Goal: Download file/media

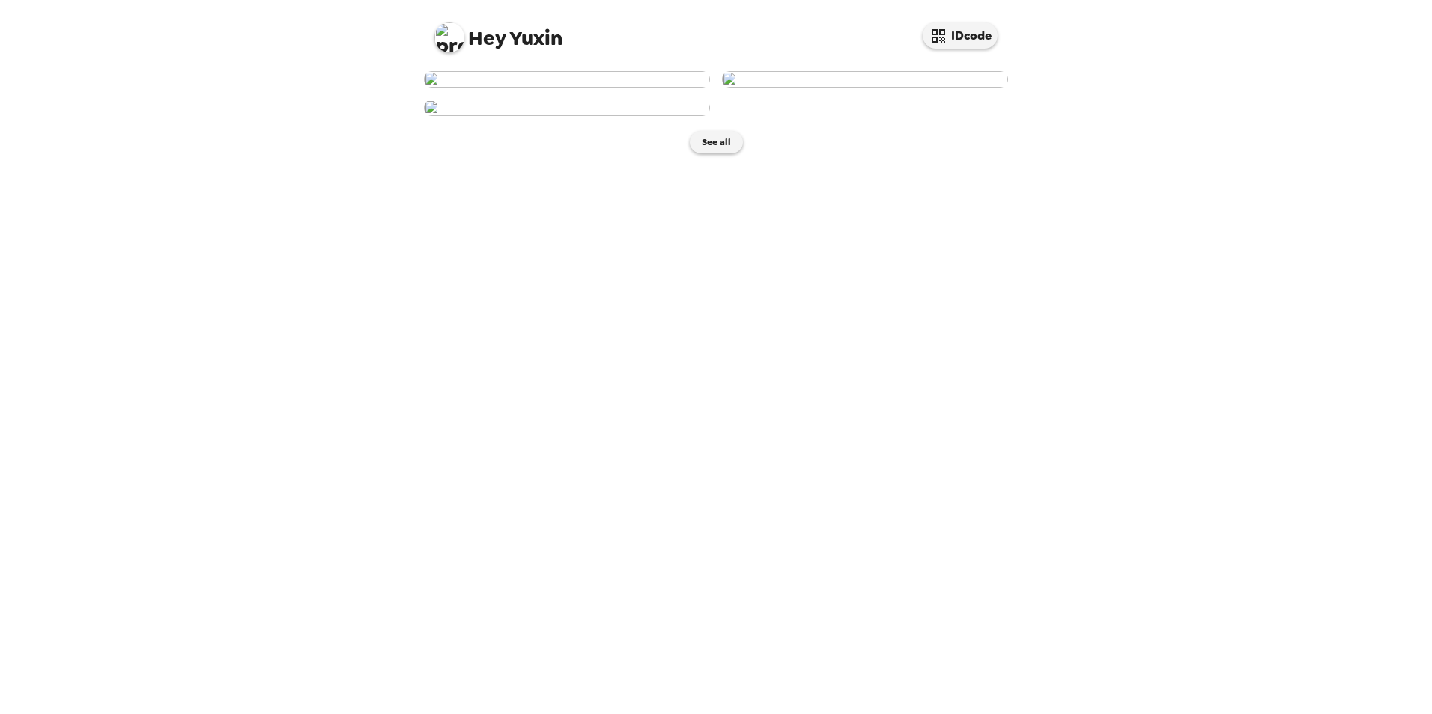
click at [577, 116] on img at bounding box center [567, 108] width 286 height 16
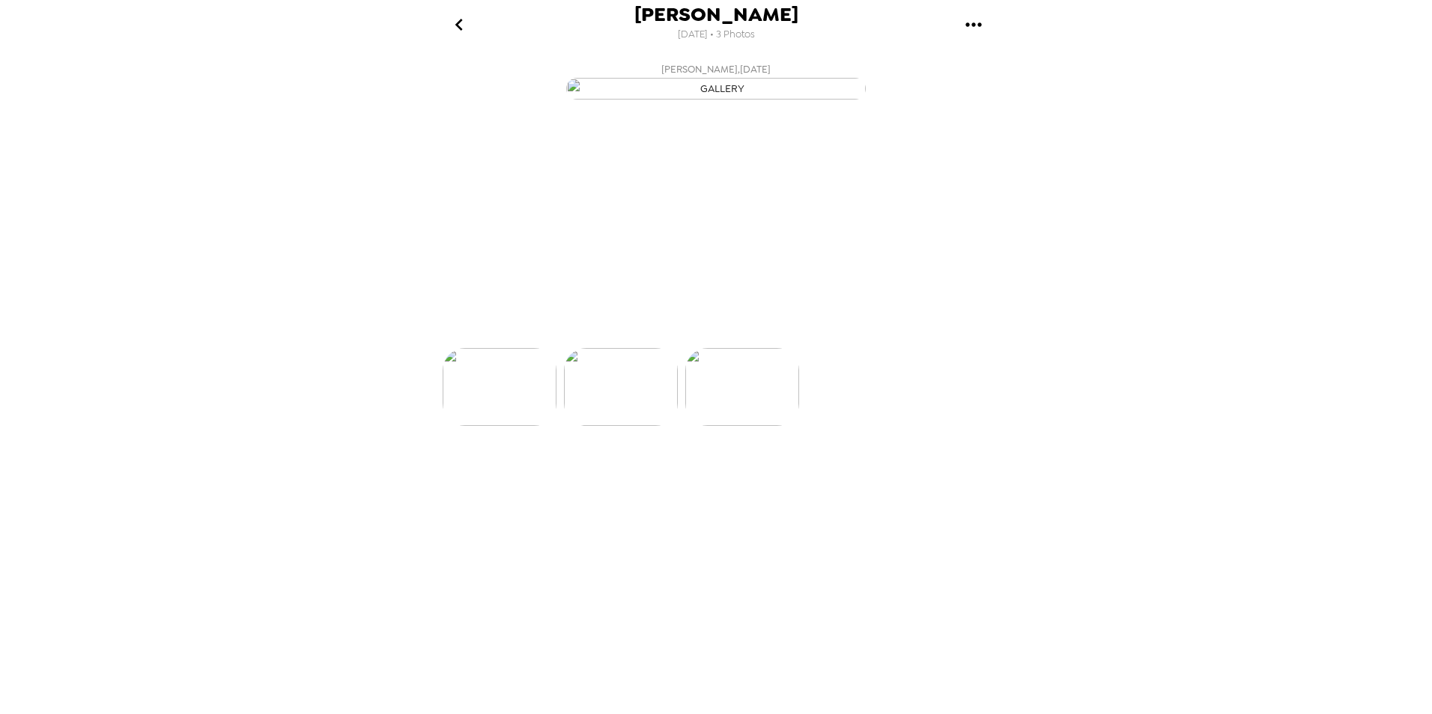
scroll to position [0, 240]
click at [777, 335] on icon at bounding box center [781, 322] width 26 height 26
click at [702, 330] on p "Backdrops" at bounding box center [698, 321] width 68 height 18
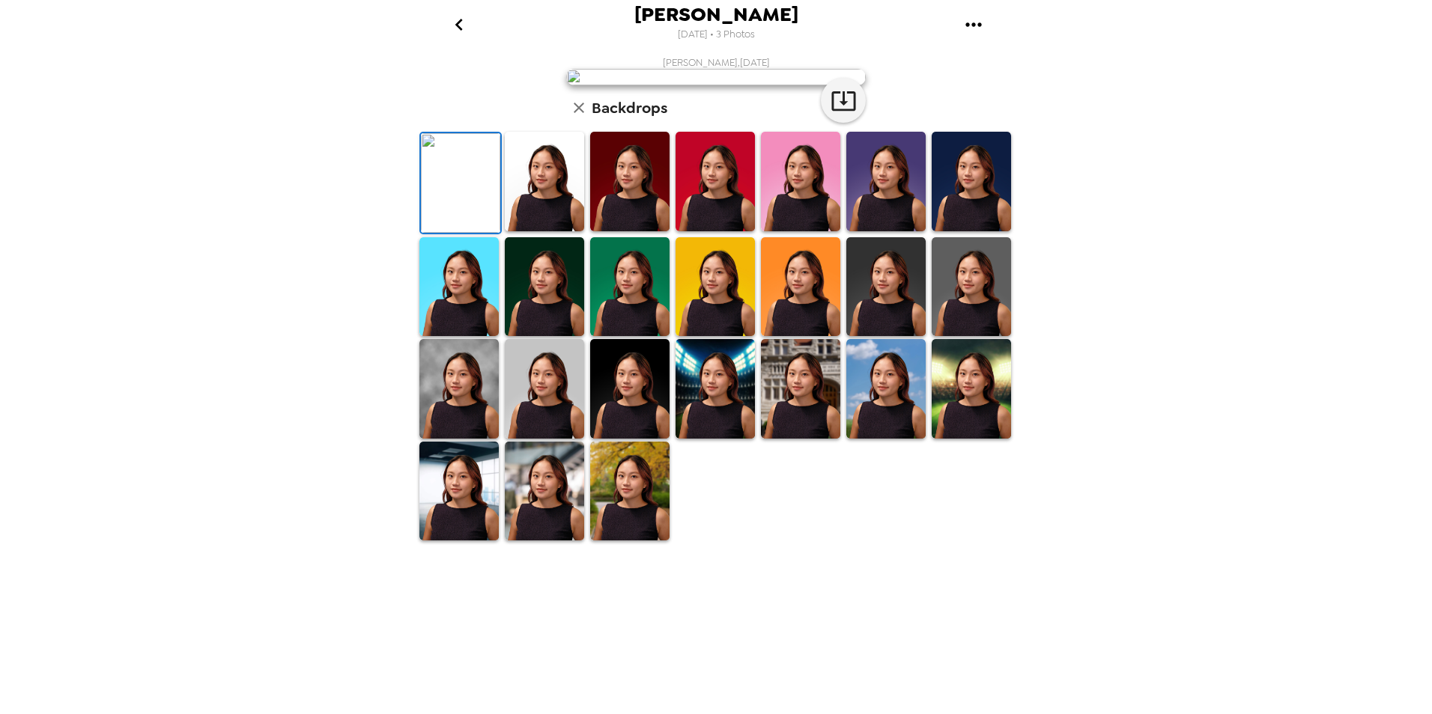
drag, startPoint x: 553, startPoint y: 541, endPoint x: 717, endPoint y: 474, distance: 176.3
click at [553, 231] on img at bounding box center [544, 182] width 79 height 100
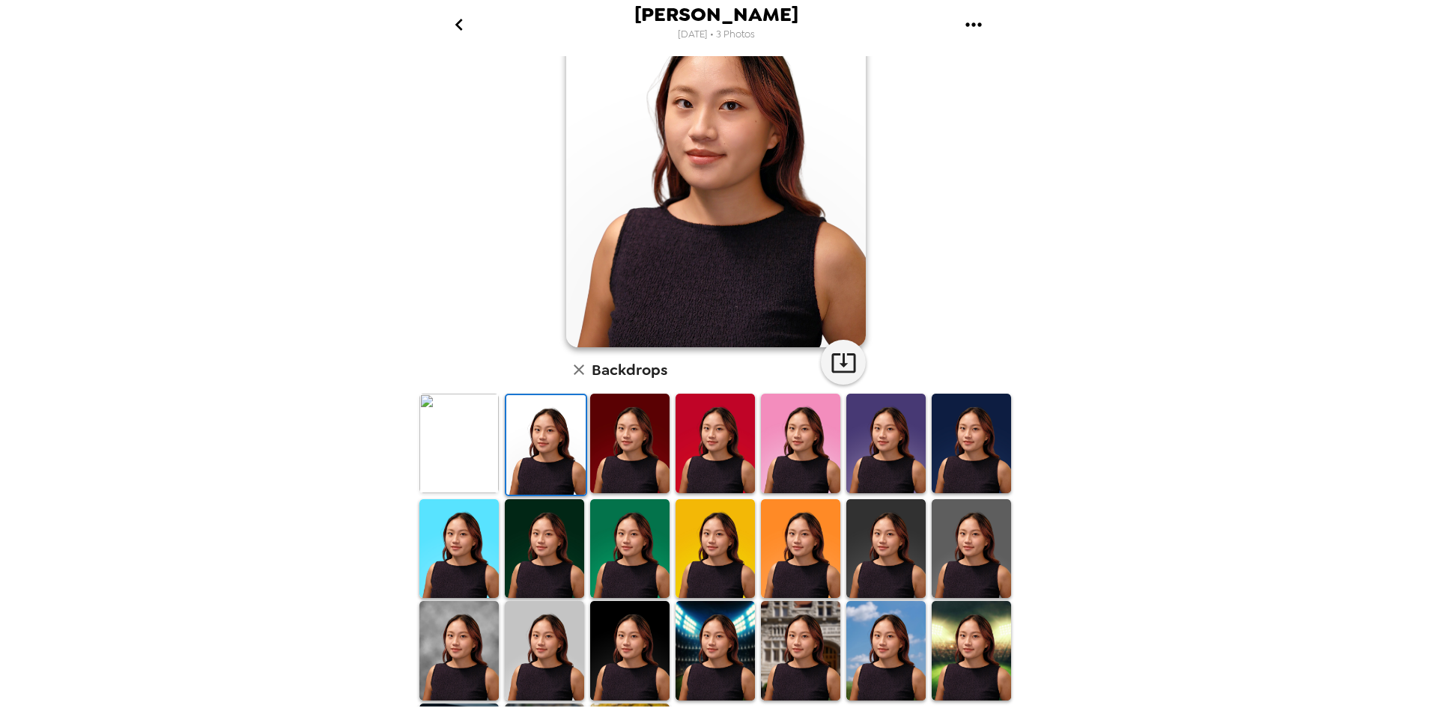
scroll to position [0, 0]
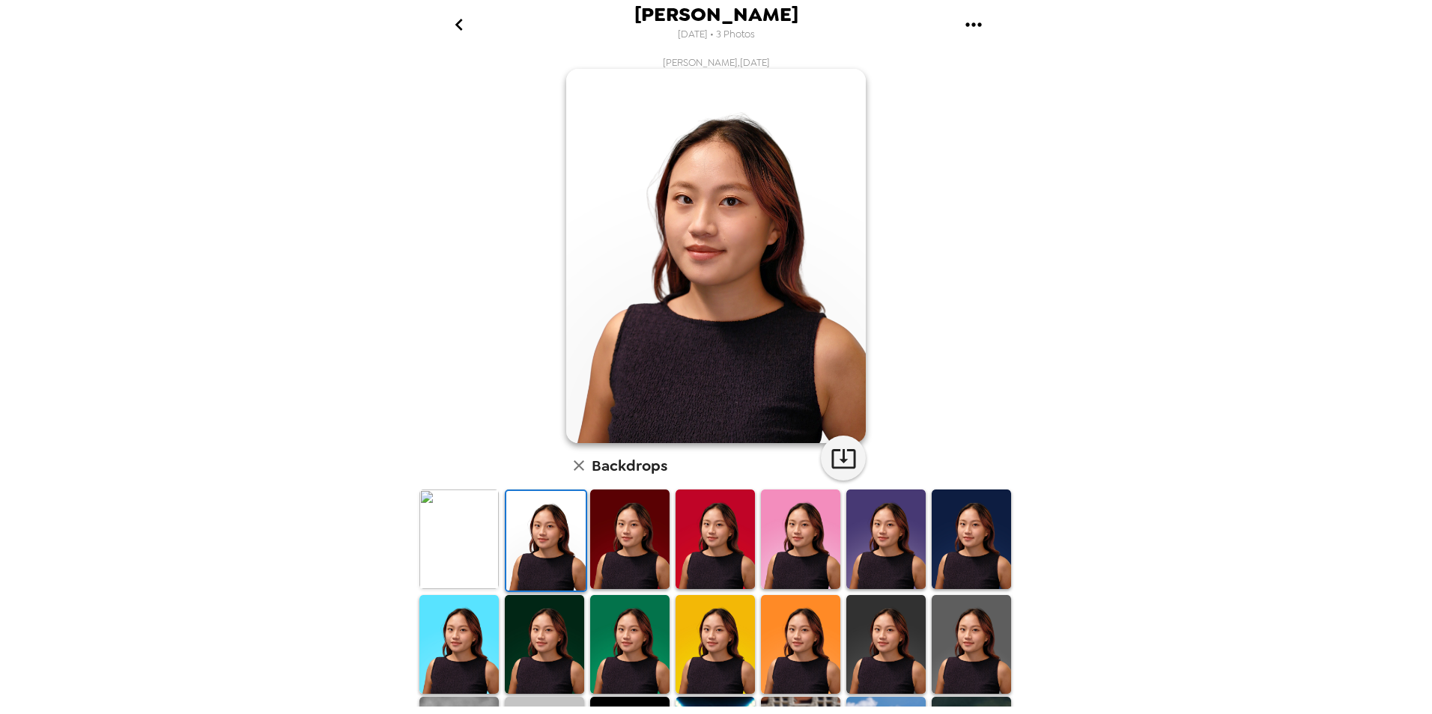
click at [962, 31] on icon "gallery menu" at bounding box center [974, 25] width 24 height 24
click at [1004, 61] on span "Download all photos" at bounding box center [1045, 68] width 114 height 18
click at [1111, 301] on div "[PERSON_NAME] [DATE] • 3 Photos [PERSON_NAME] , [DATE] Backdrops" at bounding box center [716, 357] width 1432 height 714
click at [449, 34] on icon "go back" at bounding box center [459, 25] width 24 height 24
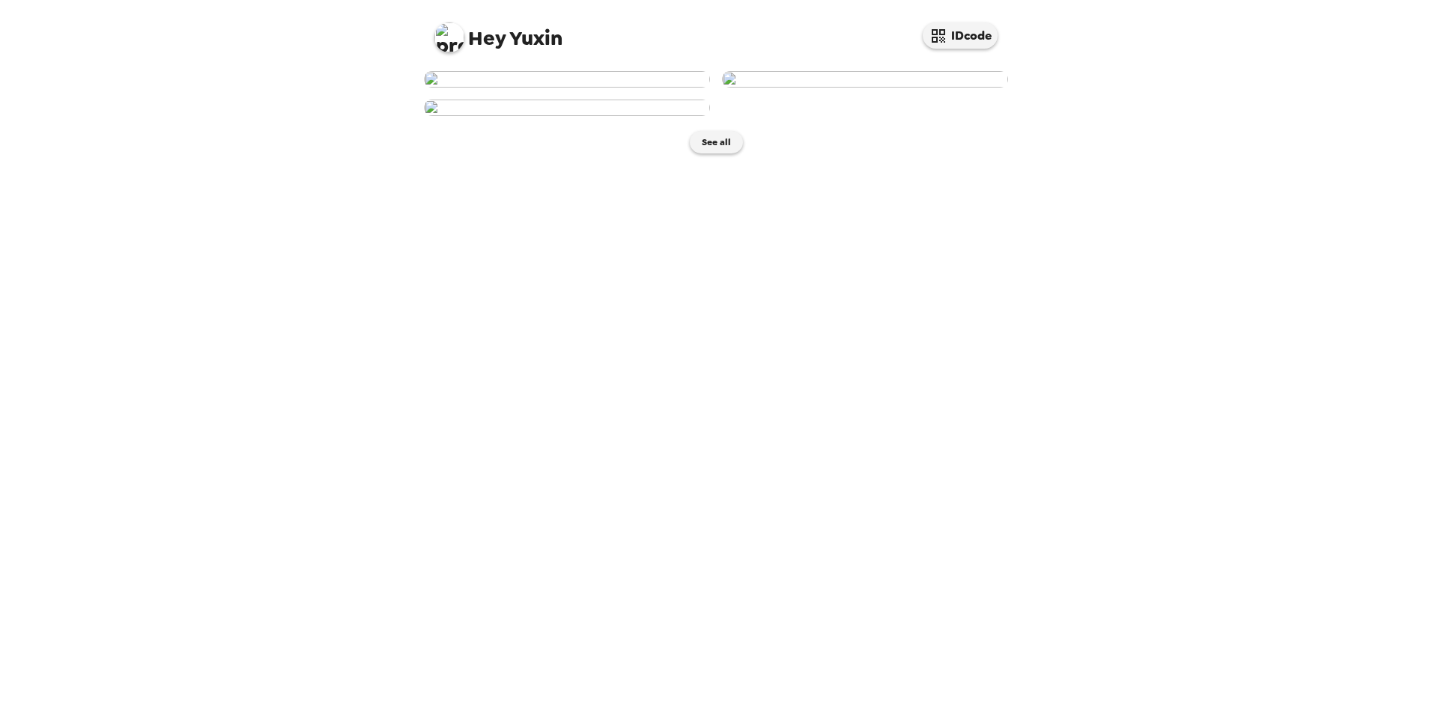
scroll to position [4, 0]
click at [582, 88] on img at bounding box center [567, 79] width 286 height 16
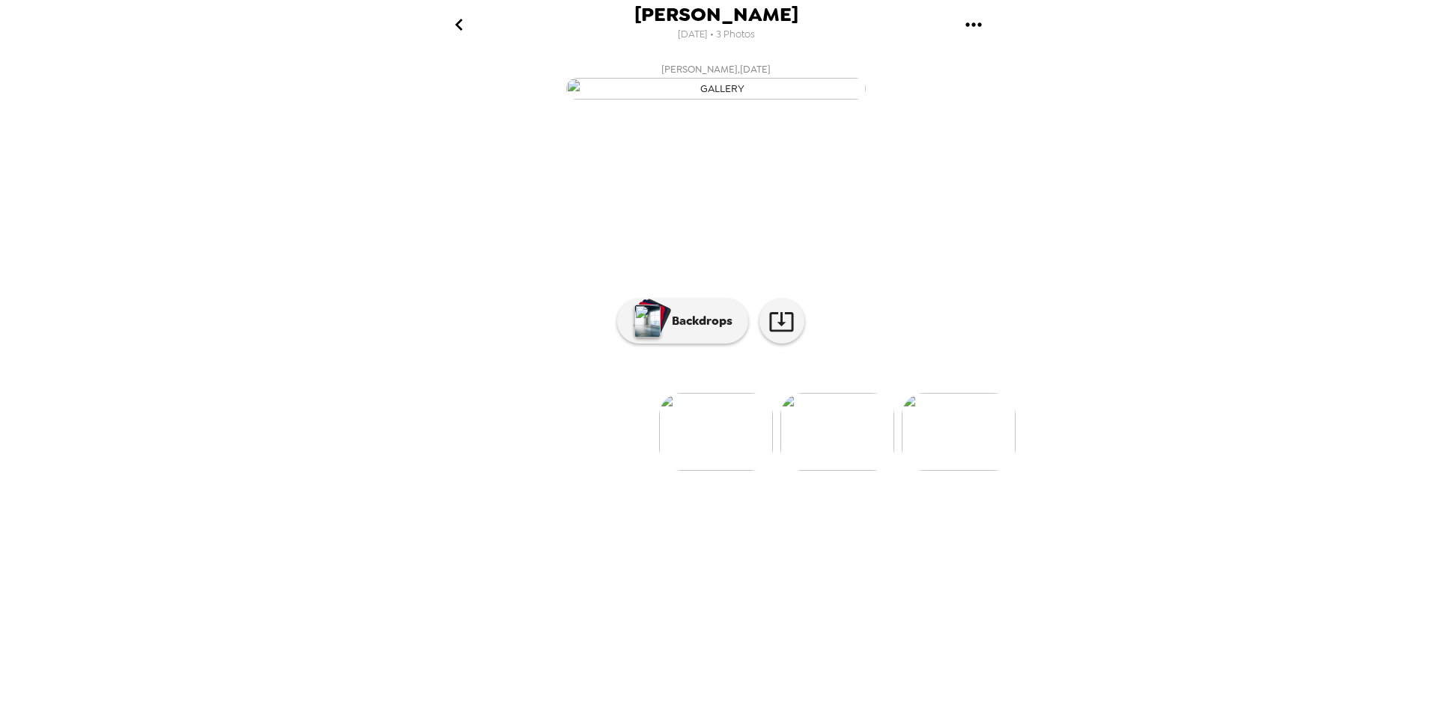
click at [982, 25] on icon "gallery menu" at bounding box center [974, 25] width 24 height 24
click at [998, 70] on span "Download all photos" at bounding box center [1045, 68] width 114 height 18
click at [464, 18] on icon "go back" at bounding box center [459, 25] width 24 height 24
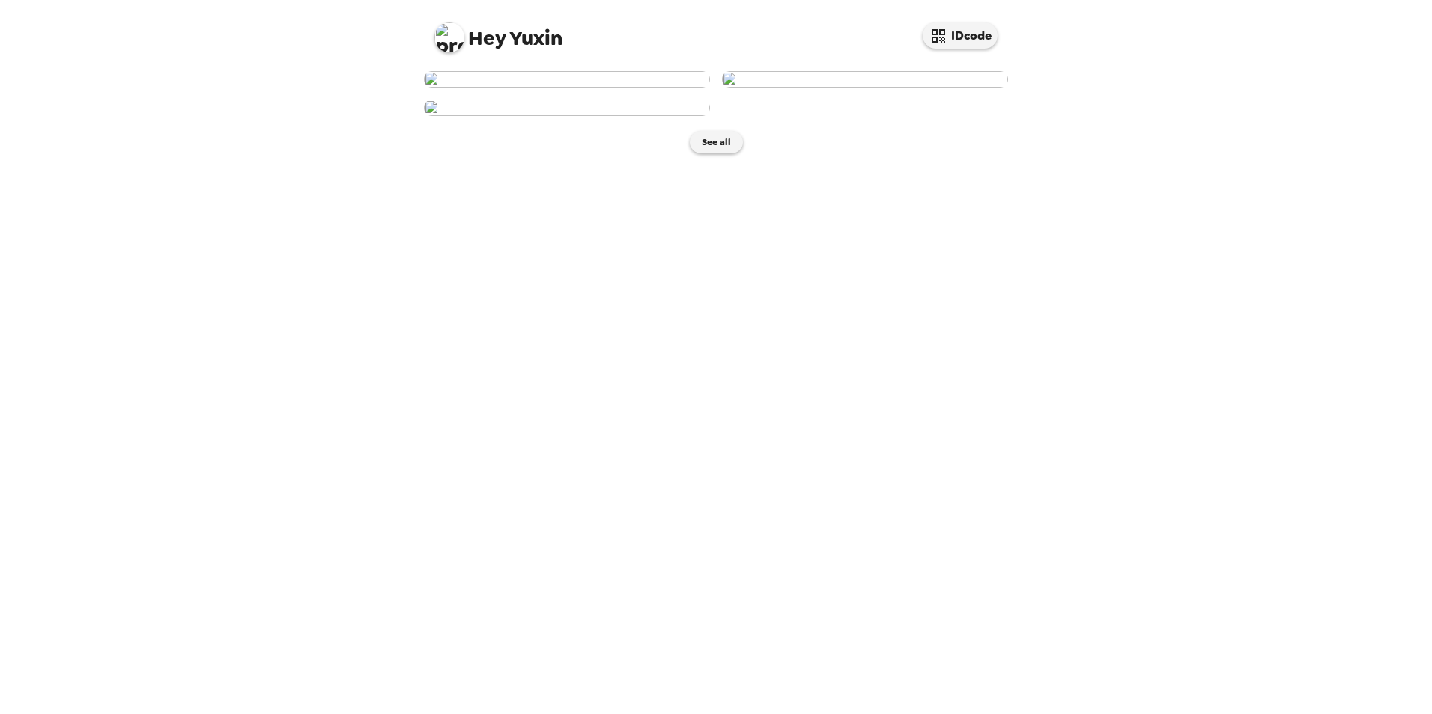
click at [862, 88] on img at bounding box center [865, 79] width 286 height 16
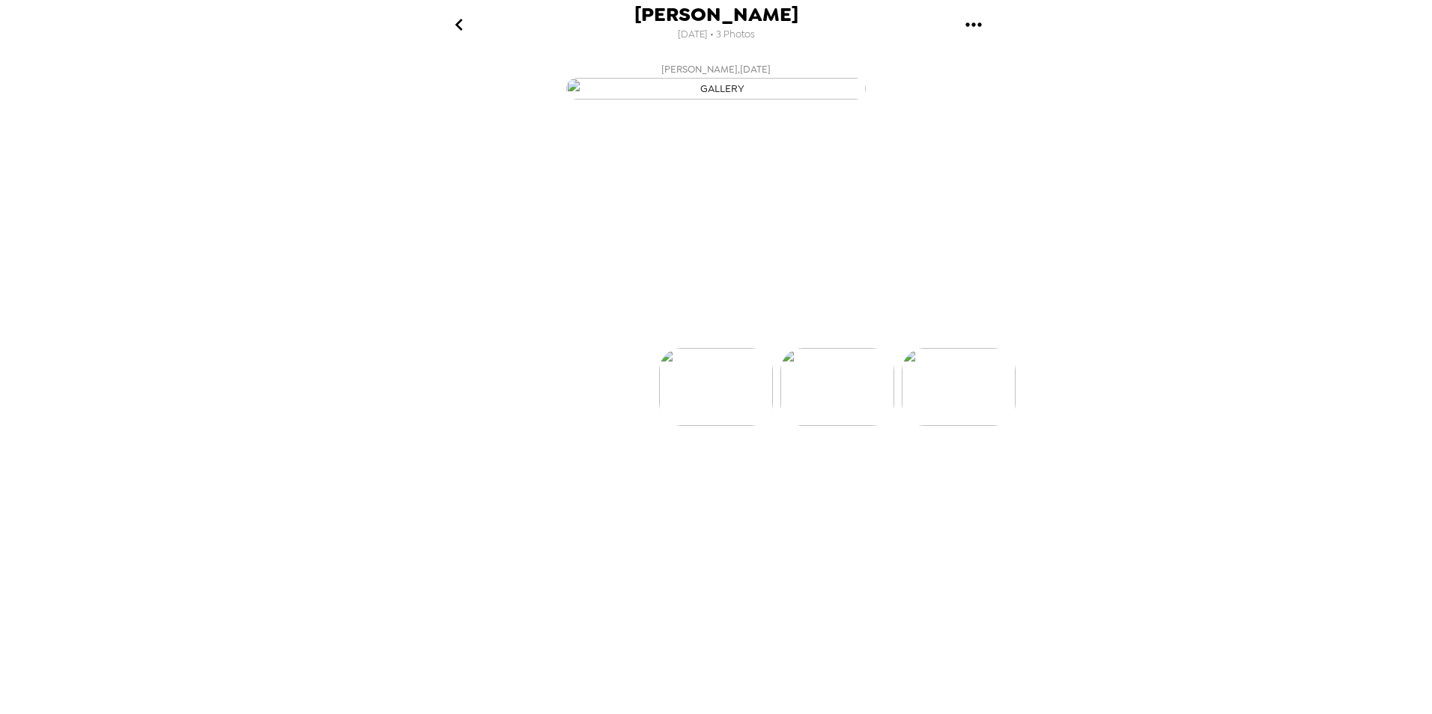
scroll to position [0, 121]
click at [982, 20] on icon "gallery menu" at bounding box center [974, 25] width 24 height 24
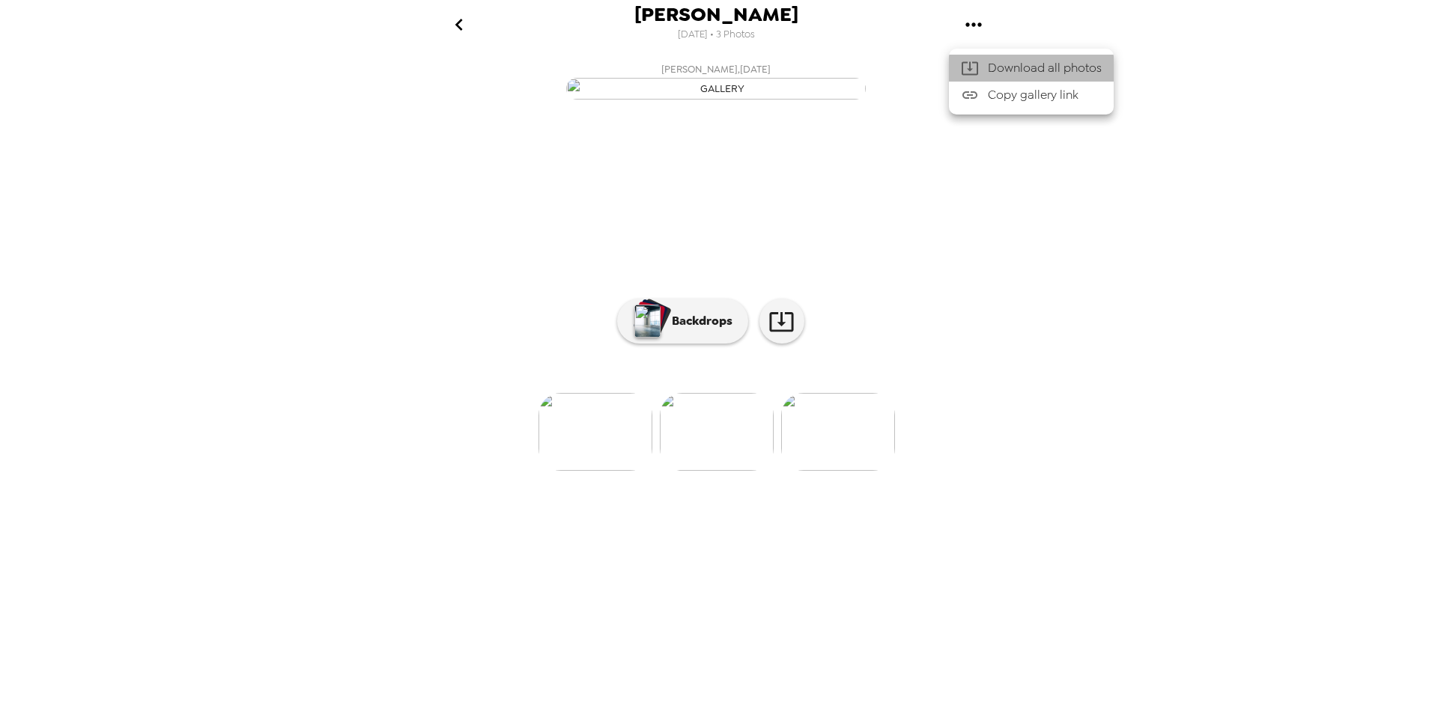
click at [1040, 71] on span "Download all photos" at bounding box center [1045, 68] width 114 height 18
click at [1078, 234] on div "Yuxin Wang 9/26/2025 • 3 Photos Yuxin Wang , 09-25-2025 Yuxin Wang , 09-25-2025…" at bounding box center [716, 357] width 1432 height 714
click at [695, 100] on img "button" at bounding box center [716, 89] width 300 height 22
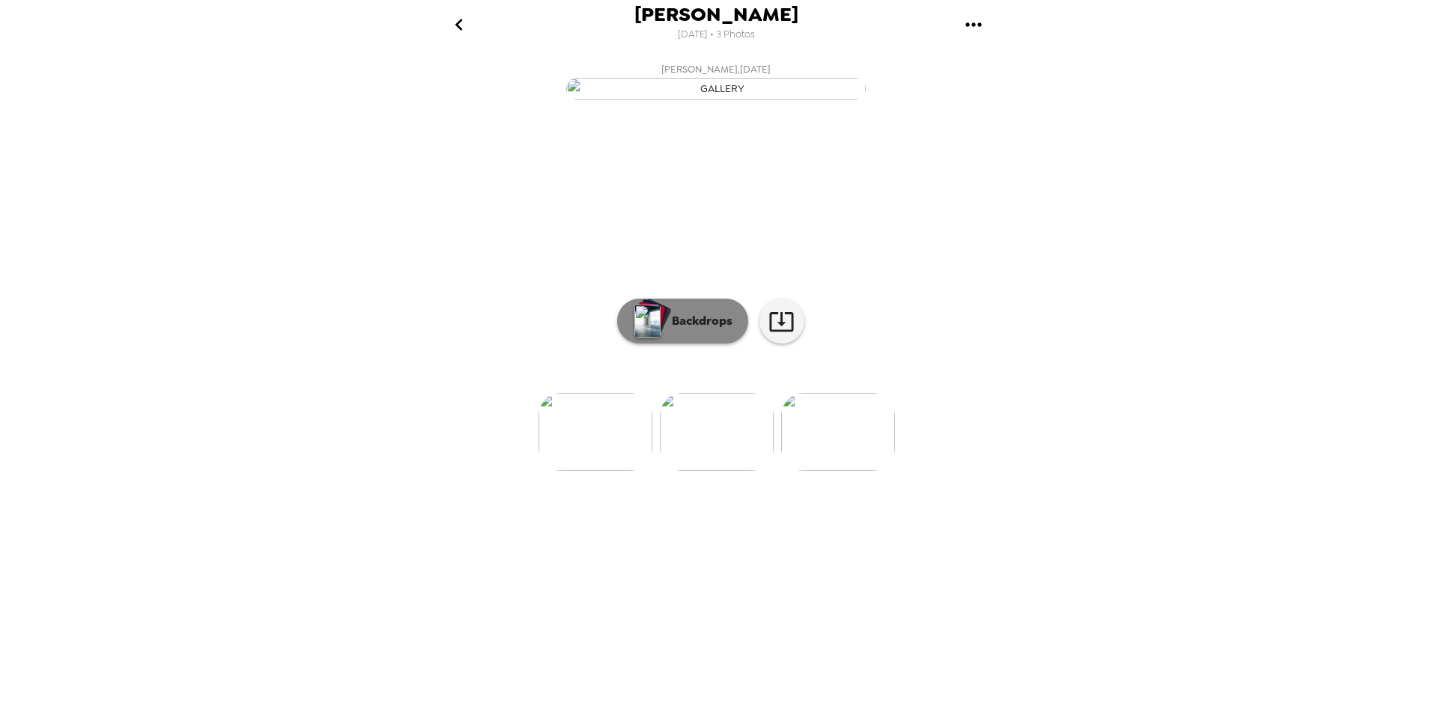
click at [717, 344] on button "Backdrops" at bounding box center [682, 321] width 131 height 45
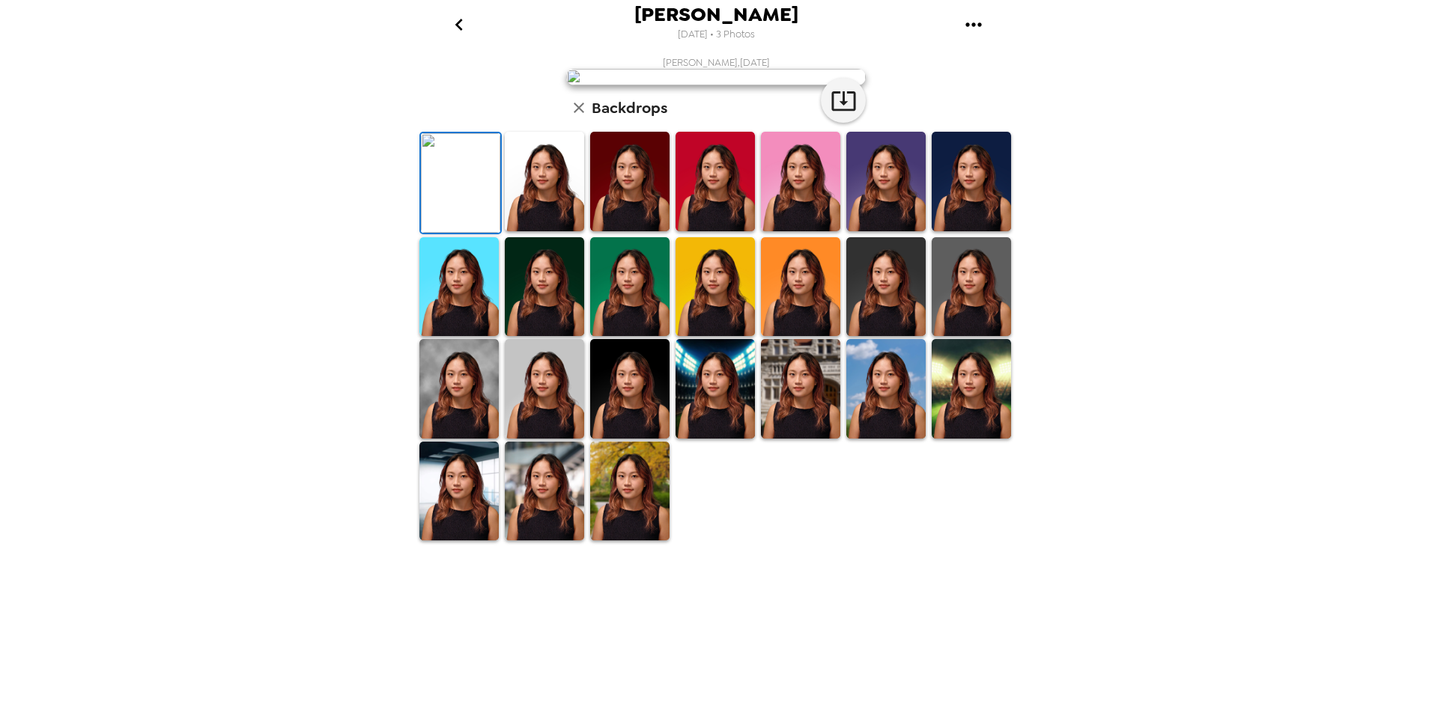
scroll to position [75, 0]
click at [841, 114] on icon "button" at bounding box center [844, 101] width 26 height 26
click at [1076, 543] on div "[PERSON_NAME] [DATE] • 3 Photos [PERSON_NAME] , [DATE] Backdrops" at bounding box center [716, 357] width 1432 height 714
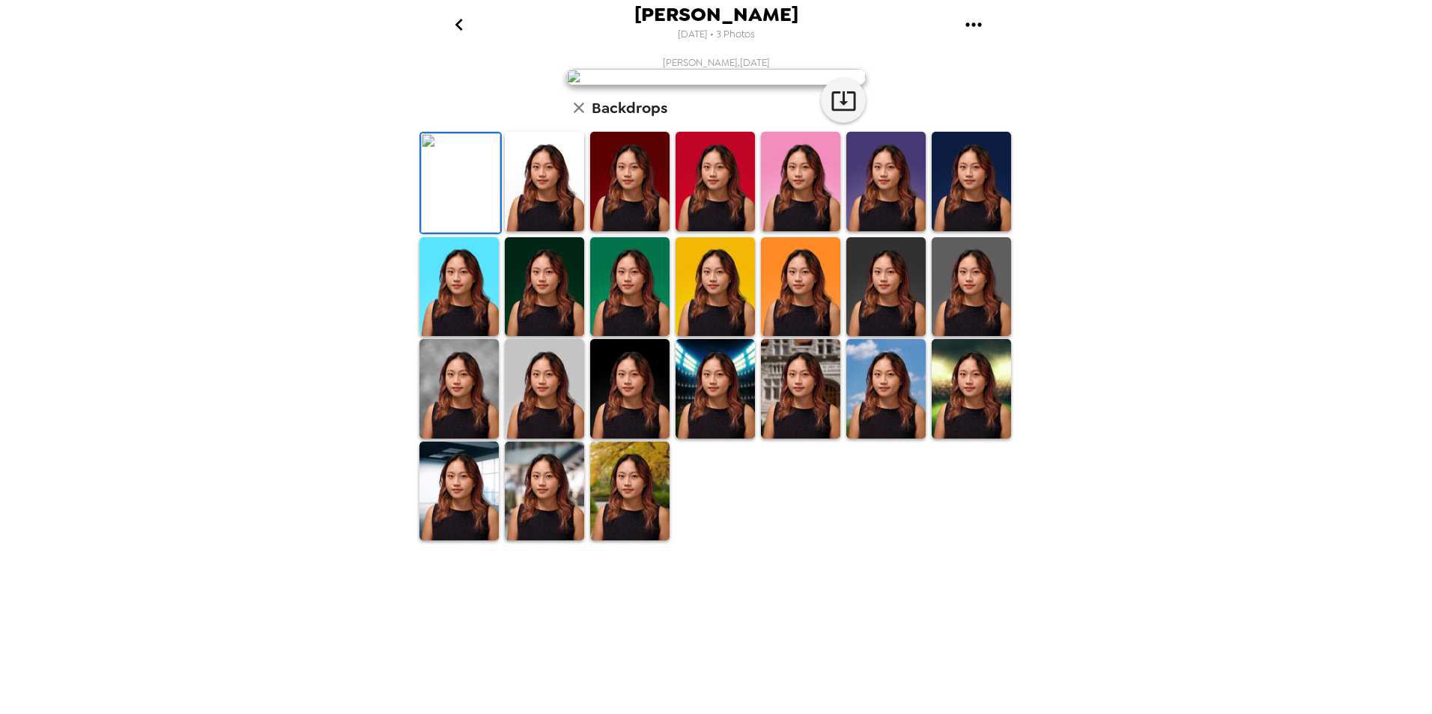
click at [973, 15] on icon "gallery menu" at bounding box center [974, 25] width 24 height 24
click at [991, 61] on span "Download all photos" at bounding box center [1045, 68] width 114 height 18
drag, startPoint x: 178, startPoint y: 252, endPoint x: 481, endPoint y: 336, distance: 314.0
click at [189, 251] on div "[PERSON_NAME] [DATE] • 3 Photos [PERSON_NAME] , [DATE] Backdrops" at bounding box center [716, 357] width 1432 height 714
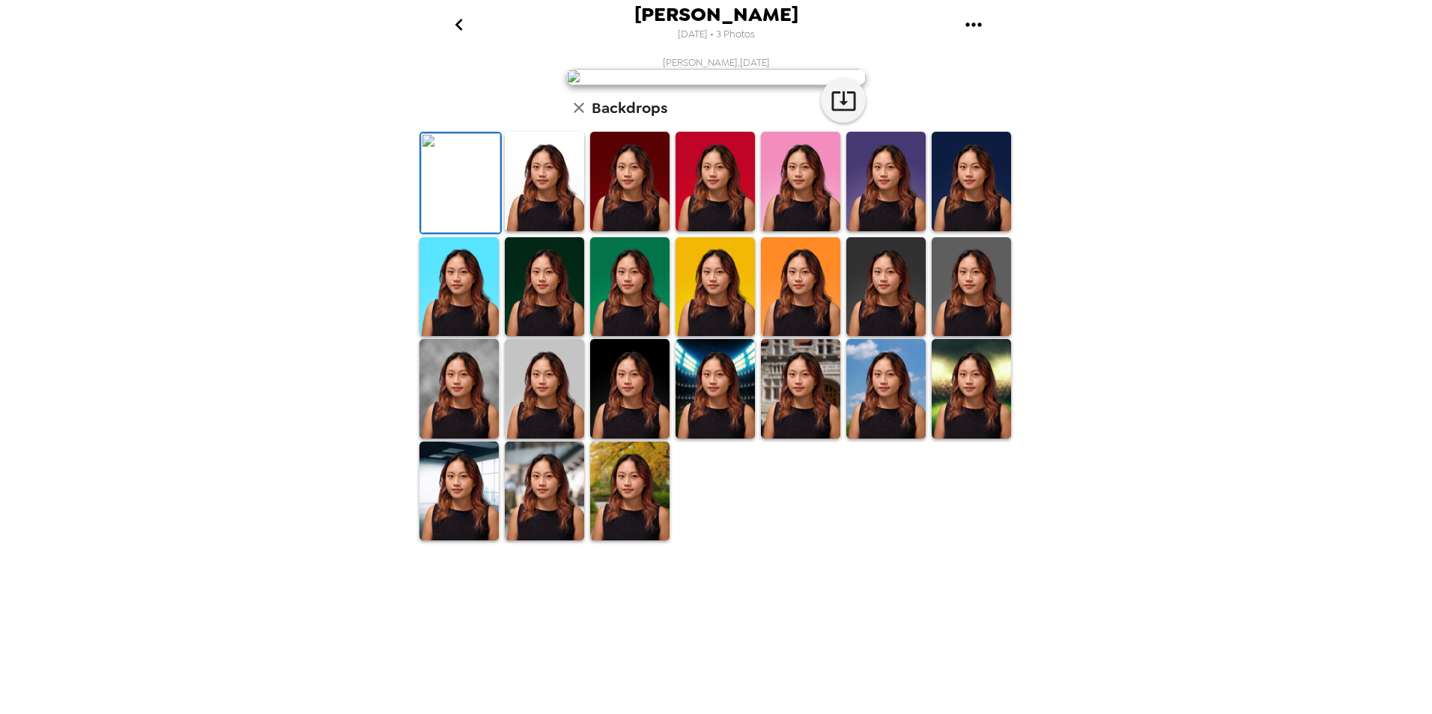
click at [445, 283] on div "Yuxin Wang , 09-25-2025 Backdrops" at bounding box center [715, 299] width 599 height 486
click at [842, 114] on icon "button" at bounding box center [844, 101] width 26 height 26
click at [562, 231] on img at bounding box center [544, 182] width 79 height 100
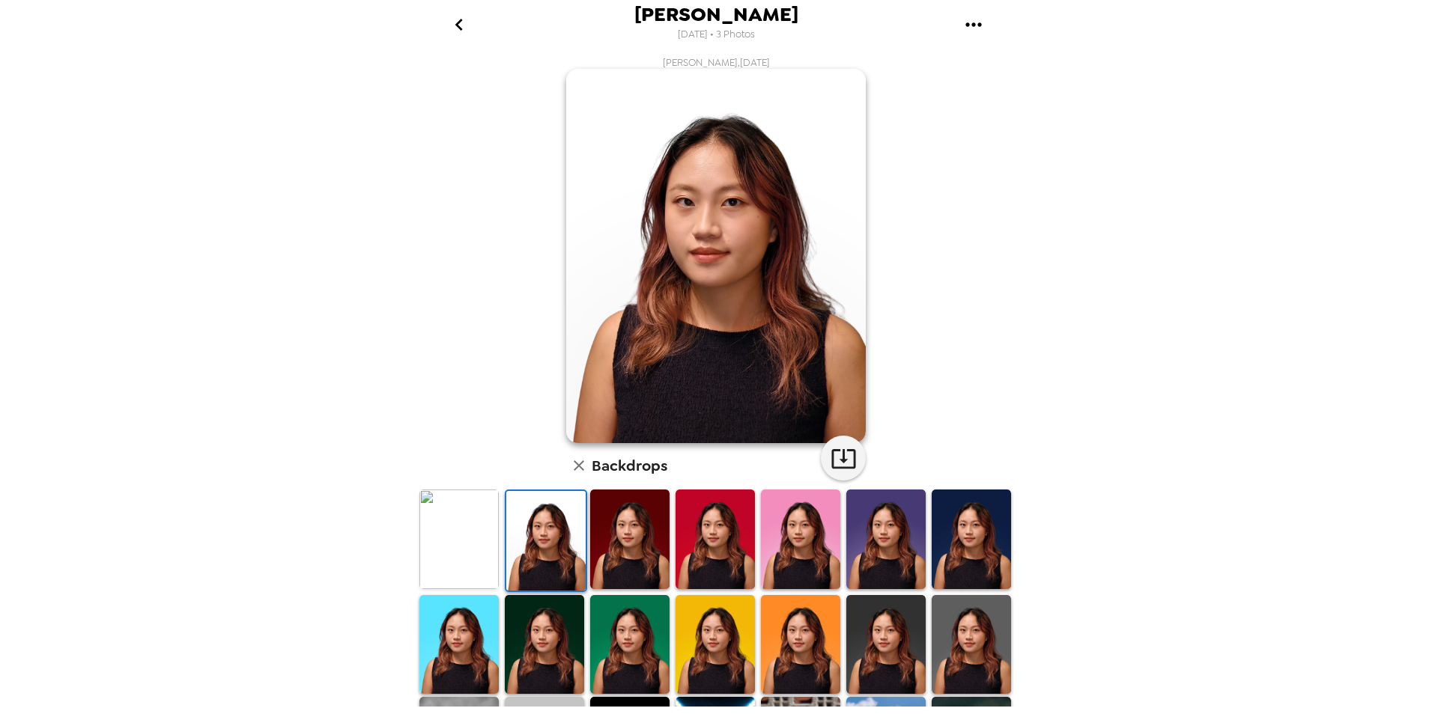
click at [649, 538] on img at bounding box center [629, 540] width 79 height 100
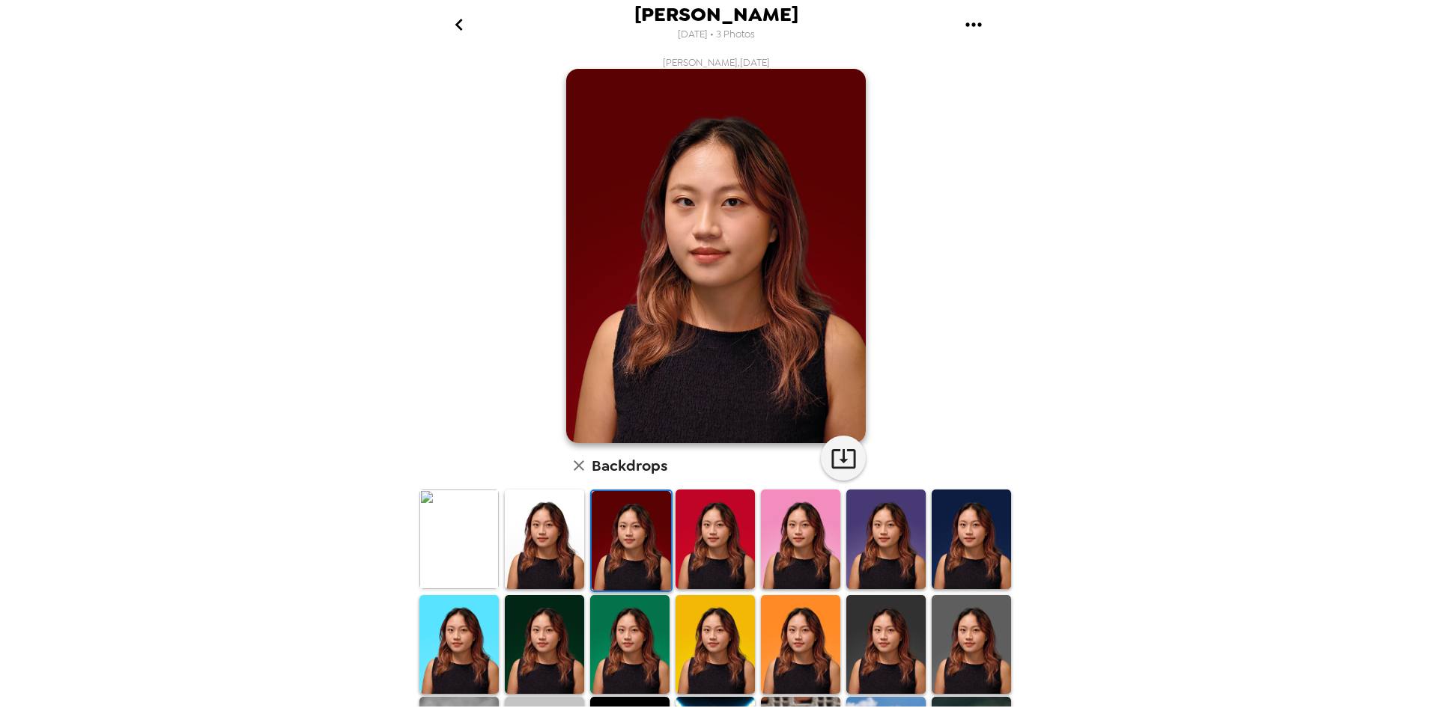
click at [966, 515] on img at bounding box center [971, 540] width 79 height 100
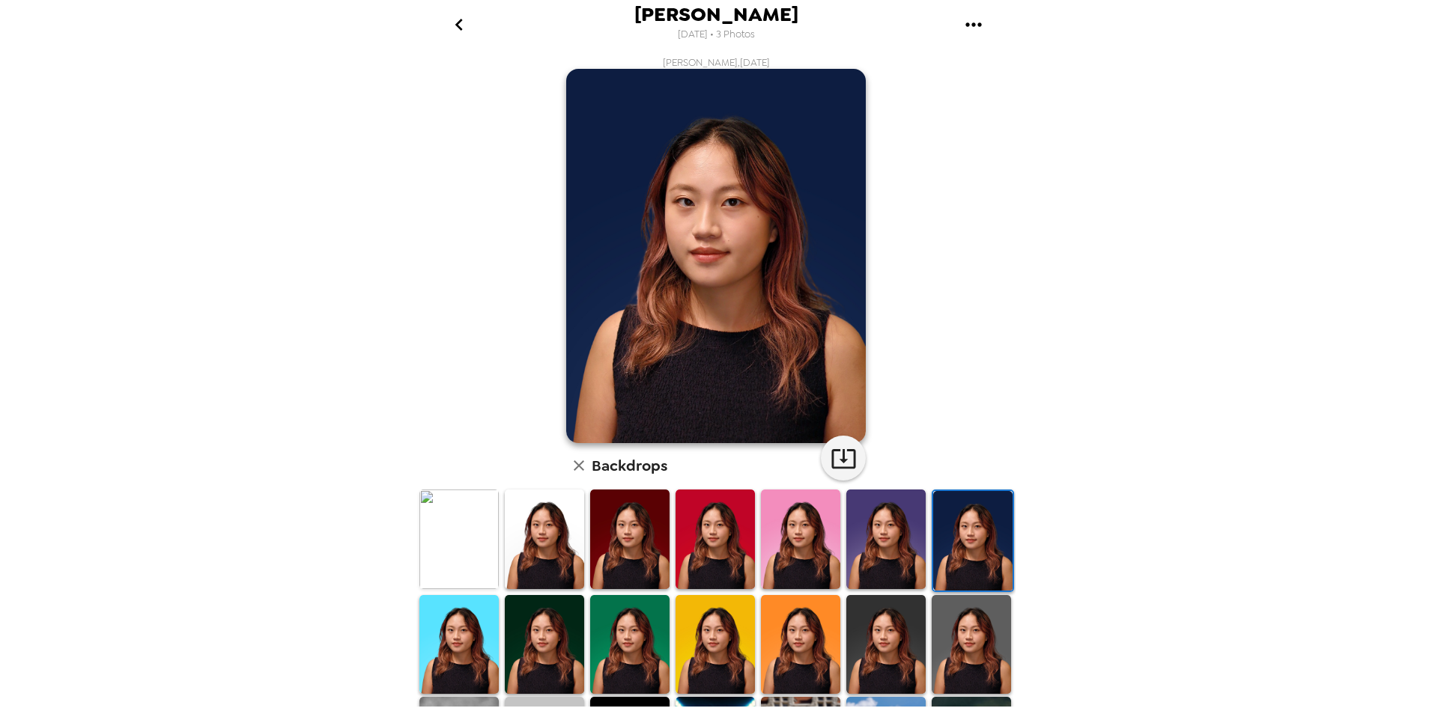
click at [866, 511] on img at bounding box center [885, 540] width 79 height 100
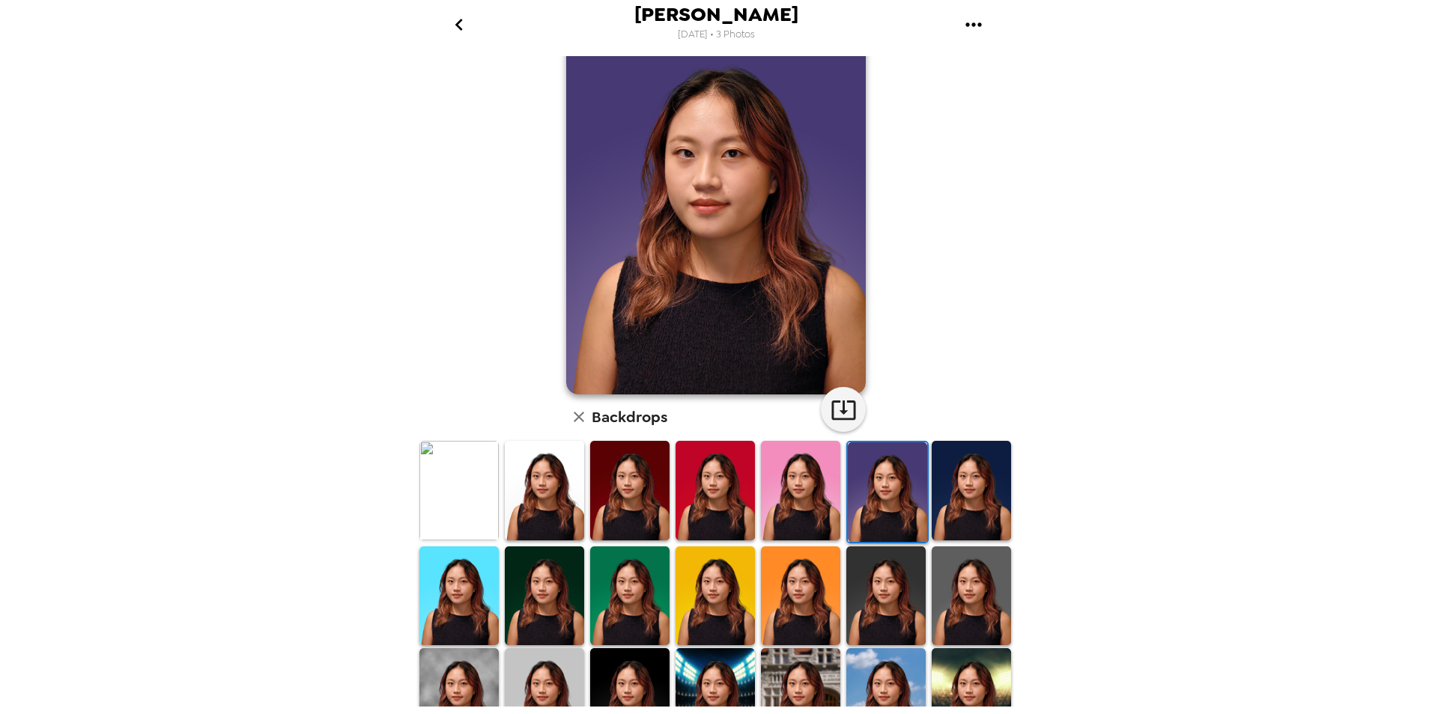
scroll to position [75, 0]
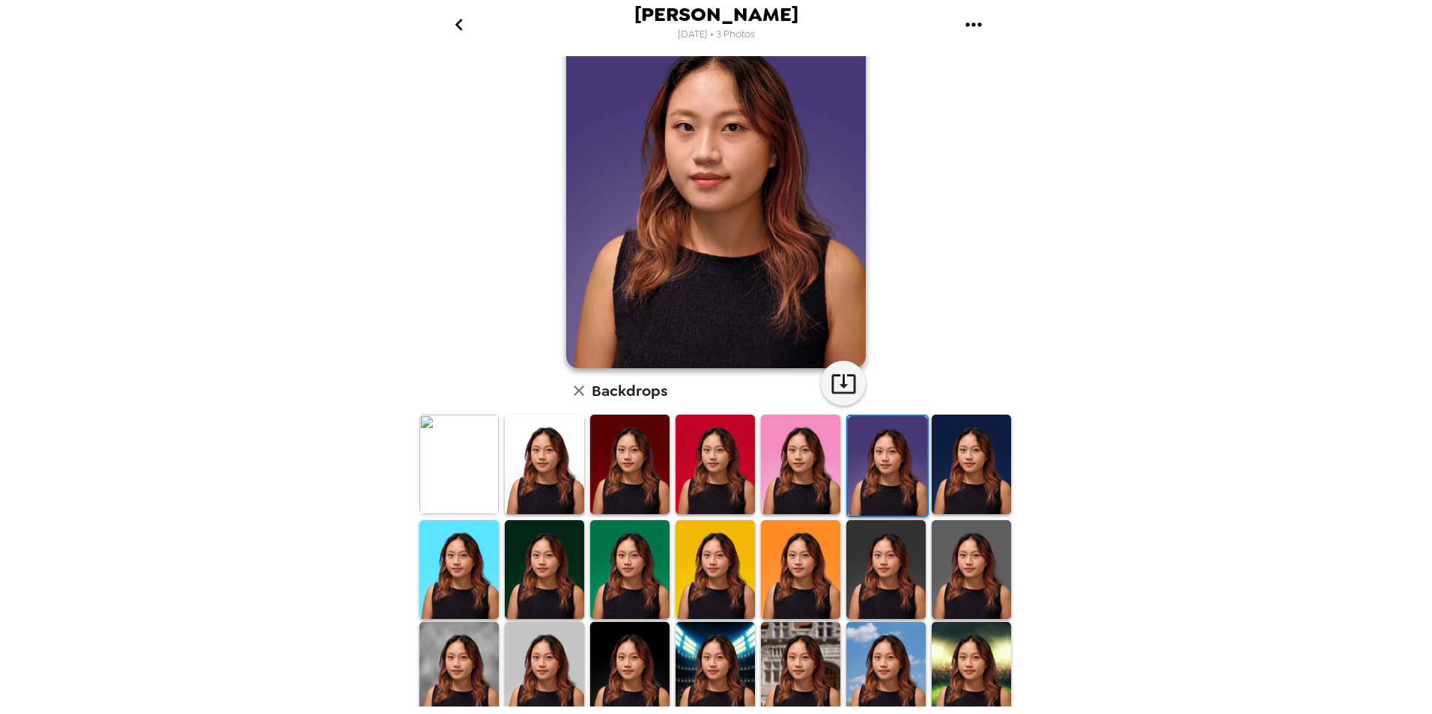
click at [905, 565] on img at bounding box center [885, 571] width 79 height 100
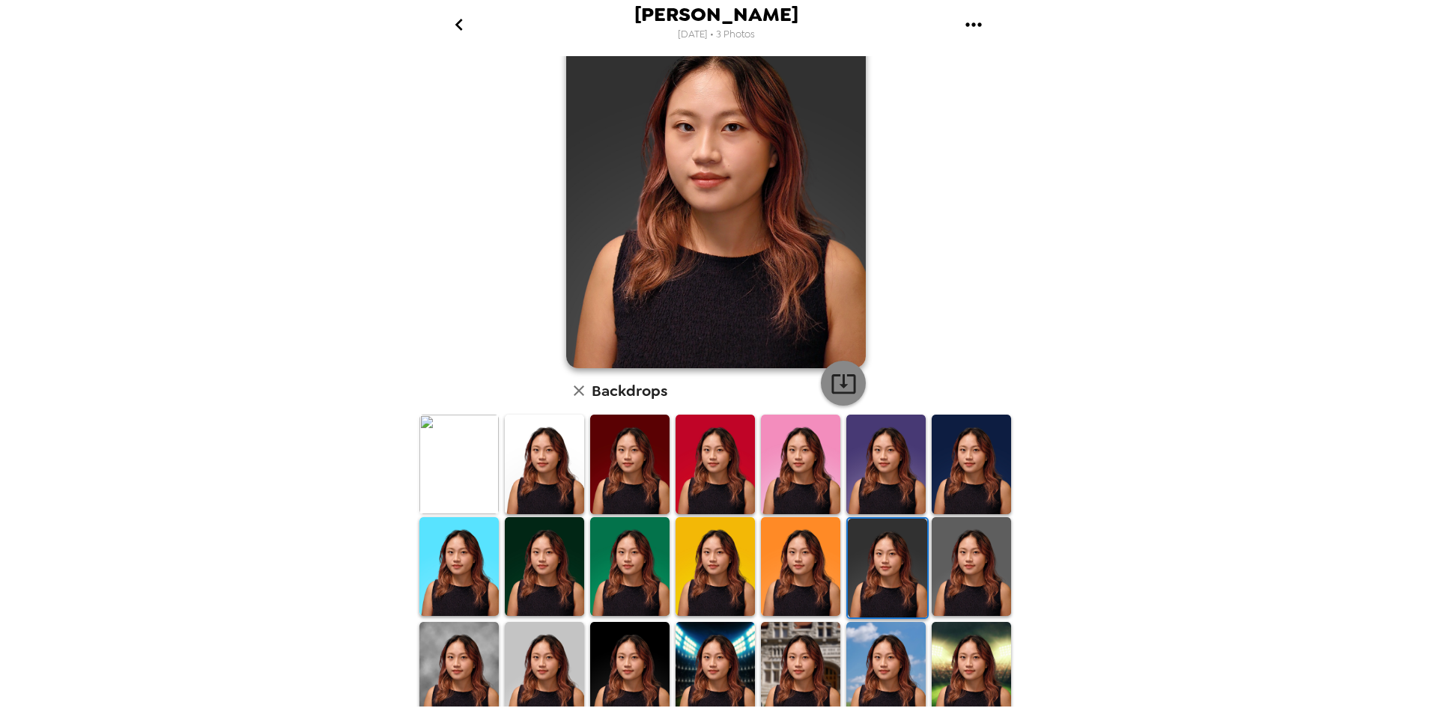
click at [847, 380] on icon "button" at bounding box center [844, 384] width 26 height 26
click at [983, 535] on img at bounding box center [971, 568] width 79 height 100
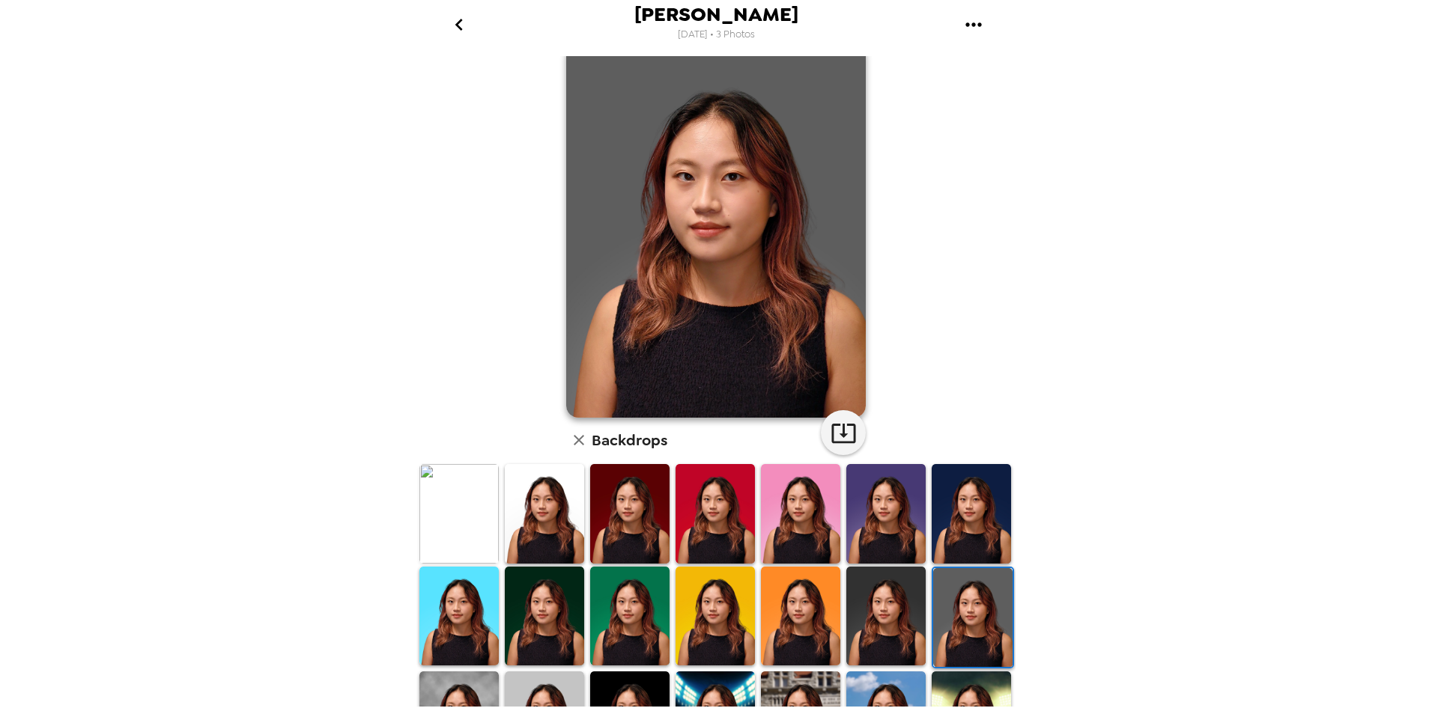
scroll to position [0, 0]
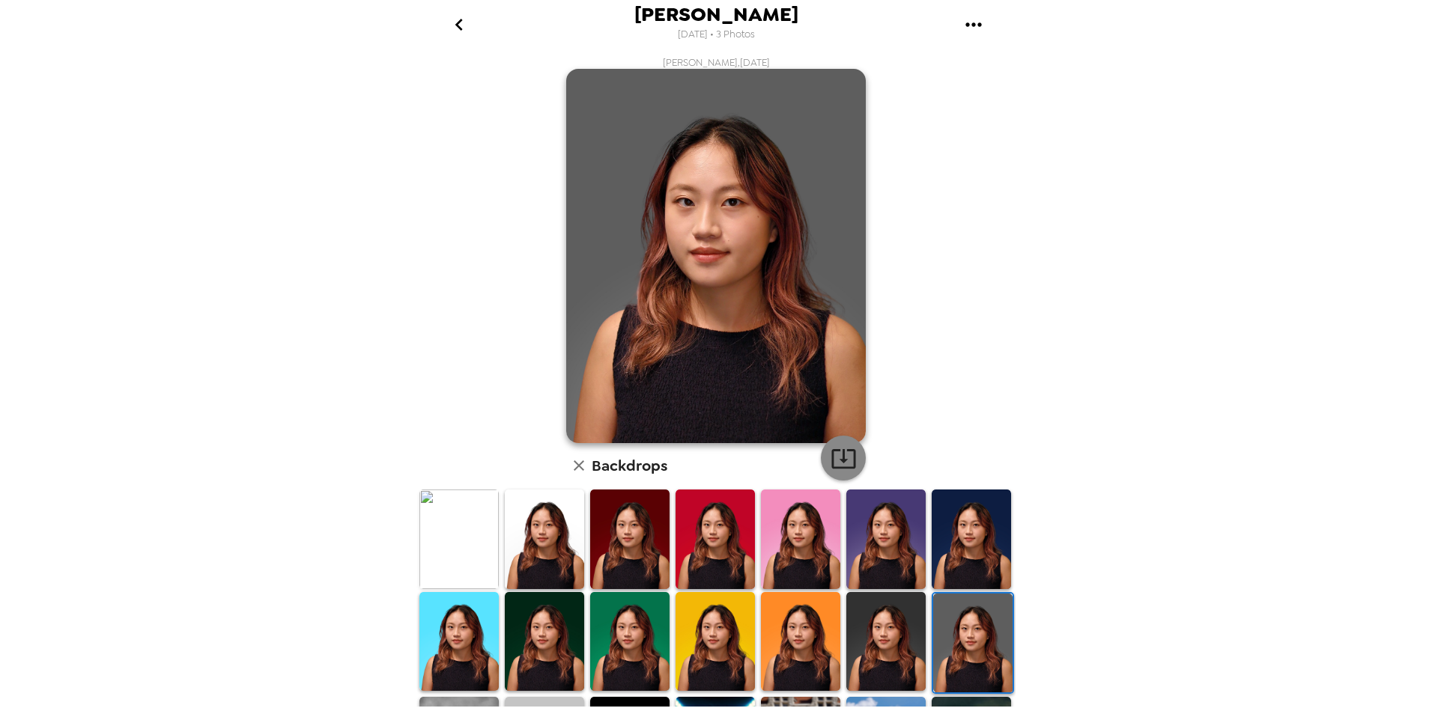
click at [845, 461] on icon "button" at bounding box center [844, 459] width 26 height 26
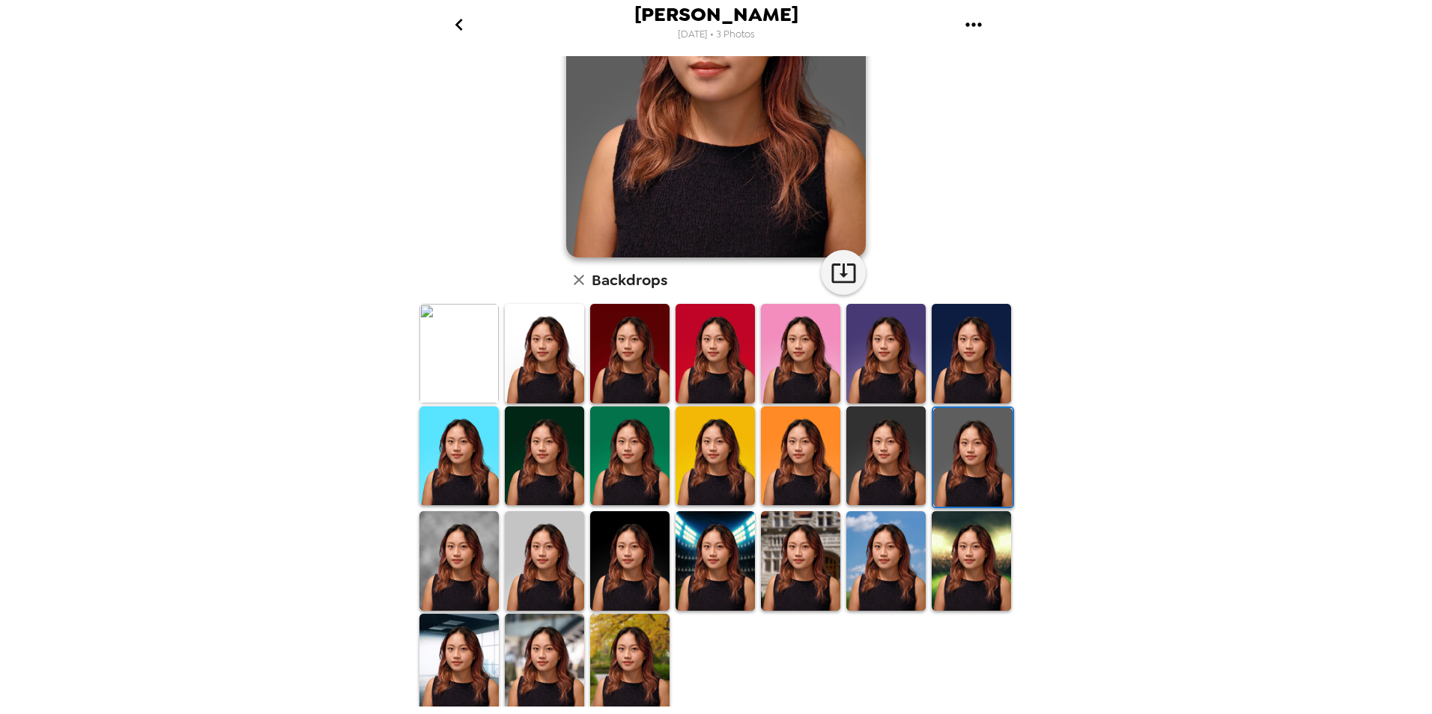
click at [452, 553] on img at bounding box center [458, 562] width 79 height 100
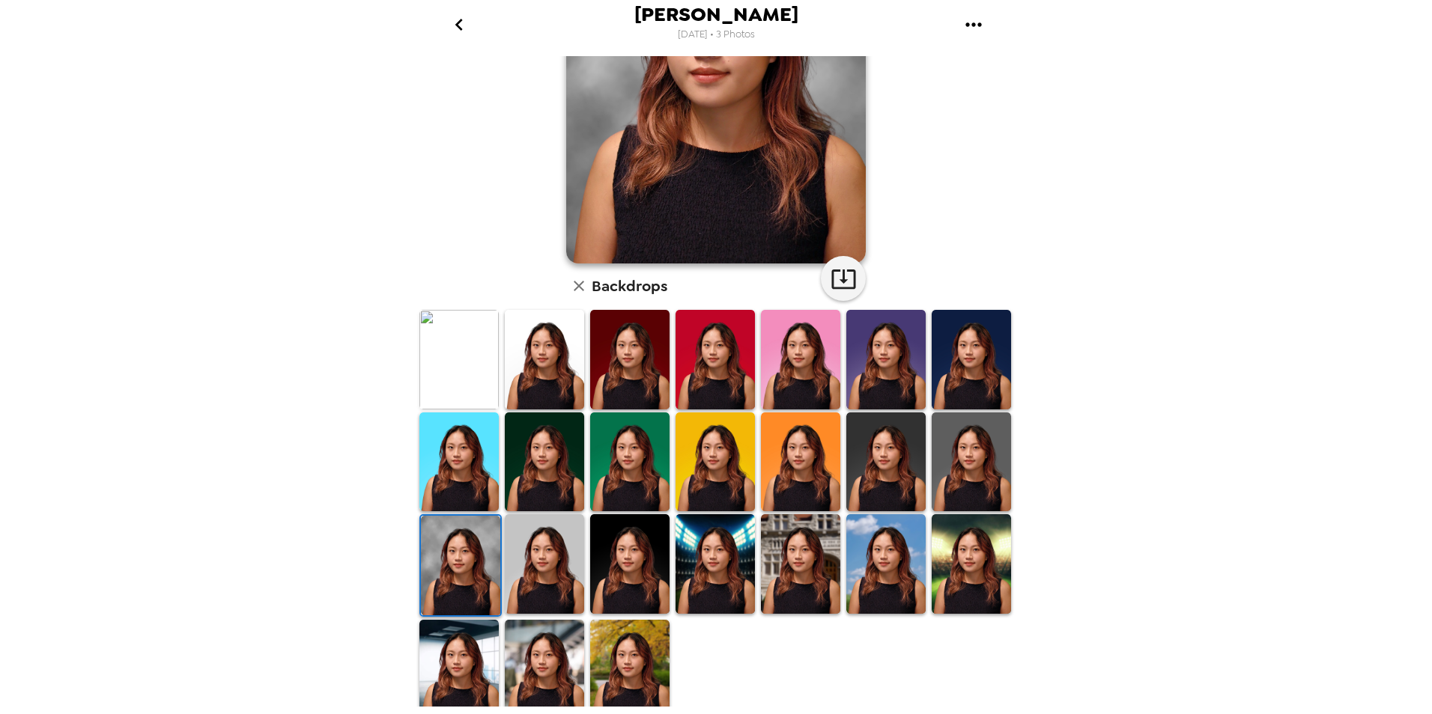
scroll to position [186, 0]
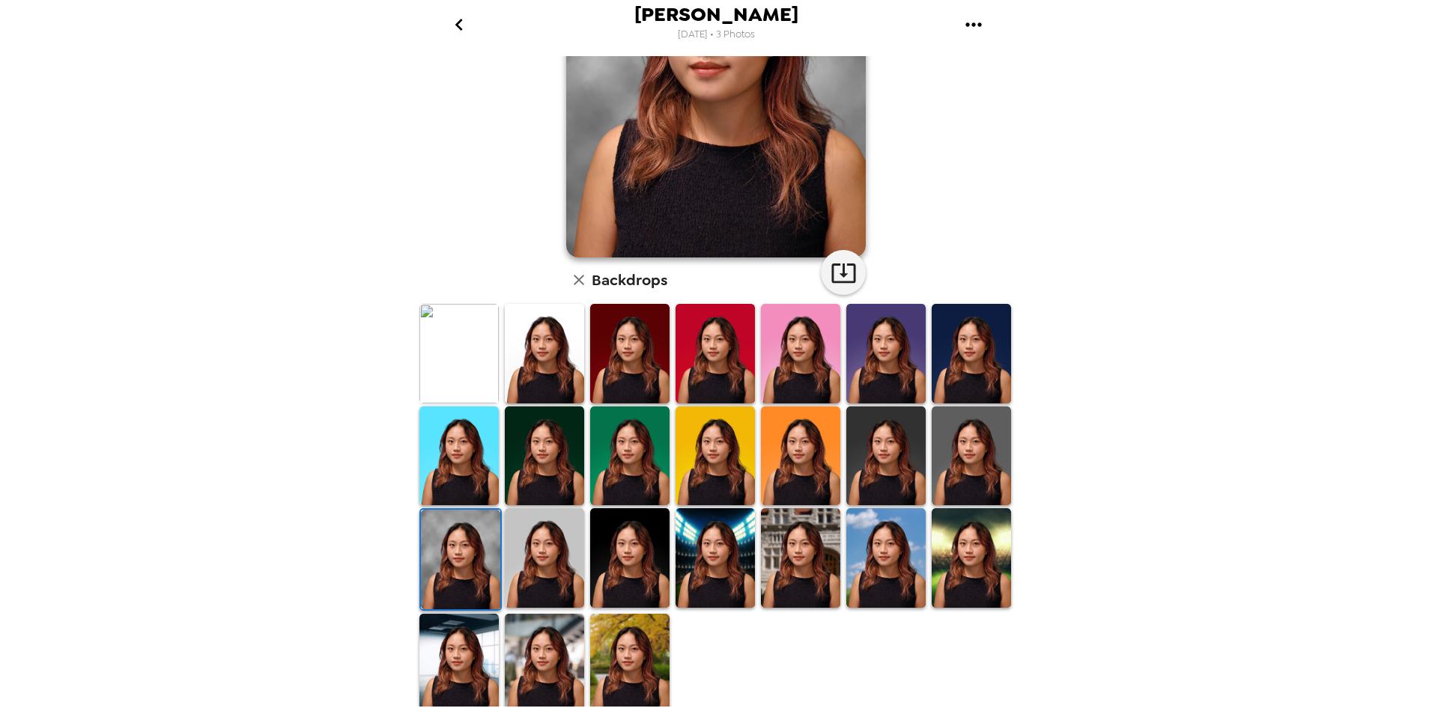
click at [577, 568] on img at bounding box center [544, 559] width 79 height 100
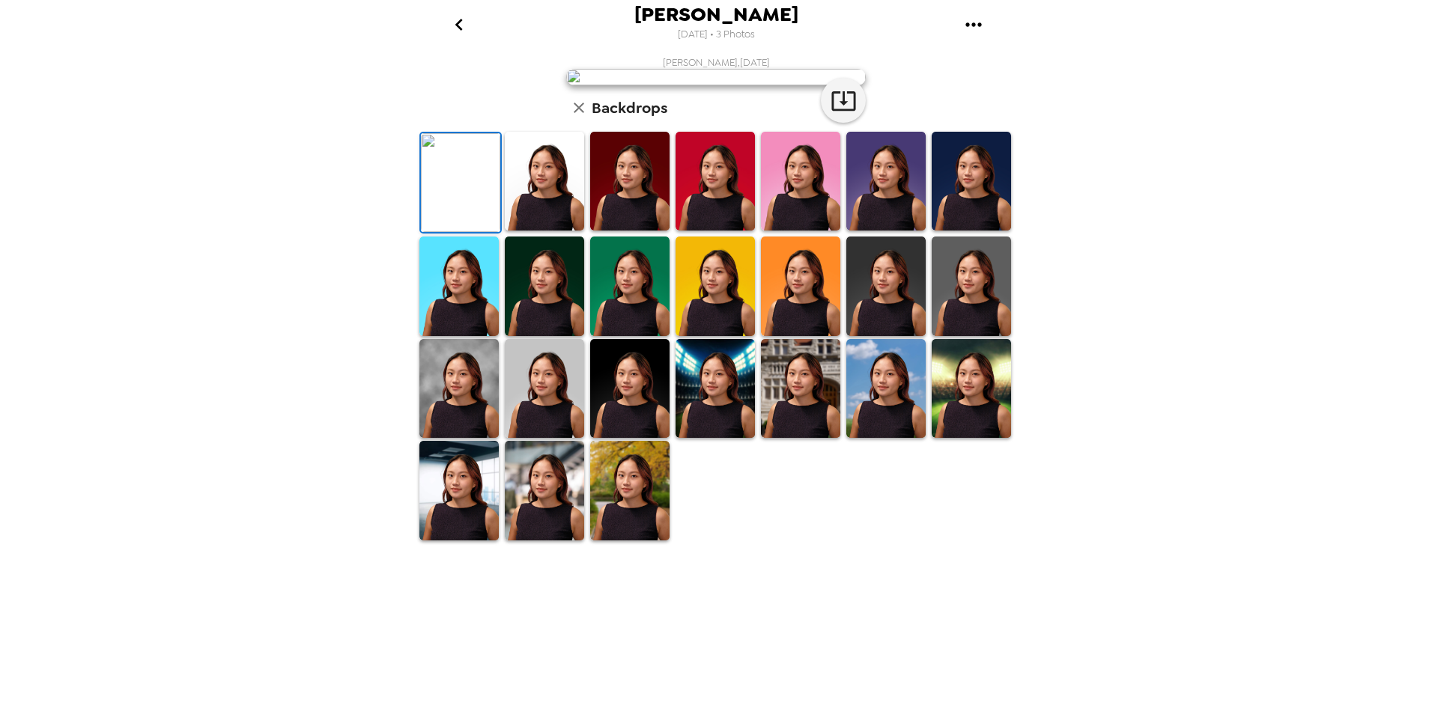
scroll to position [185, 0]
click at [634, 540] on img at bounding box center [629, 490] width 79 height 99
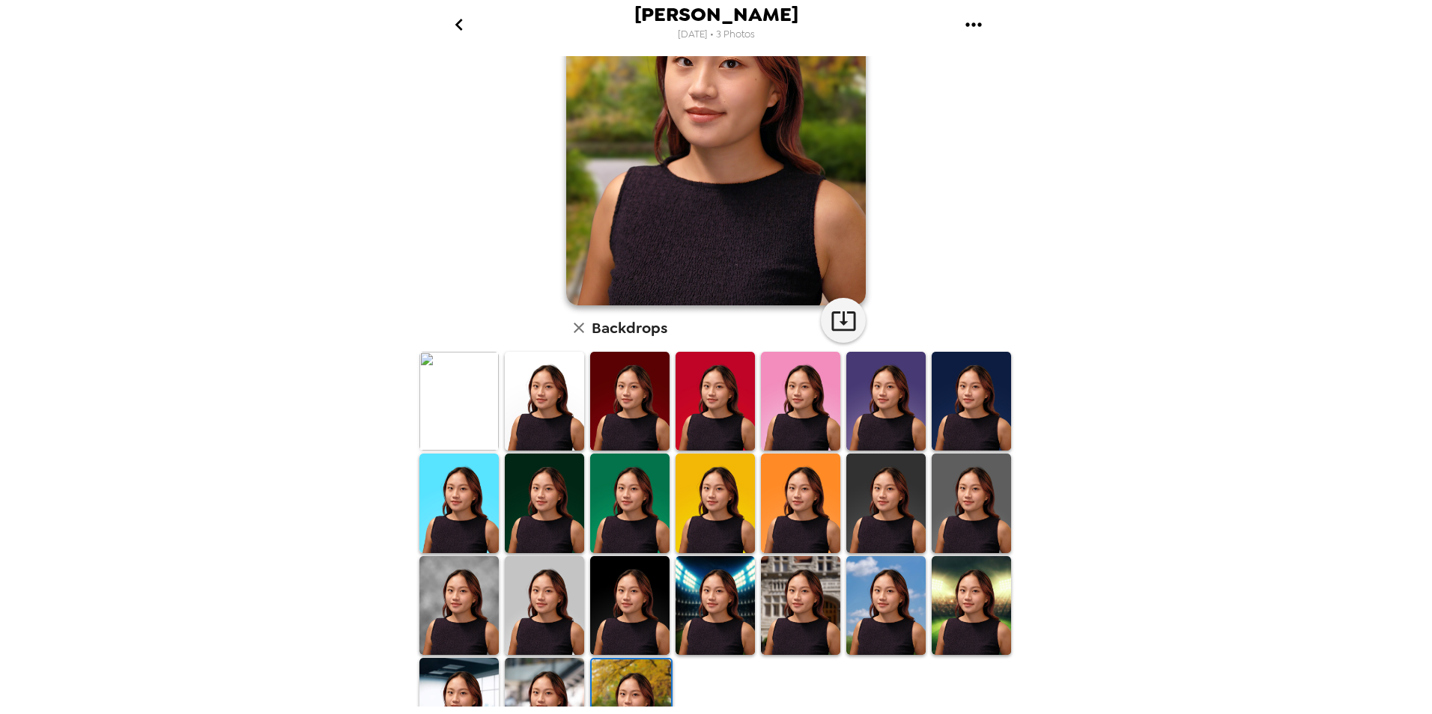
scroll to position [0, 0]
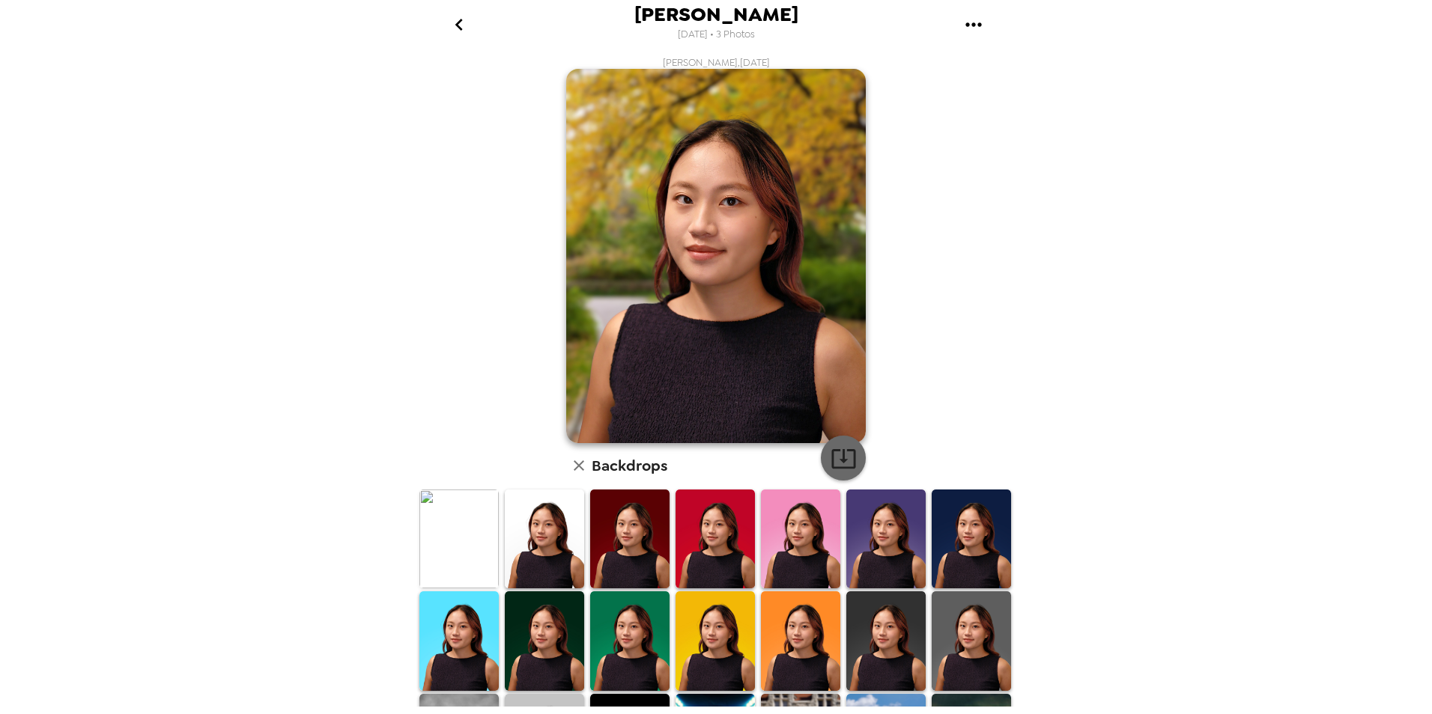
click at [839, 474] on button "button" at bounding box center [843, 458] width 45 height 45
click at [628, 562] on img at bounding box center [629, 539] width 79 height 99
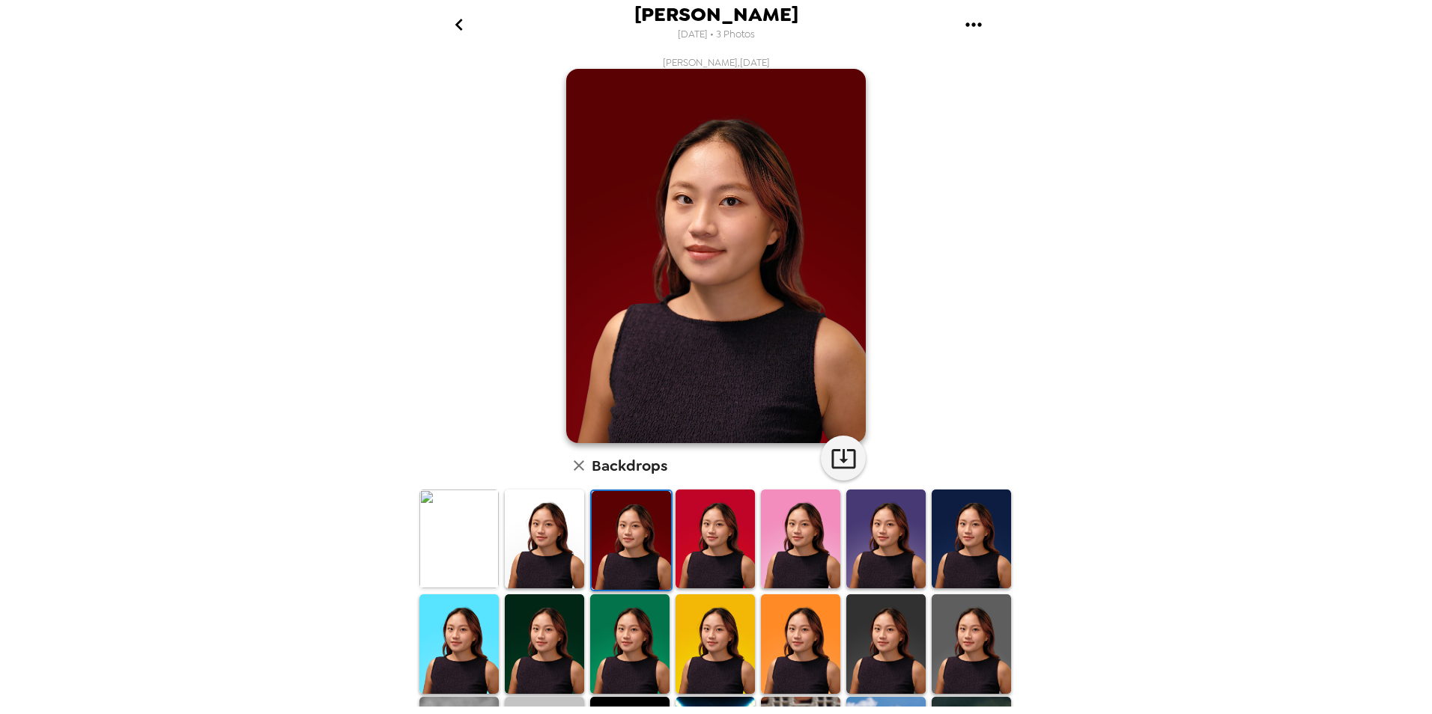
click at [400, 564] on div "[PERSON_NAME] [DATE] • 3 Photos [PERSON_NAME] , [DATE] Backdrops" at bounding box center [716, 357] width 1432 height 714
click at [436, 553] on img at bounding box center [458, 539] width 79 height 99
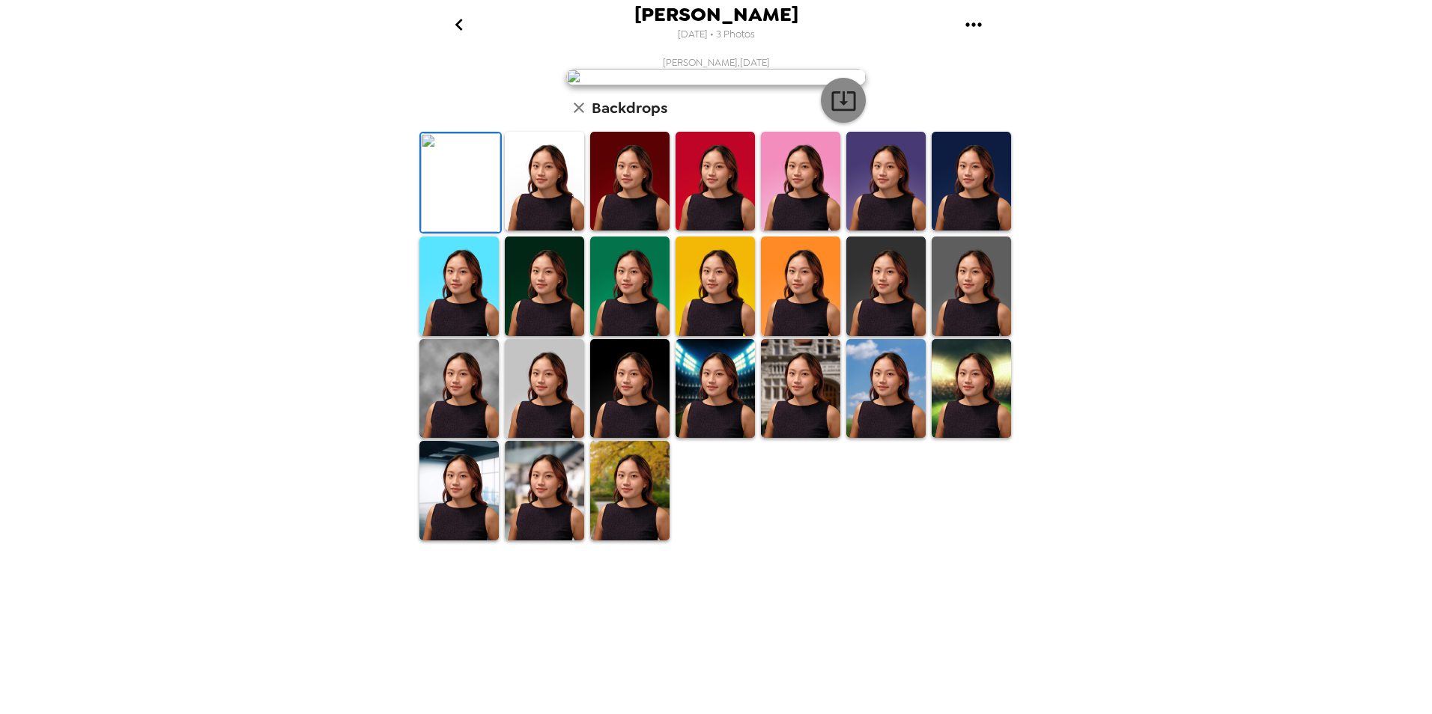
click at [831, 114] on icon "button" at bounding box center [844, 101] width 26 height 26
click at [553, 231] on img at bounding box center [544, 181] width 79 height 99
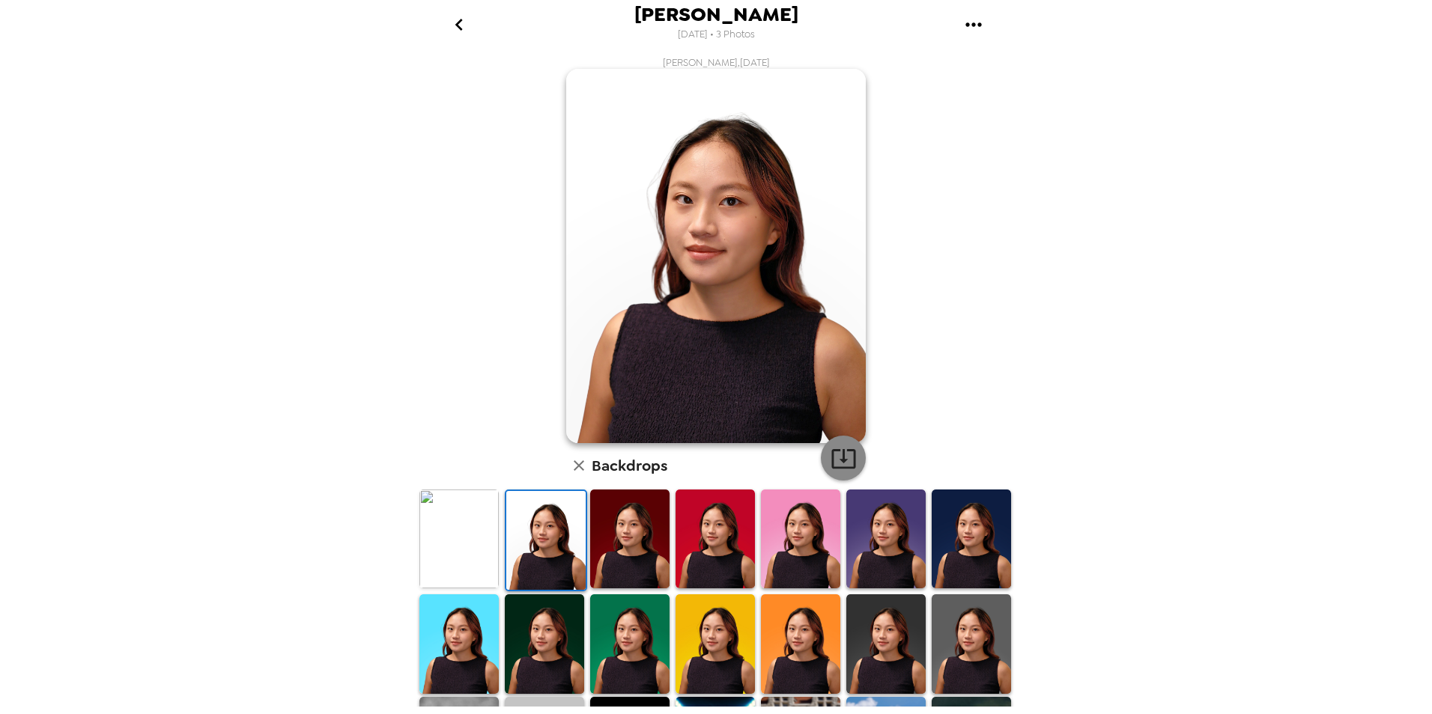
click at [843, 453] on icon "button" at bounding box center [844, 459] width 26 height 26
click at [882, 550] on img at bounding box center [885, 539] width 79 height 99
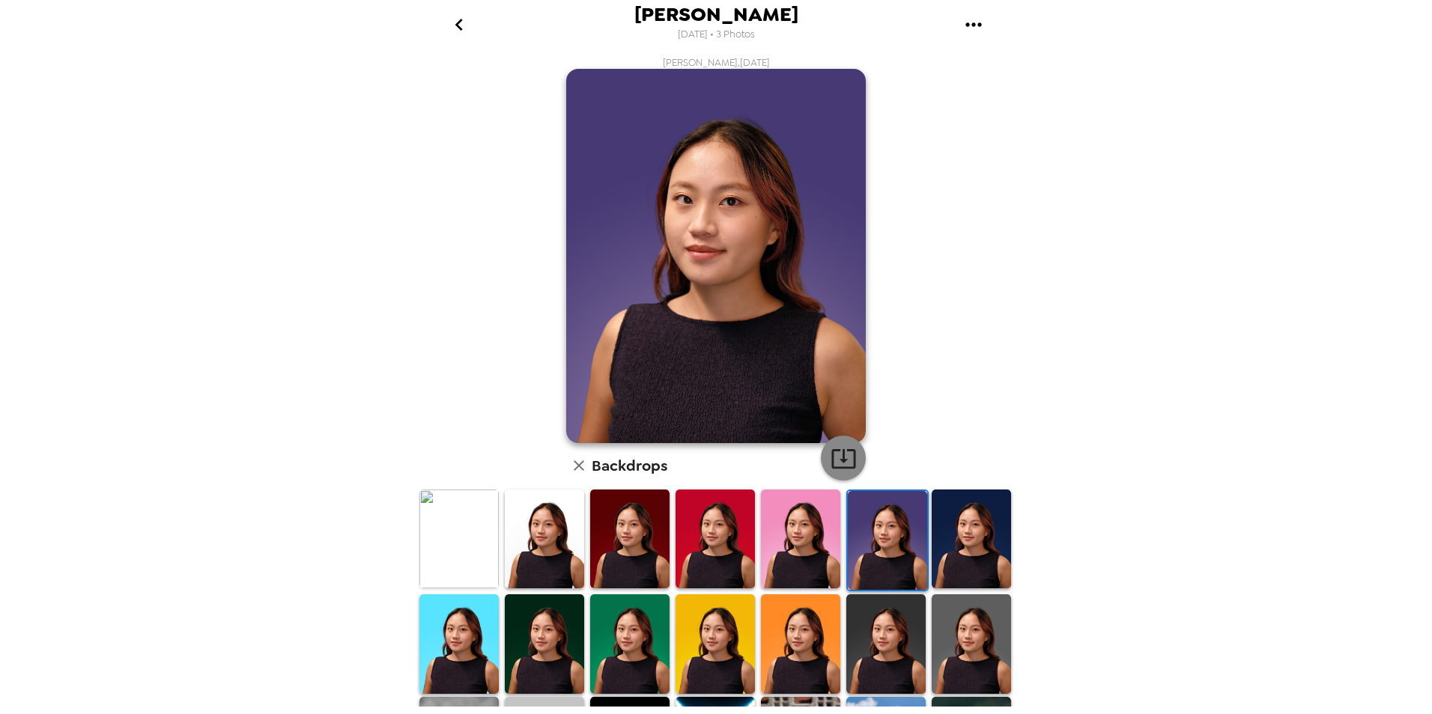
click at [831, 452] on icon "button" at bounding box center [844, 459] width 26 height 26
click at [942, 526] on img at bounding box center [971, 539] width 79 height 99
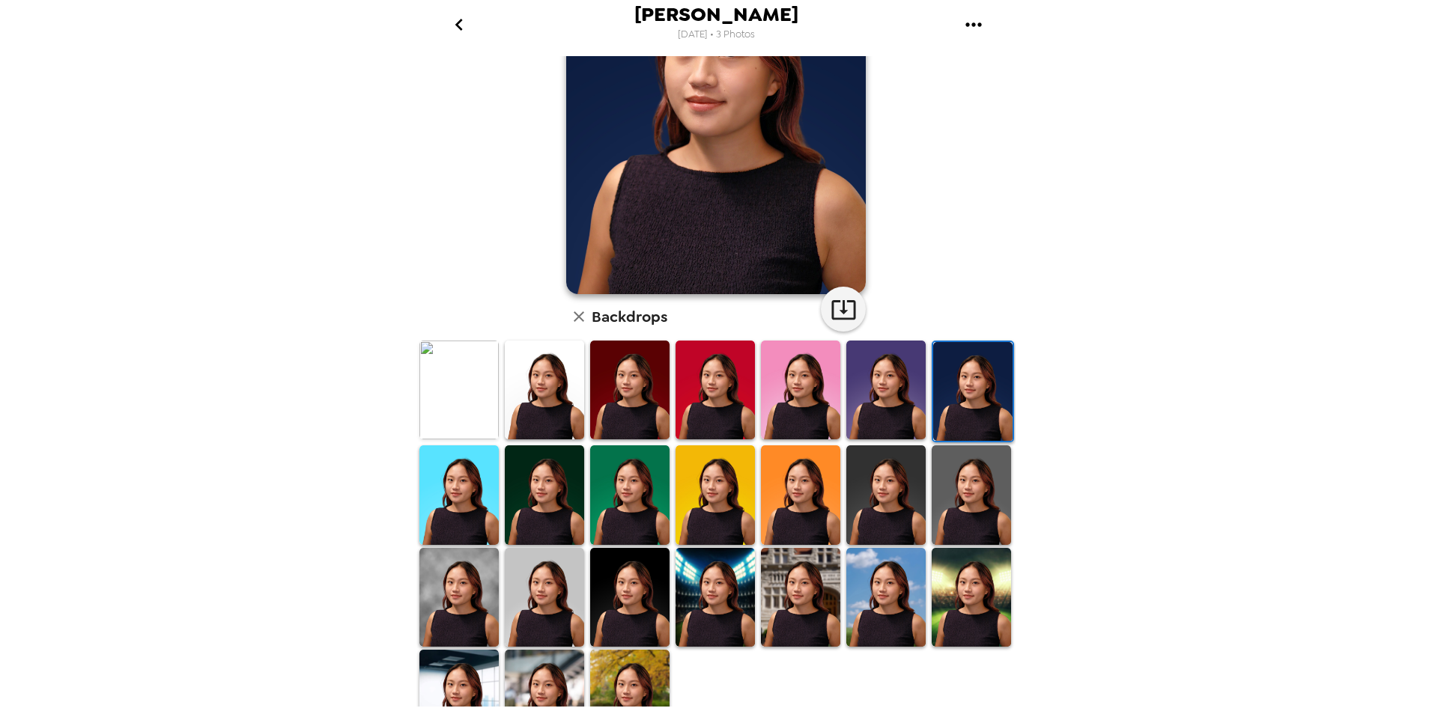
scroll to position [150, 0]
click at [941, 491] on img at bounding box center [971, 494] width 79 height 99
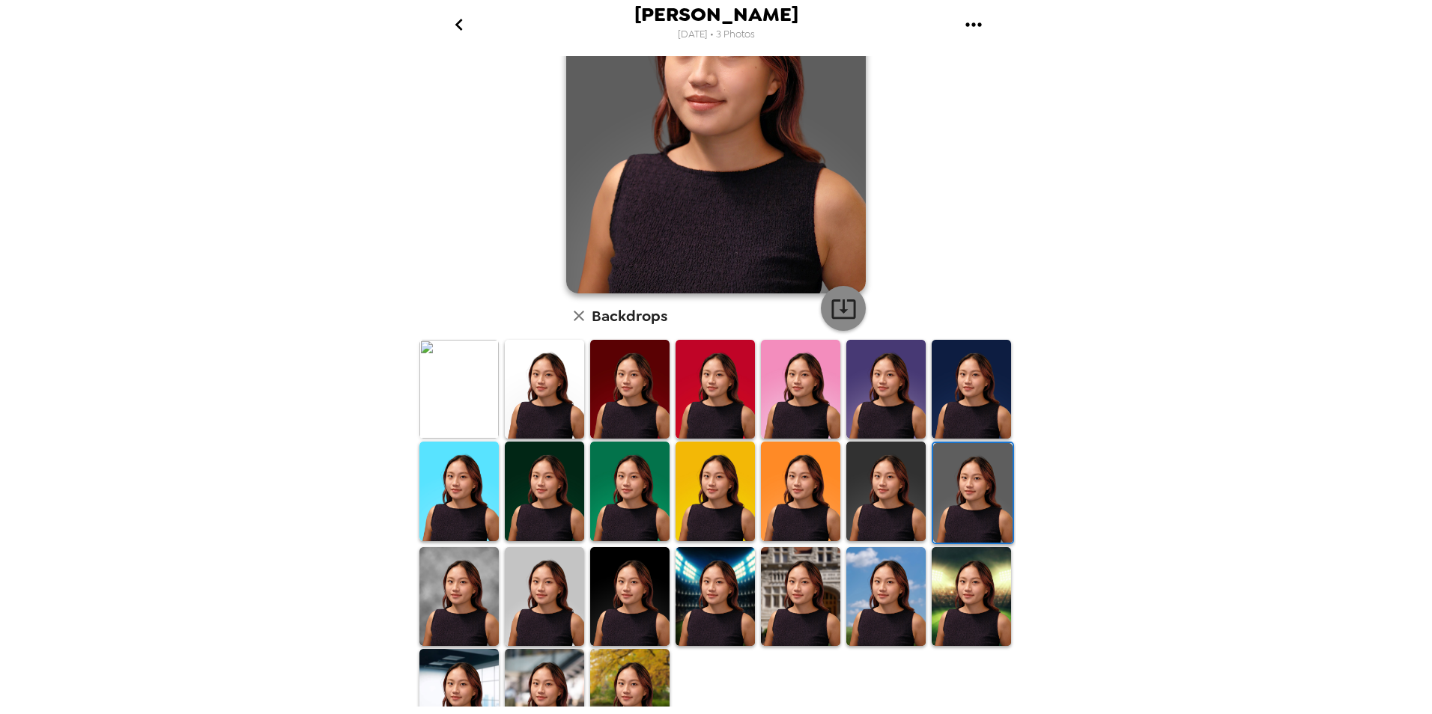
click at [842, 293] on button "button" at bounding box center [843, 308] width 45 height 45
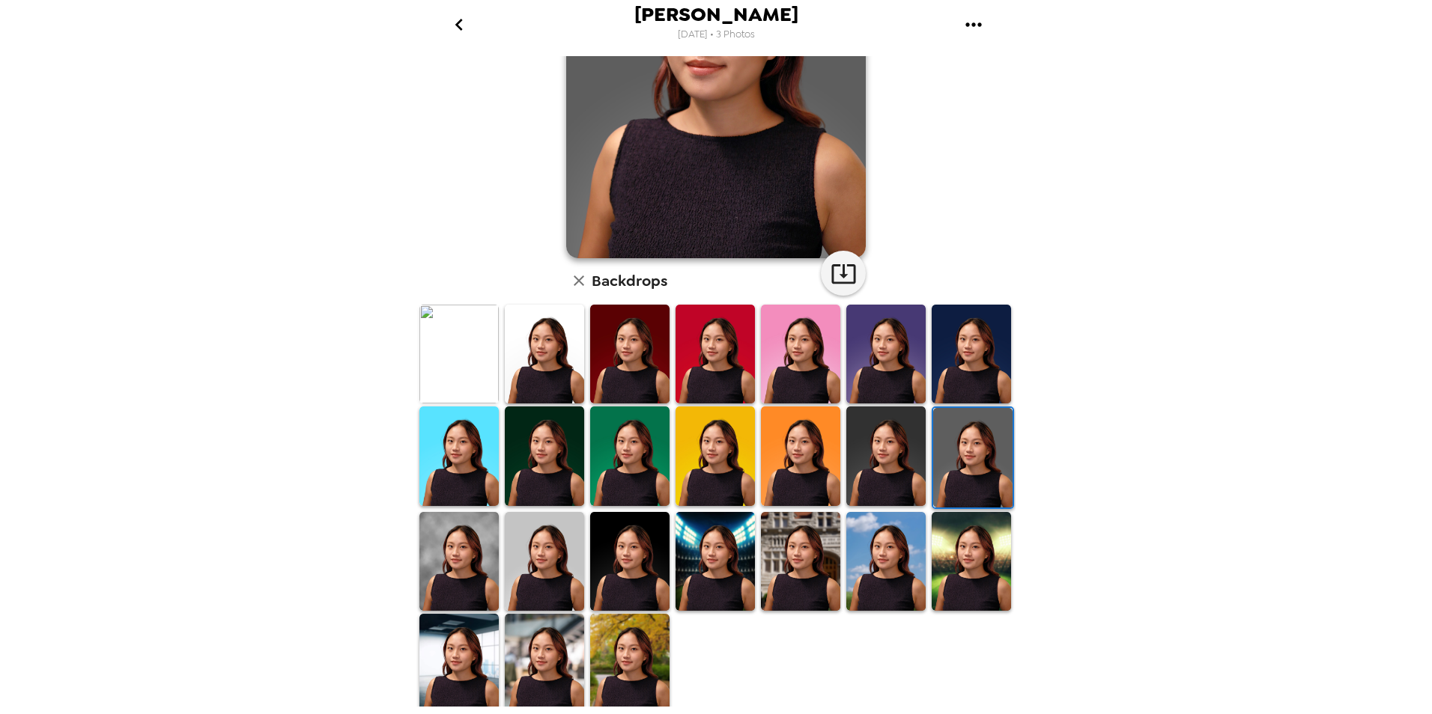
drag, startPoint x: 485, startPoint y: 573, endPoint x: 511, endPoint y: 559, distance: 29.2
click at [487, 572] on img at bounding box center [458, 561] width 79 height 99
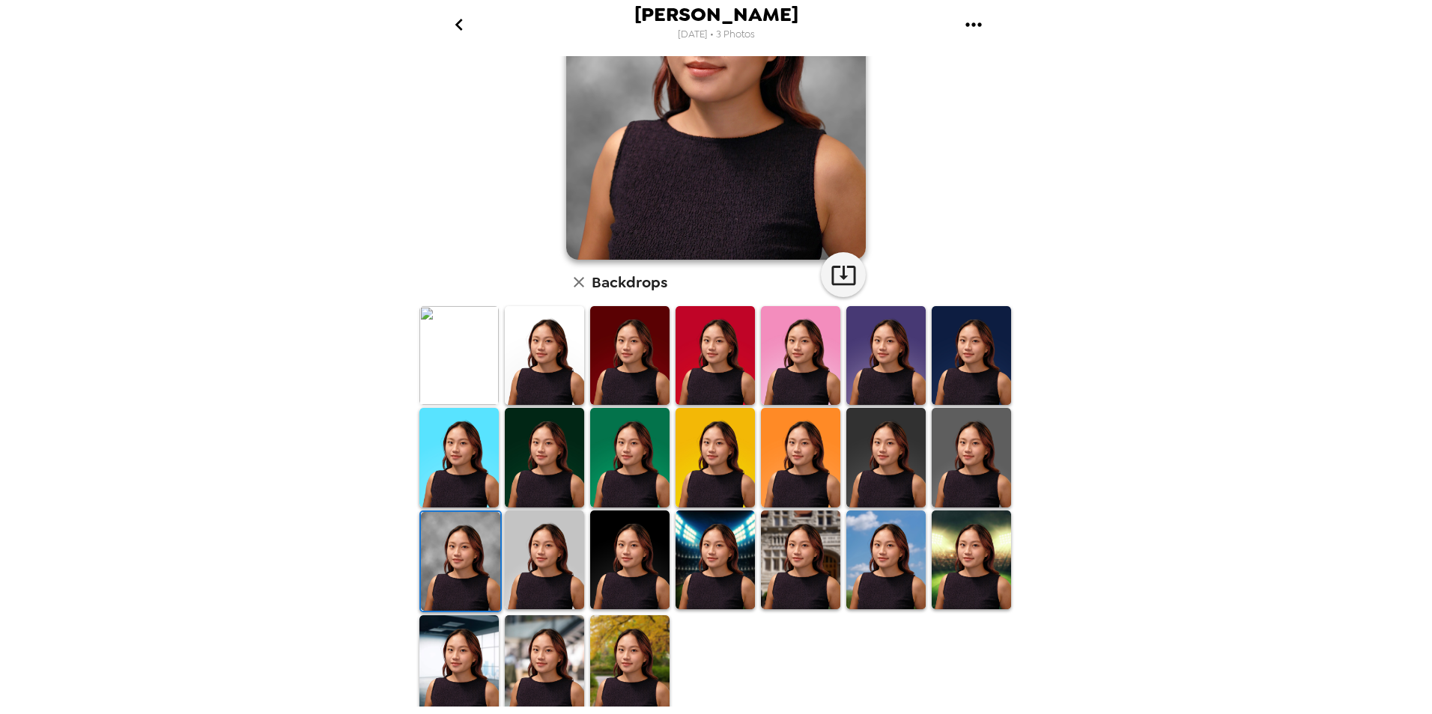
scroll to position [185, 0]
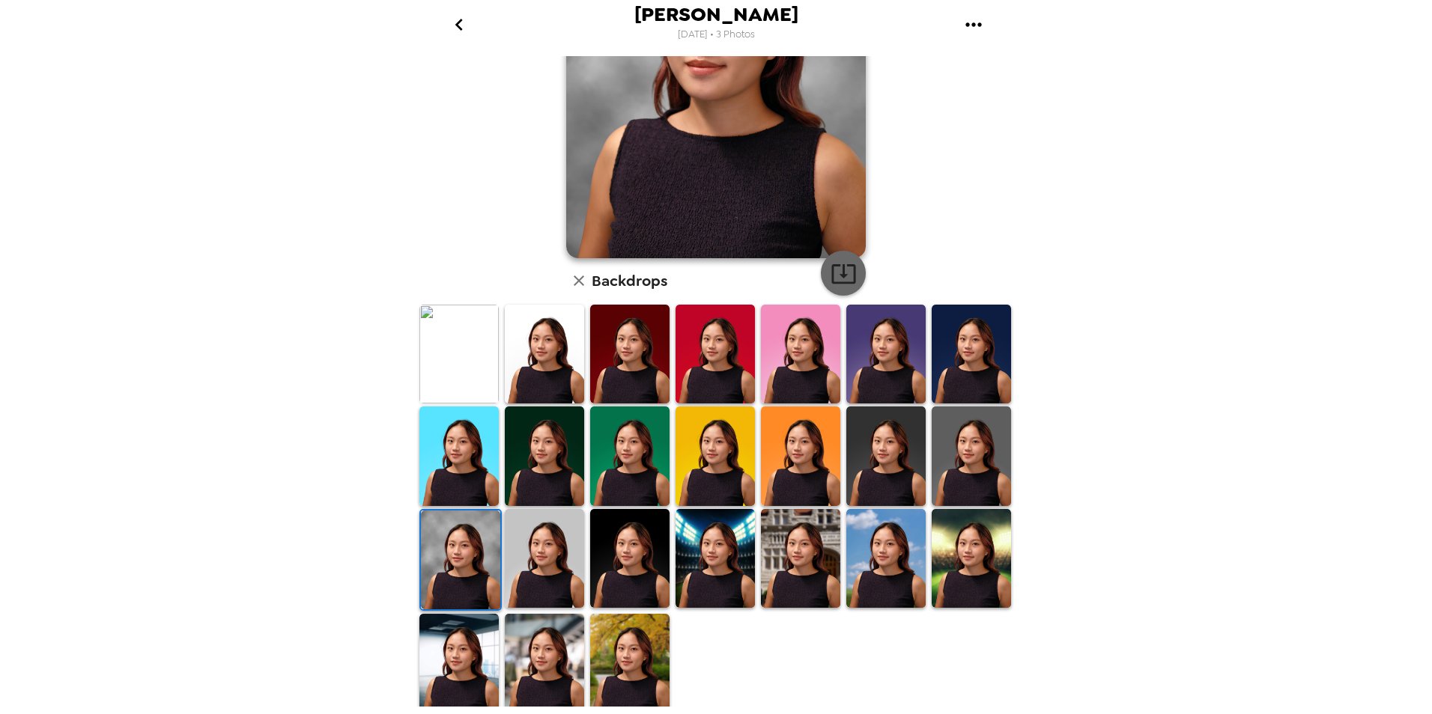
click at [835, 273] on icon "button" at bounding box center [844, 274] width 26 height 26
click at [634, 476] on img at bounding box center [629, 456] width 79 height 99
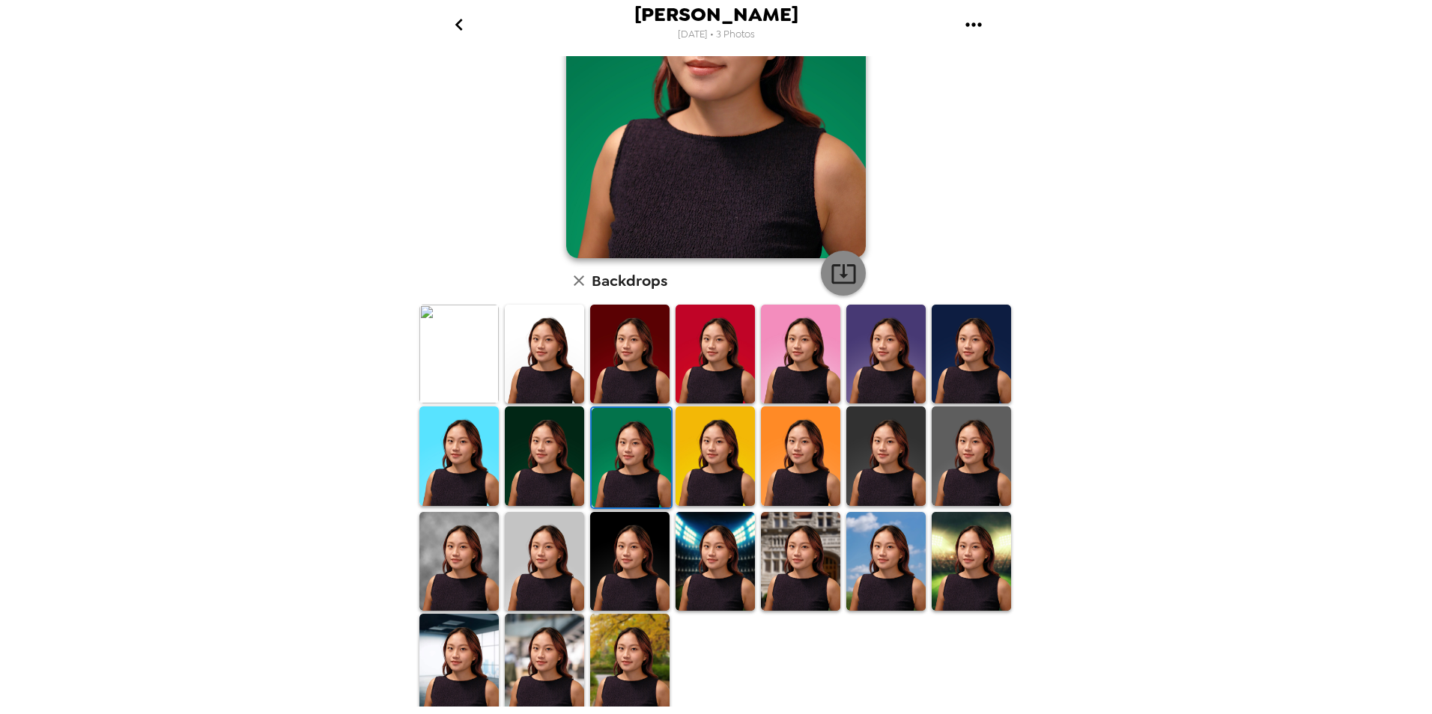
click at [846, 268] on icon "button" at bounding box center [844, 274] width 26 height 26
click at [798, 570] on img at bounding box center [800, 561] width 79 height 99
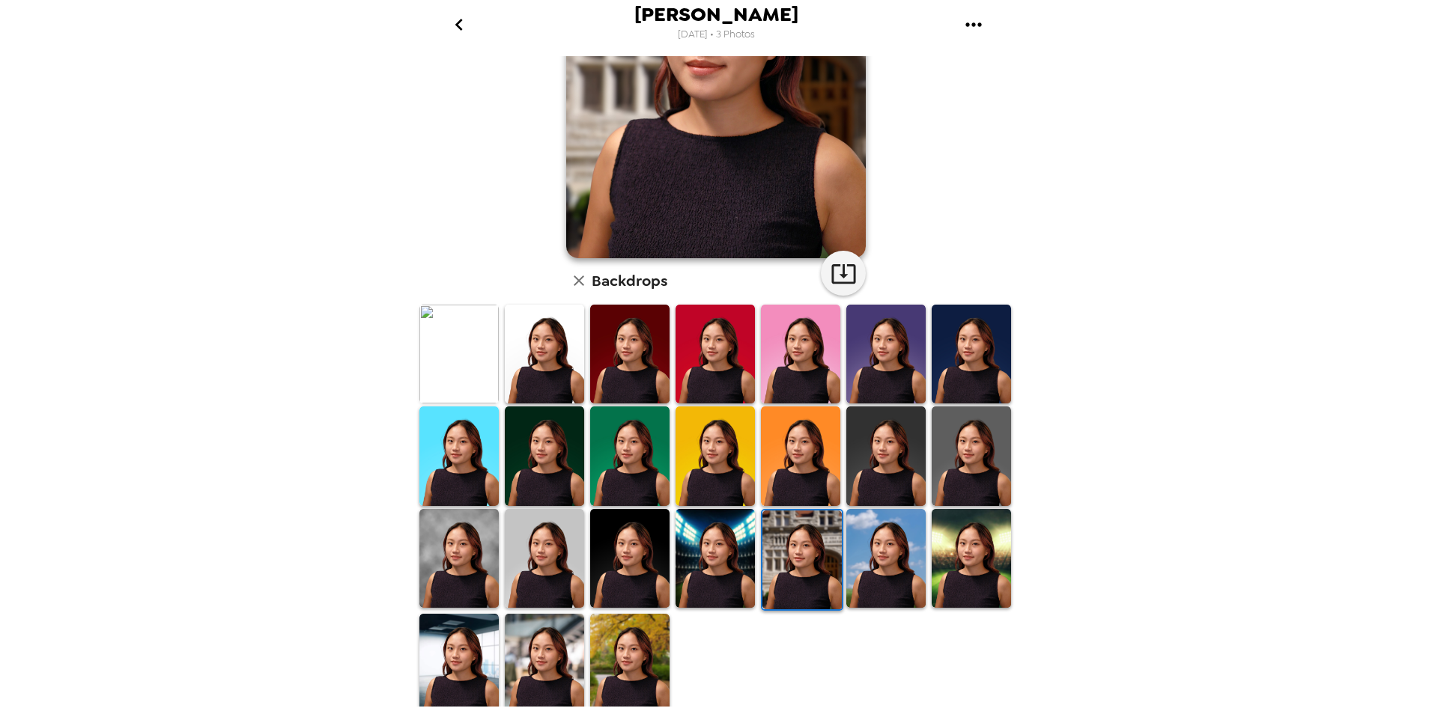
click at [971, 556] on img at bounding box center [971, 558] width 79 height 99
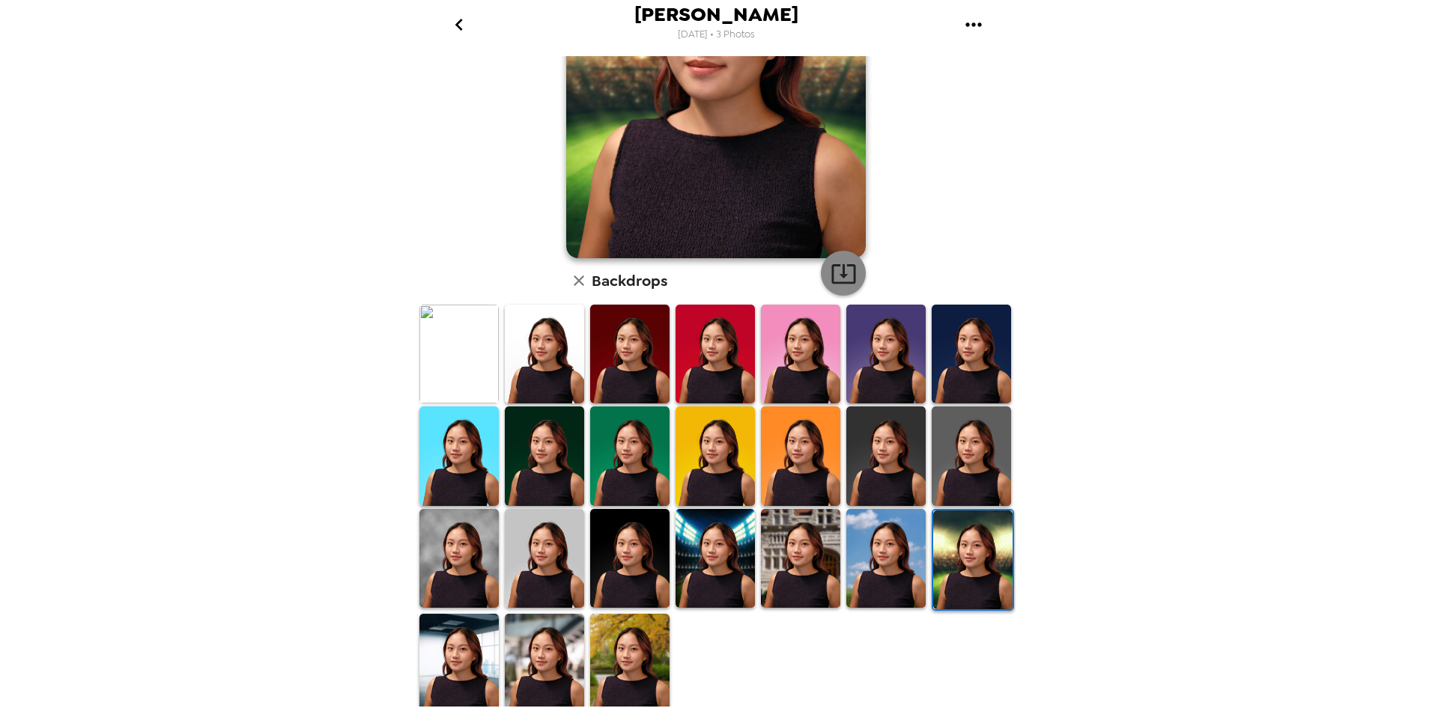
click at [845, 287] on button "button" at bounding box center [843, 273] width 45 height 45
click at [533, 655] on img at bounding box center [544, 663] width 79 height 99
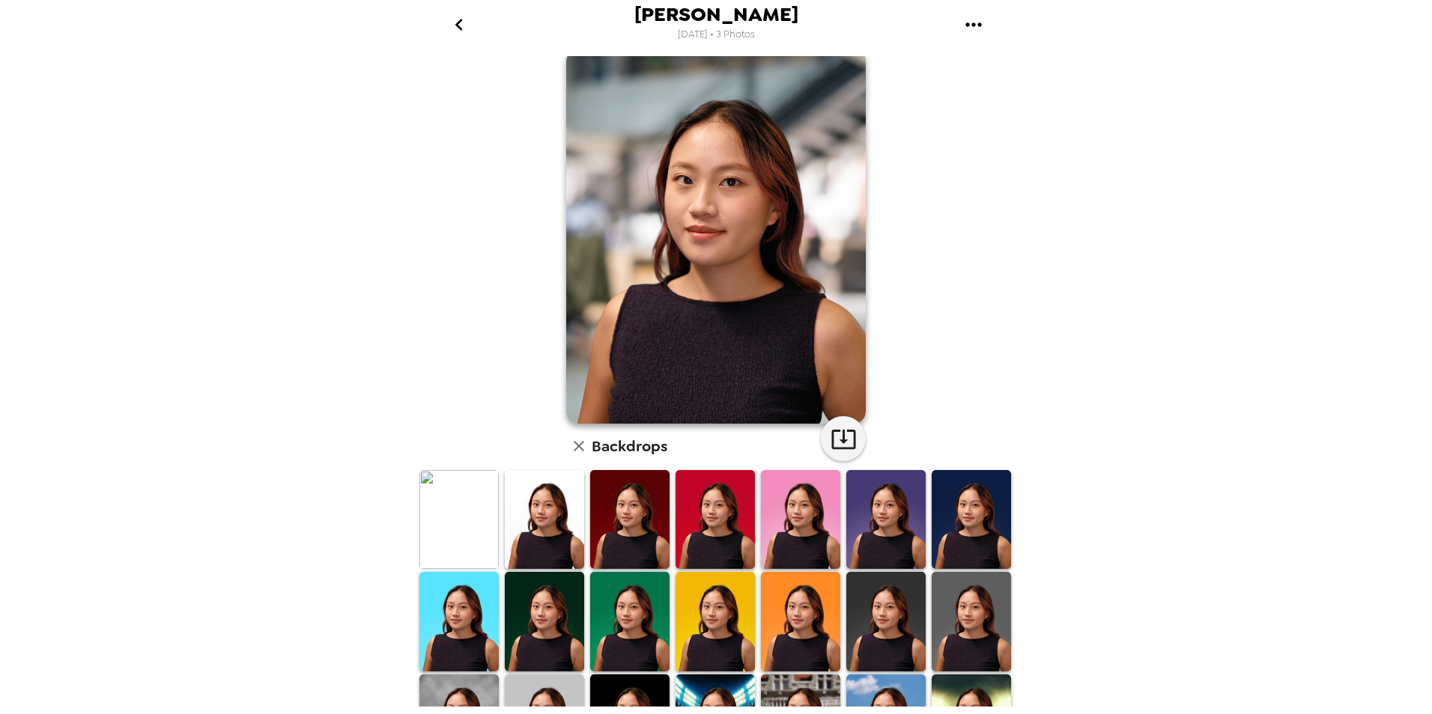
scroll to position [0, 0]
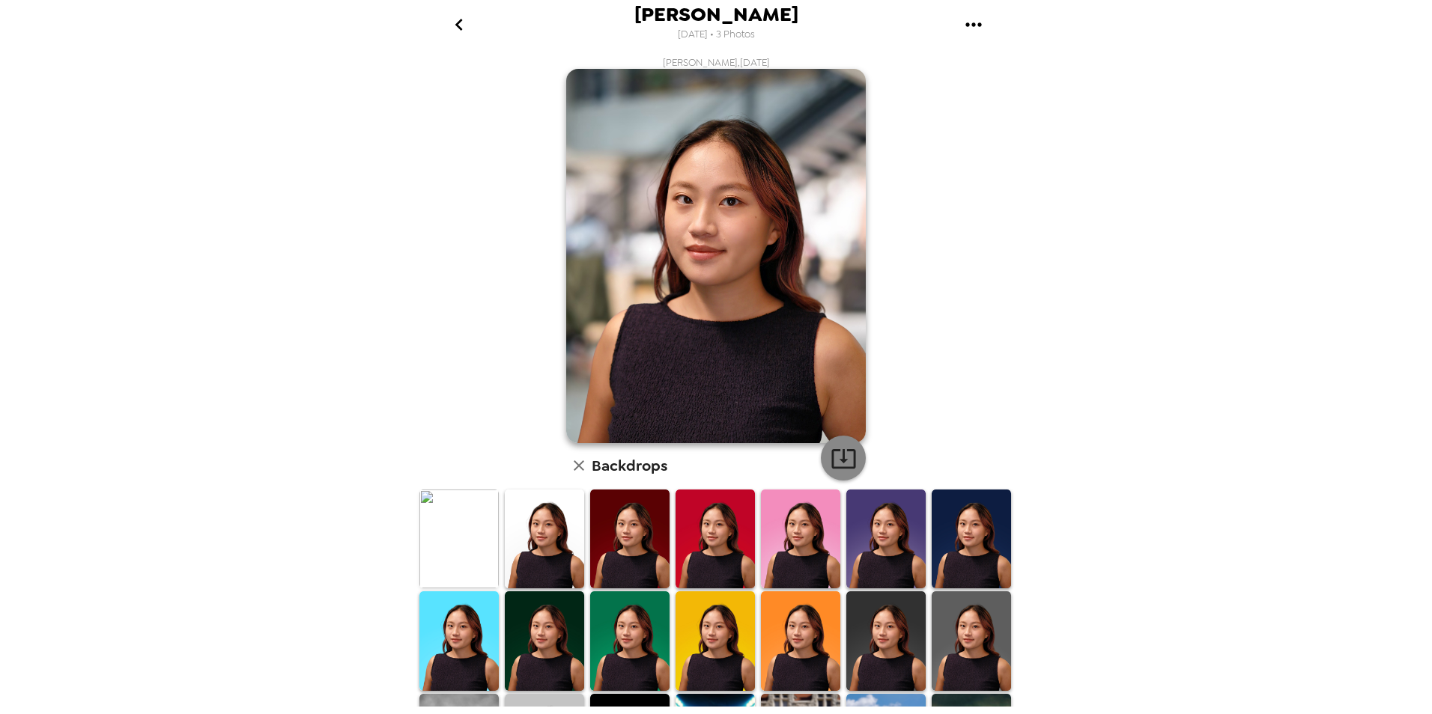
click at [846, 465] on icon "button" at bounding box center [844, 459] width 26 height 26
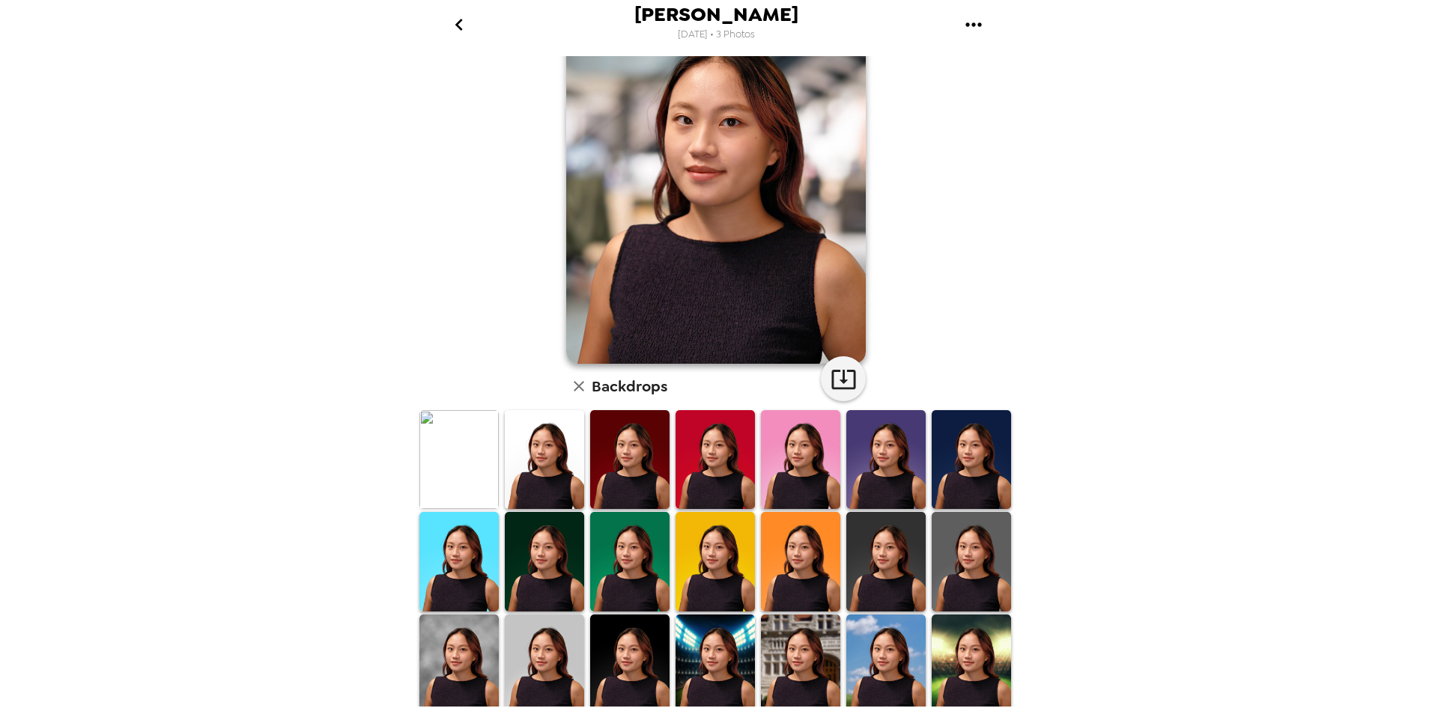
scroll to position [185, 0]
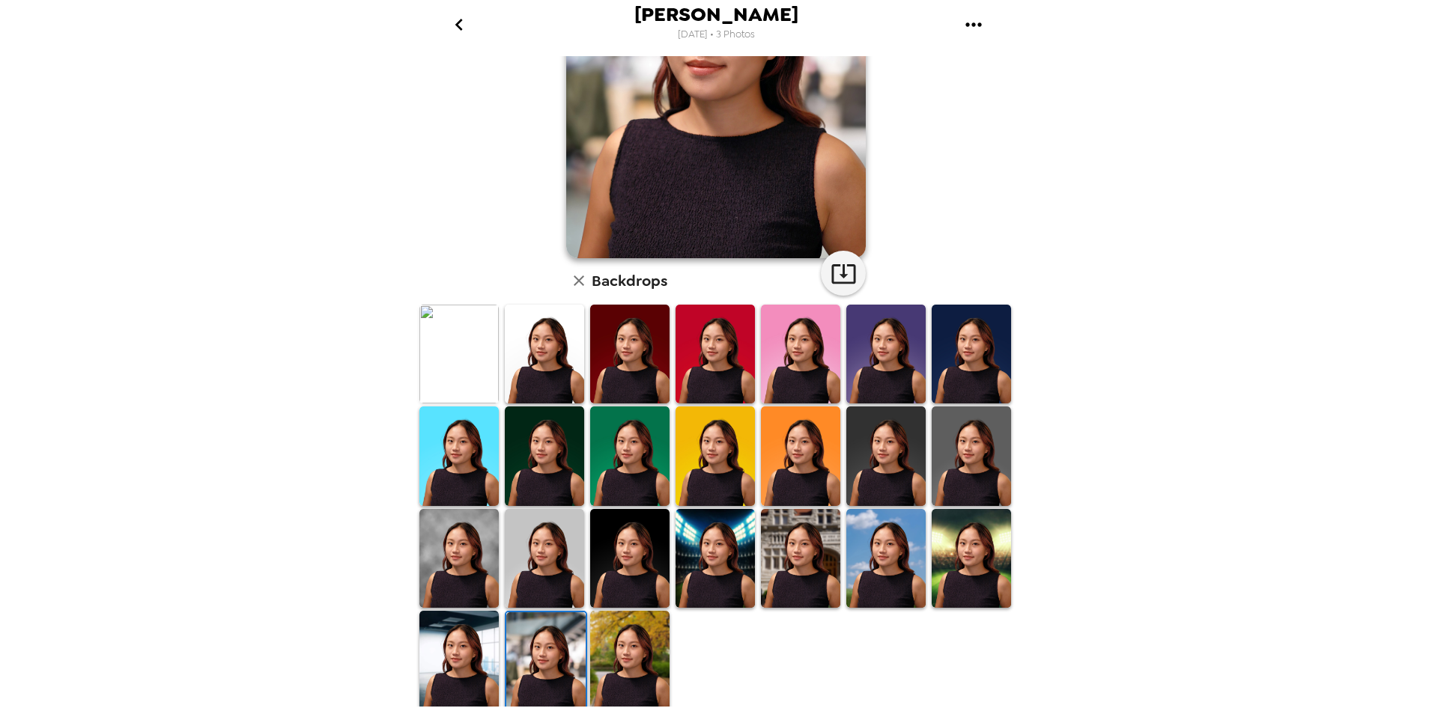
click at [932, 347] on img at bounding box center [971, 354] width 79 height 99
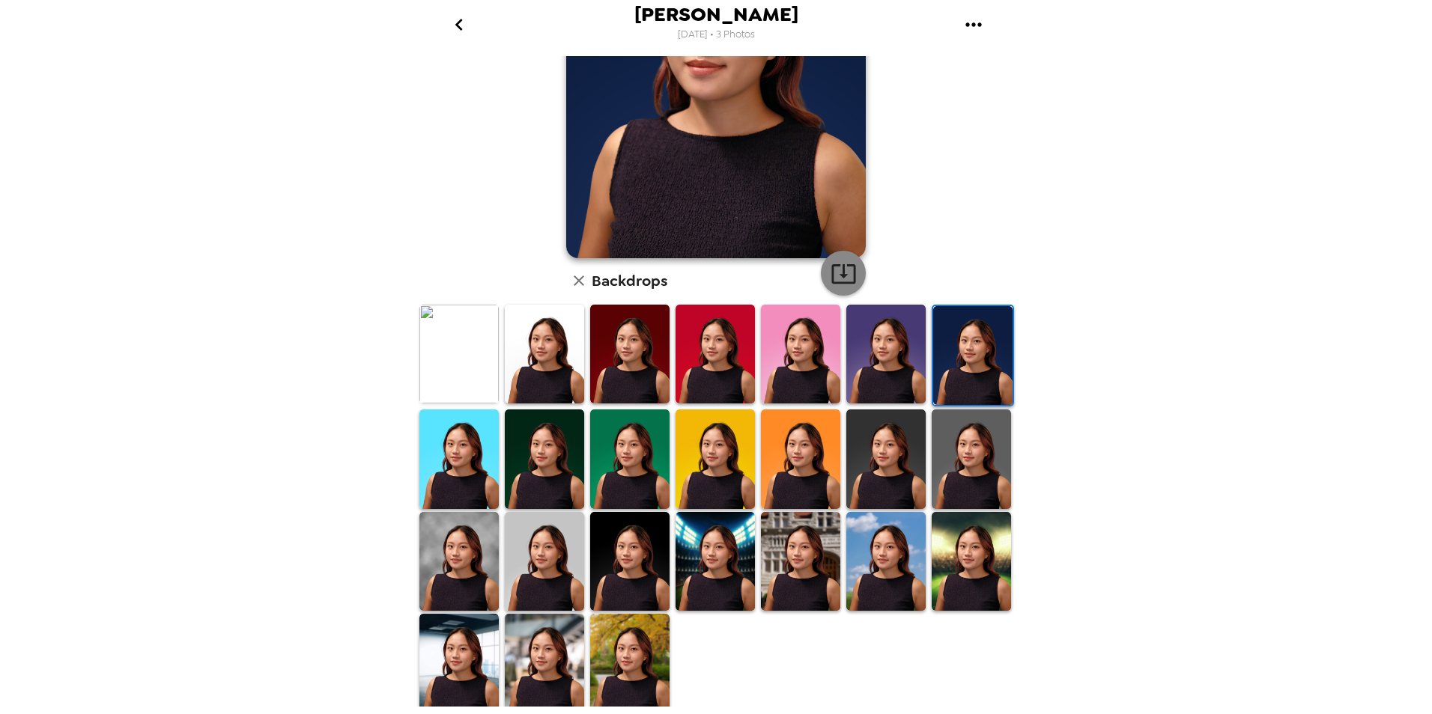
click at [823, 269] on button "button" at bounding box center [843, 273] width 45 height 45
click at [609, 362] on img at bounding box center [629, 354] width 79 height 99
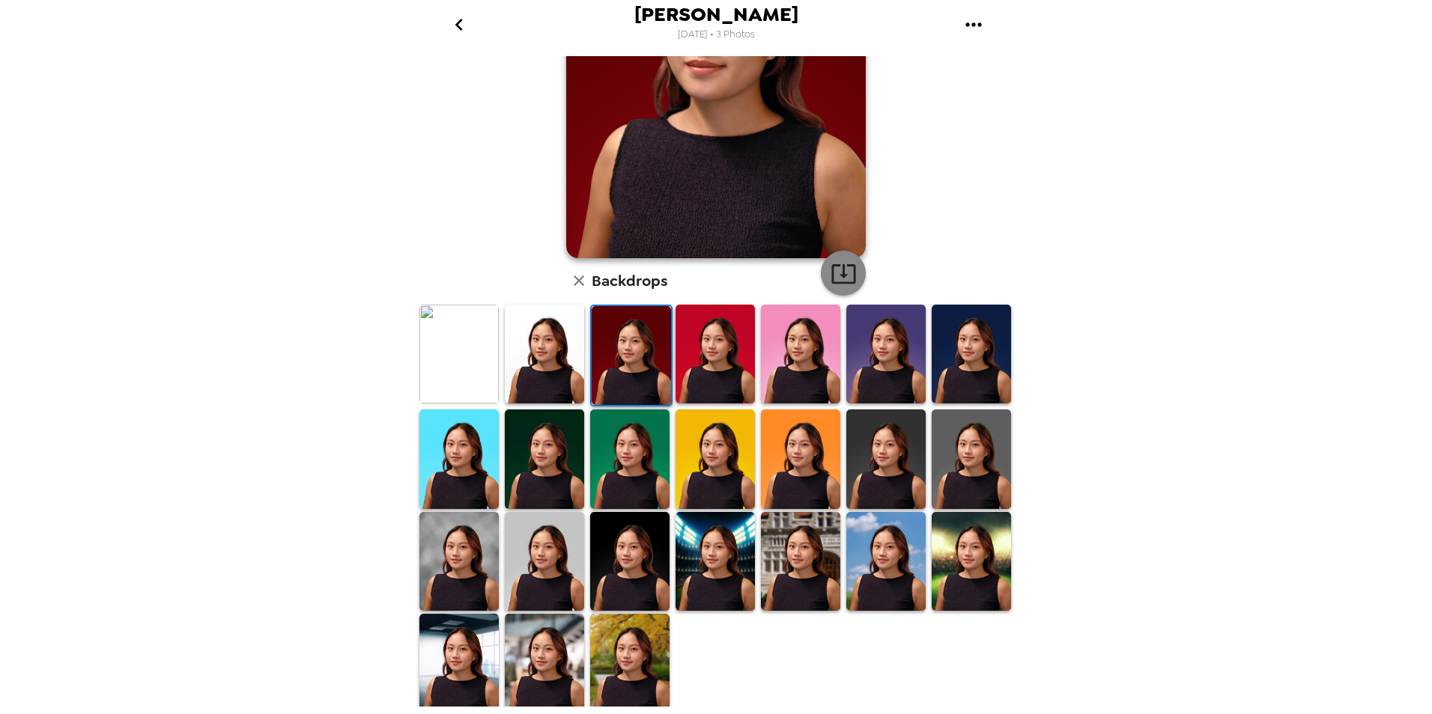
click at [833, 288] on button "button" at bounding box center [843, 273] width 45 height 45
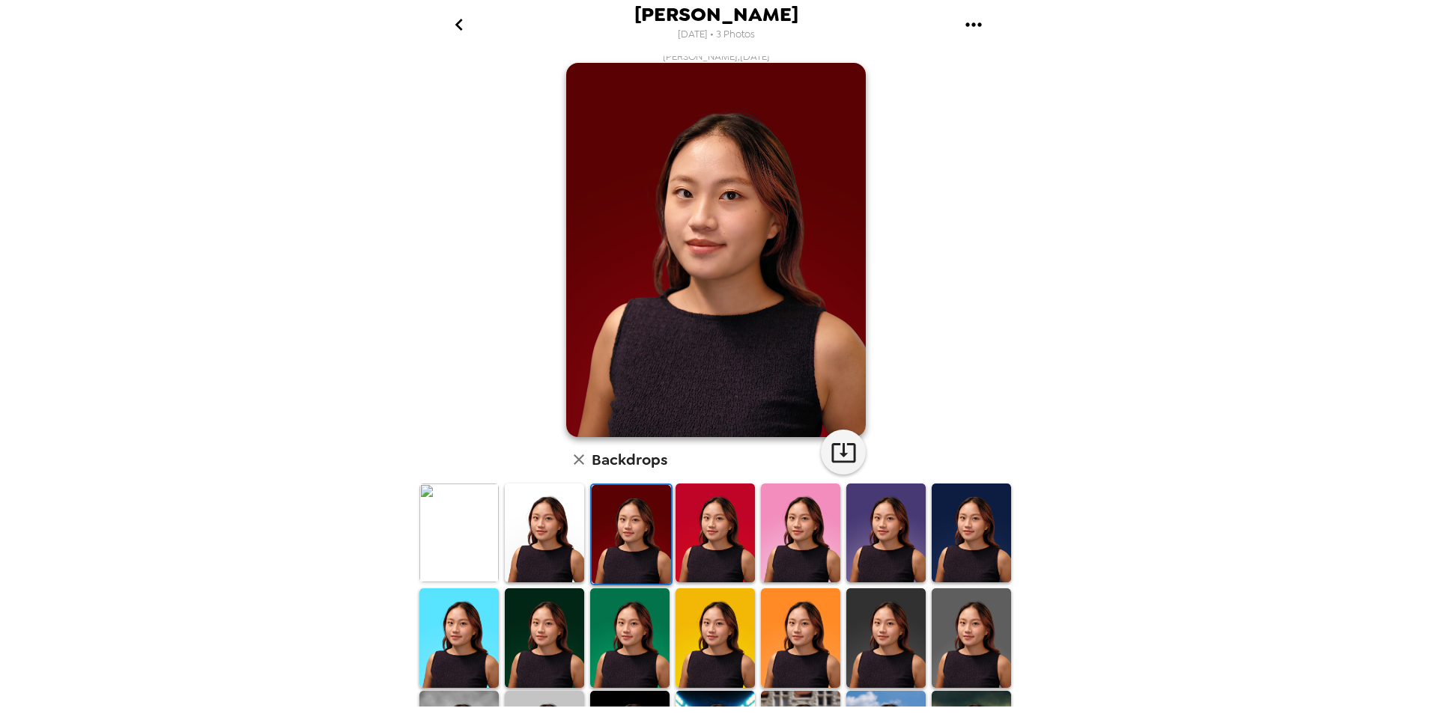
scroll to position [0, 0]
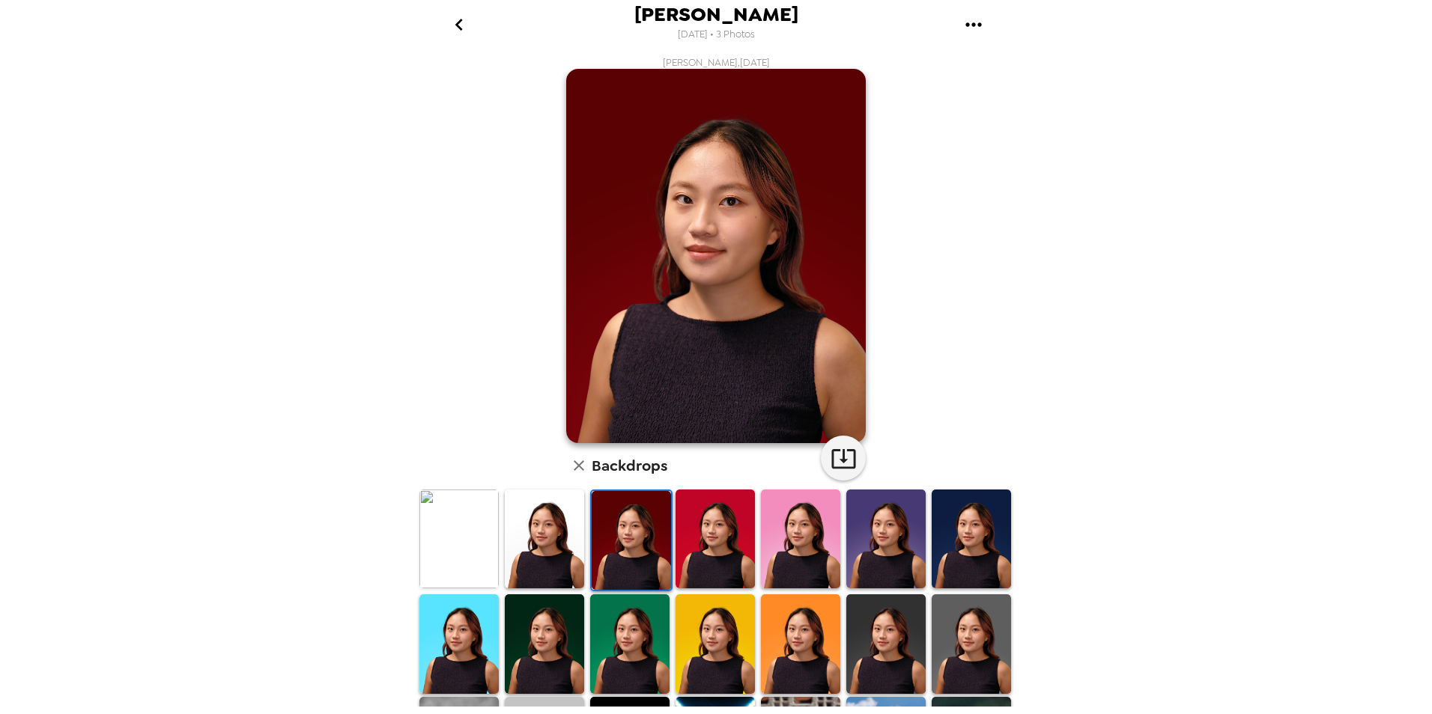
drag, startPoint x: 719, startPoint y: 535, endPoint x: 752, endPoint y: 523, distance: 35.3
click at [719, 535] on img at bounding box center [715, 539] width 79 height 99
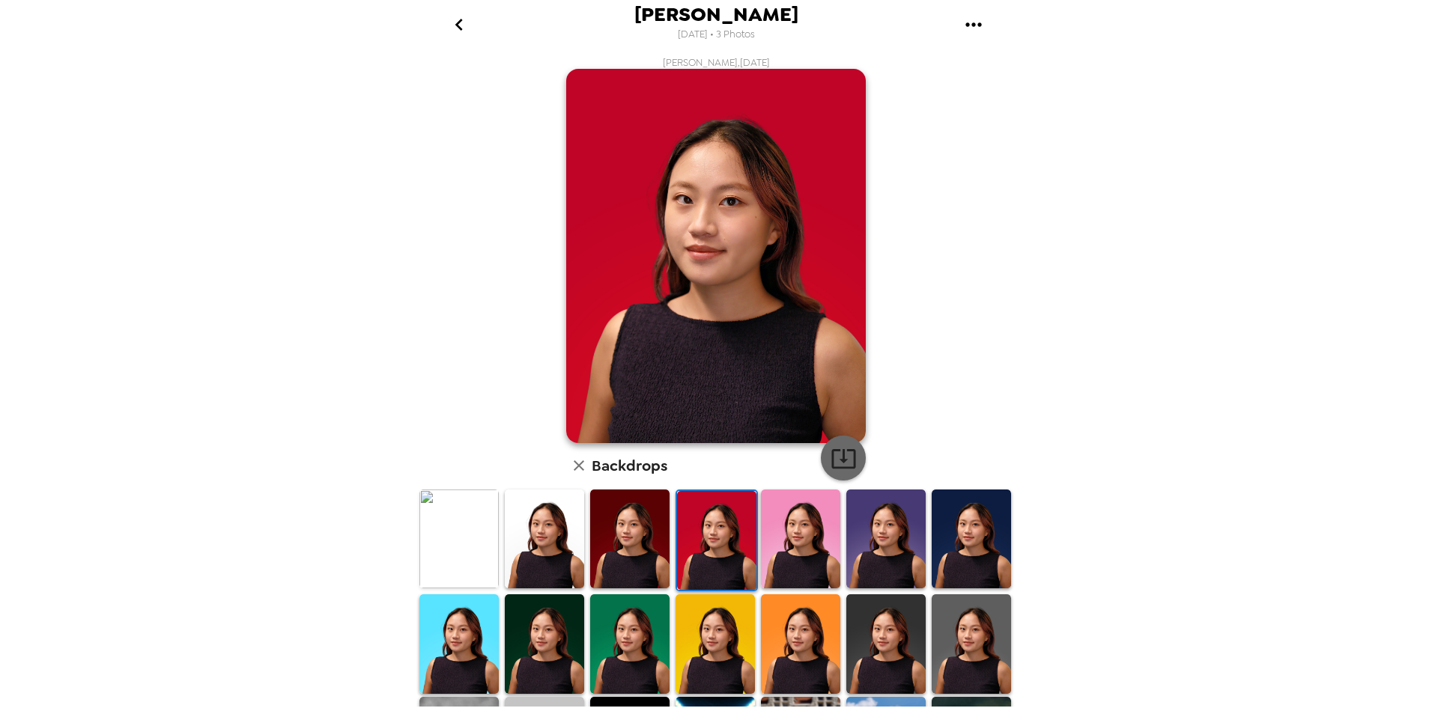
click at [843, 450] on icon "button" at bounding box center [843, 458] width 24 height 19
click at [444, 18] on button "go back" at bounding box center [458, 24] width 49 height 49
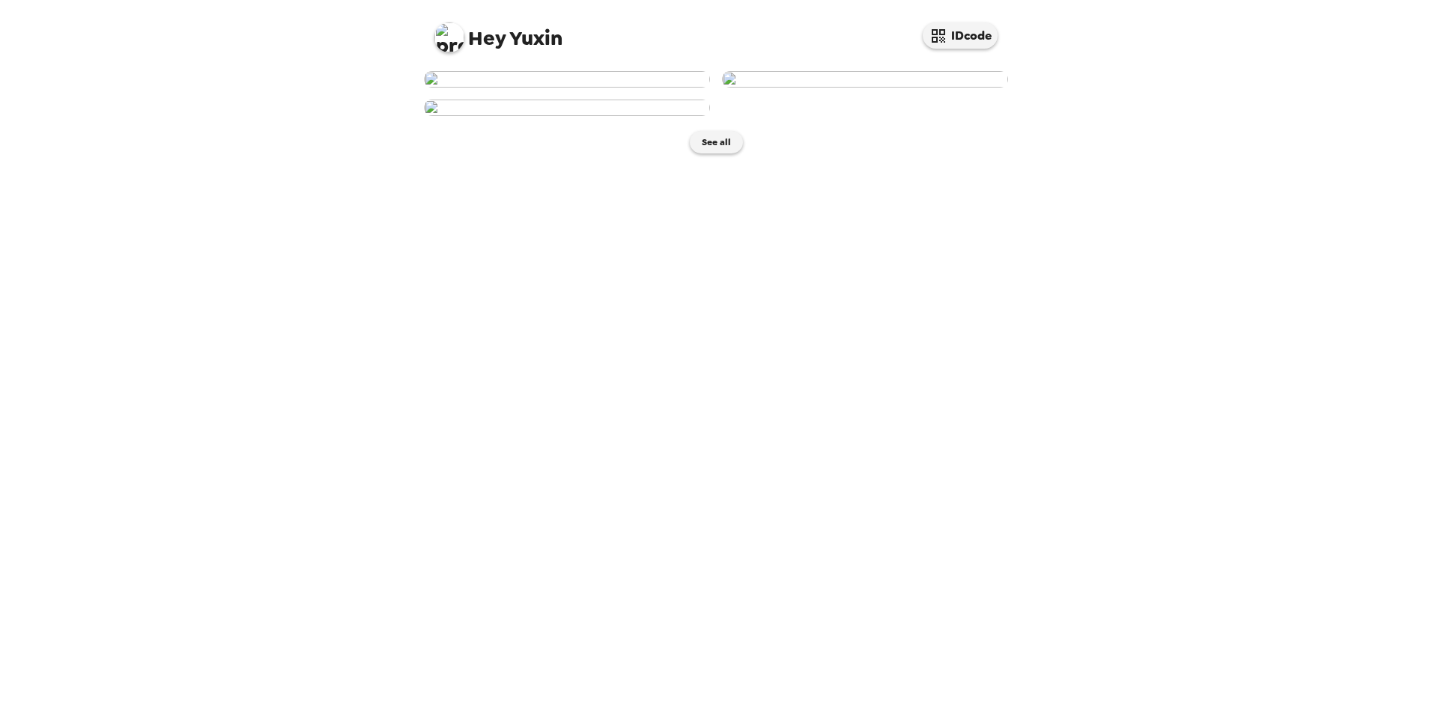
click at [673, 88] on img at bounding box center [567, 79] width 286 height 16
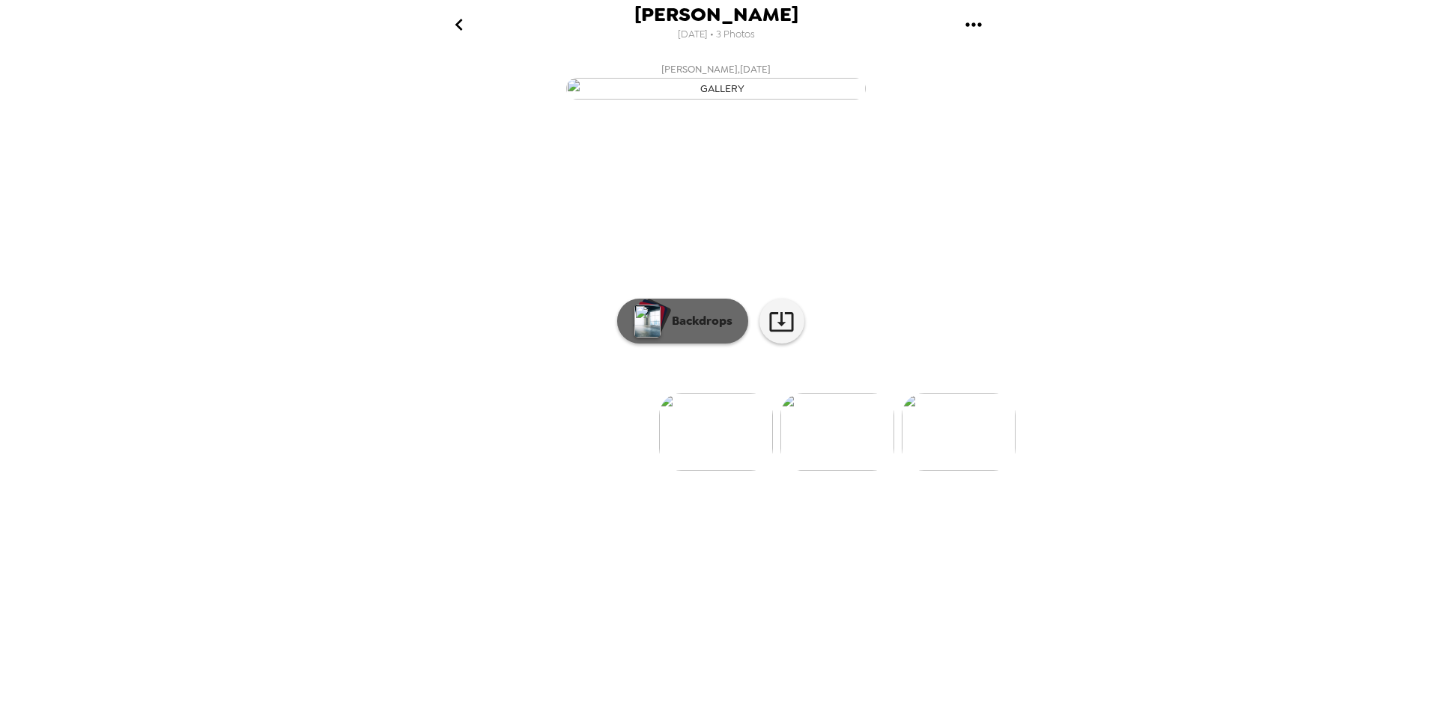
click at [713, 330] on p "Backdrops" at bounding box center [698, 321] width 68 height 18
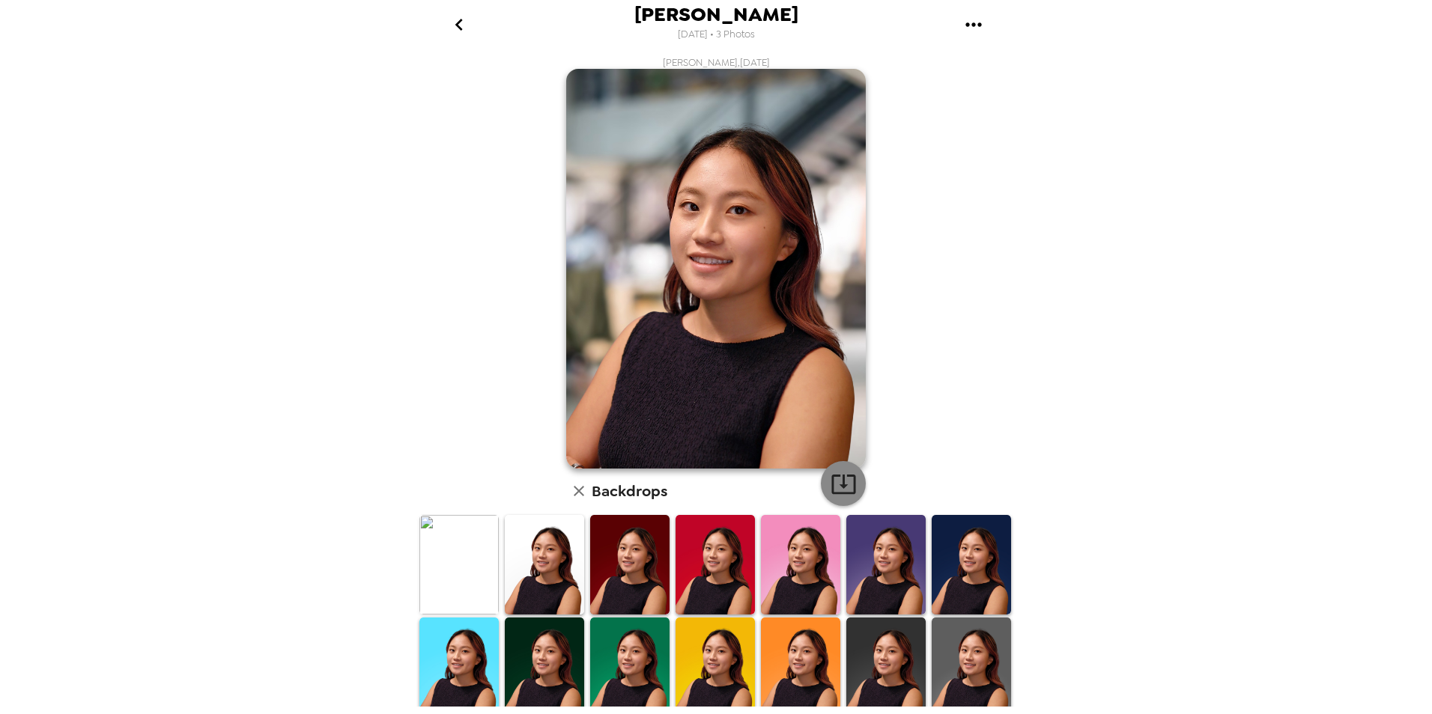
click at [836, 488] on icon "button" at bounding box center [844, 484] width 26 height 26
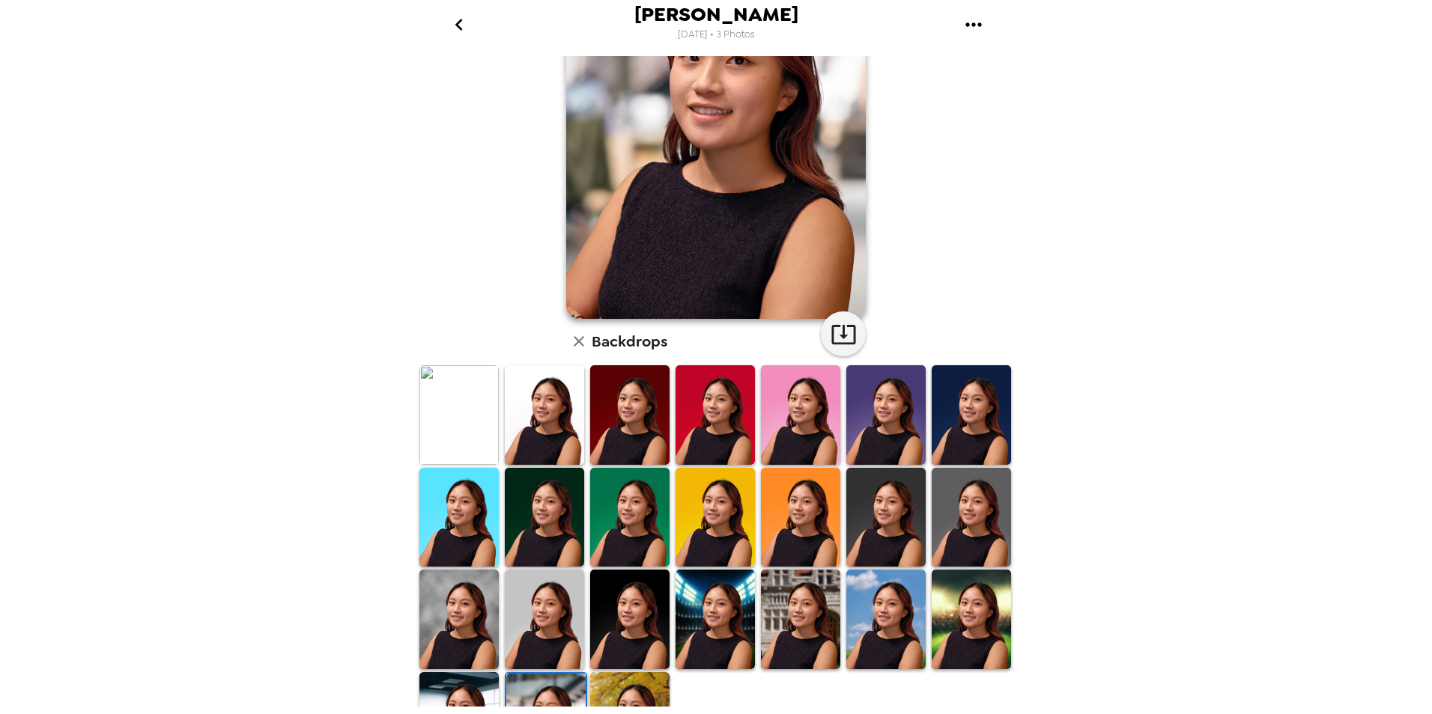
scroll to position [75, 0]
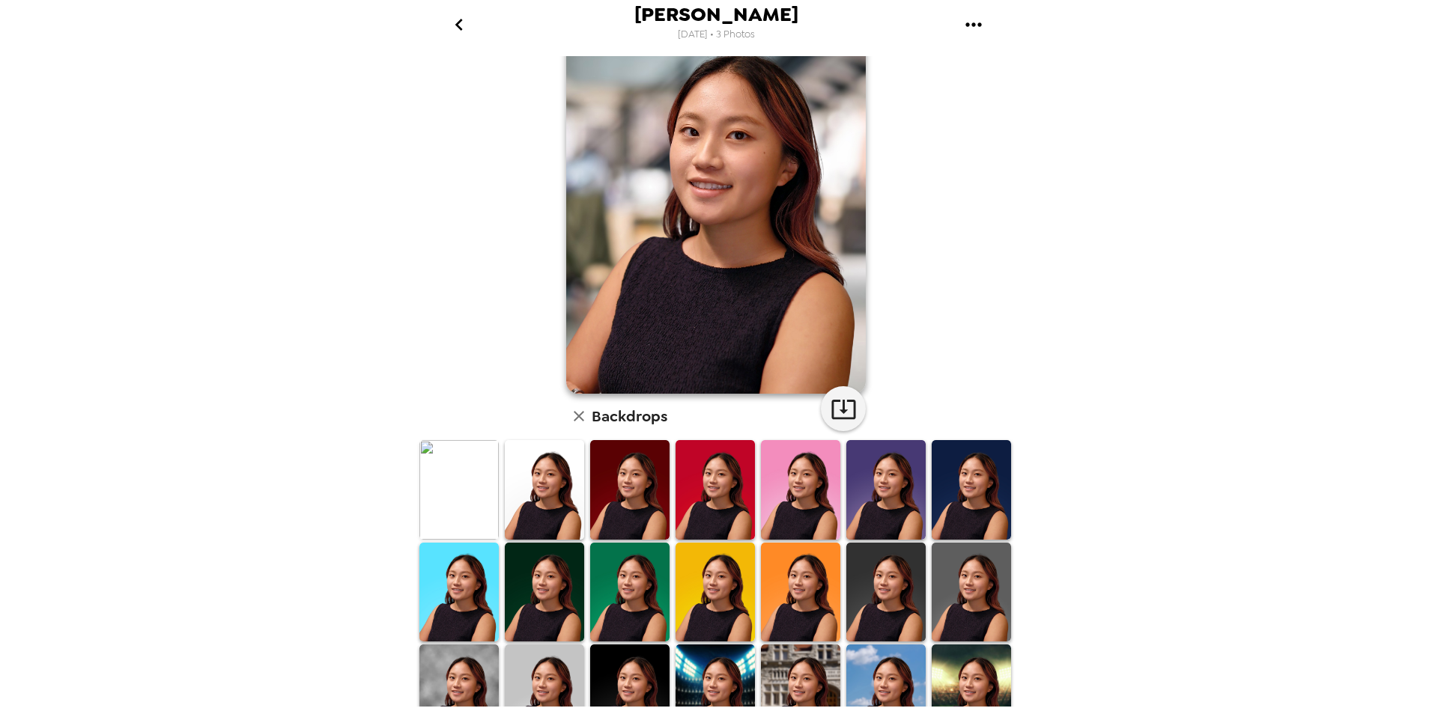
click at [741, 589] on img at bounding box center [715, 592] width 79 height 99
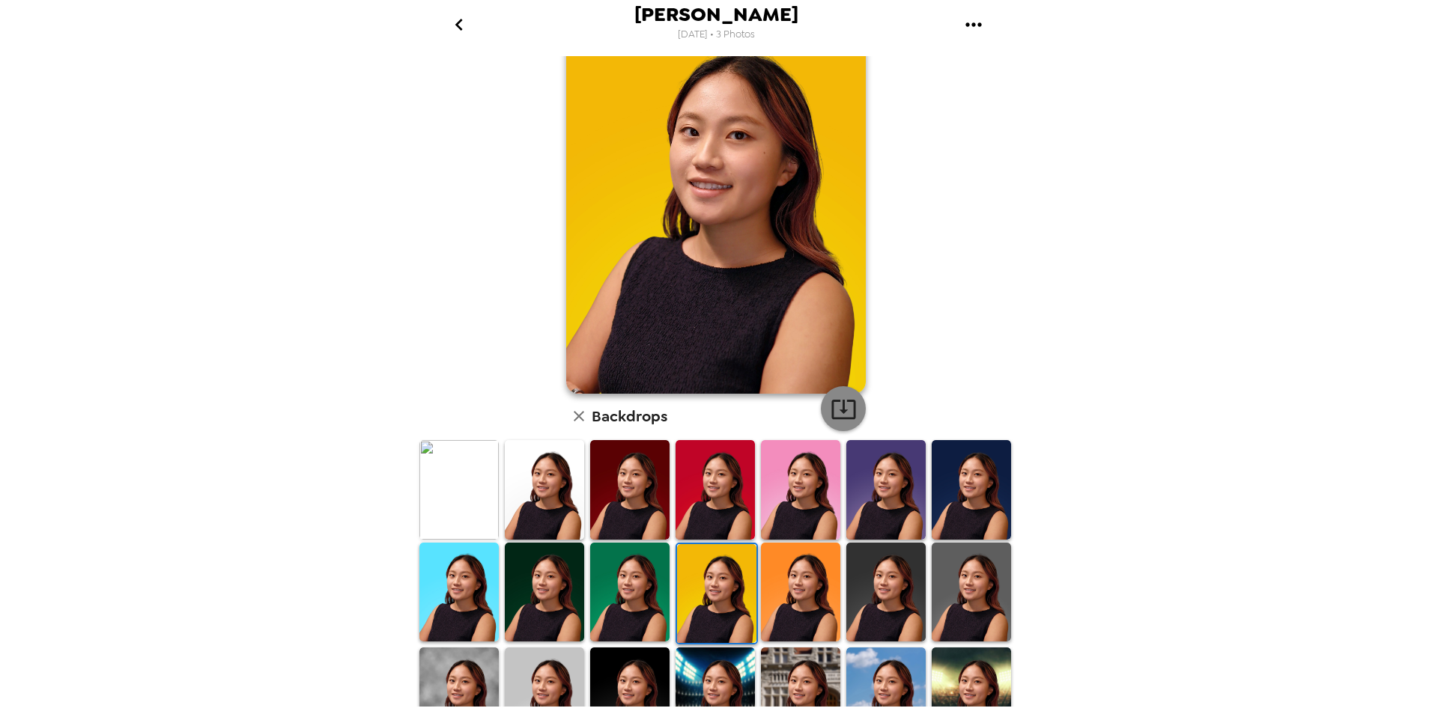
click at [833, 412] on icon "button" at bounding box center [844, 409] width 26 height 26
click at [425, 501] on img at bounding box center [458, 489] width 79 height 99
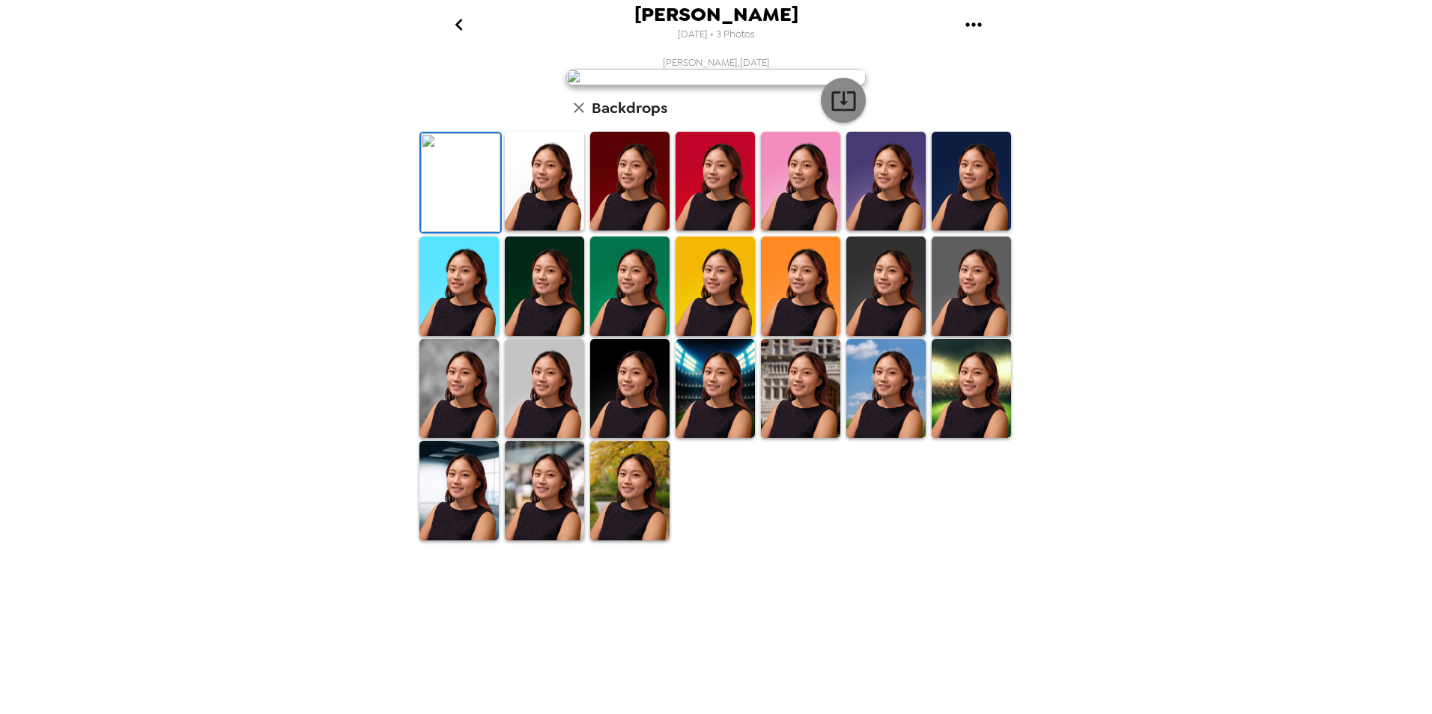
click at [840, 114] on icon "button" at bounding box center [844, 101] width 26 height 26
click at [535, 231] on img at bounding box center [544, 181] width 79 height 99
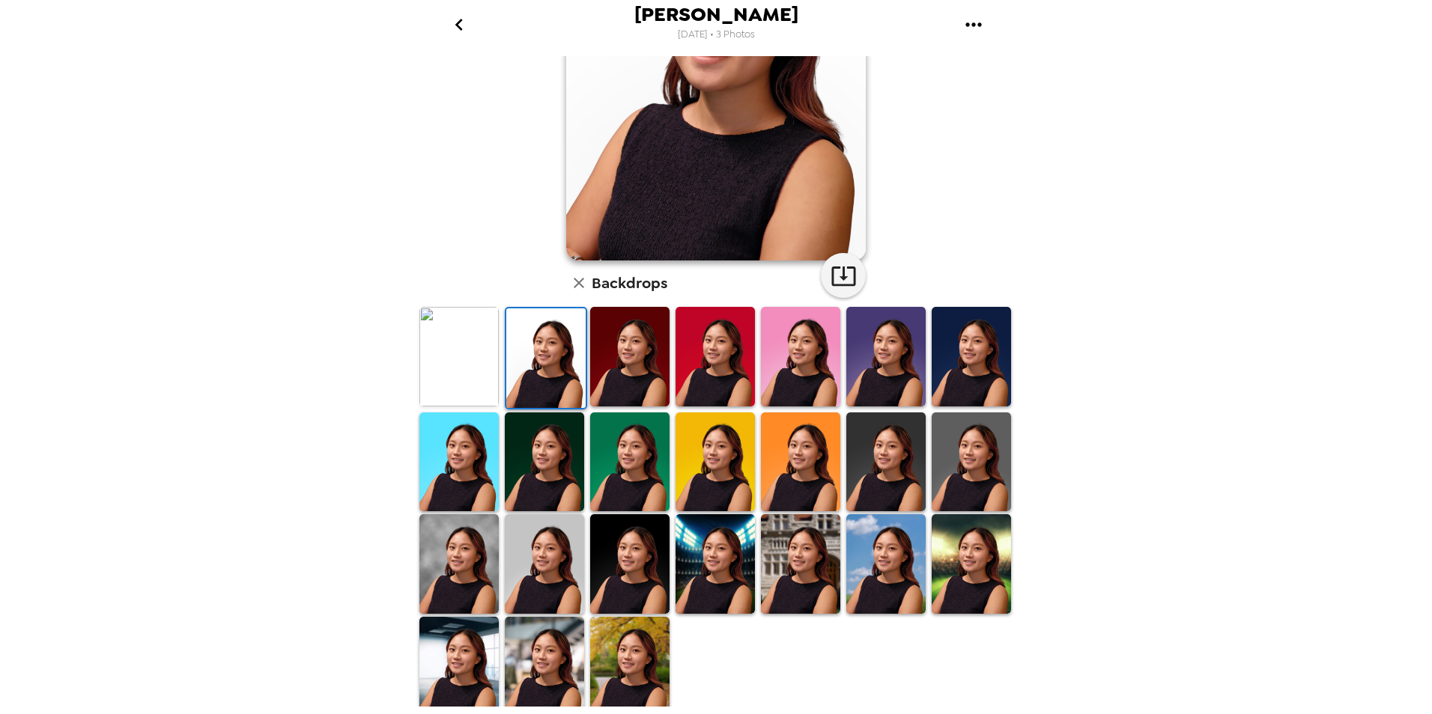
click at [858, 286] on div "Yuxin Wang , 09-25-2025 Backdrops" at bounding box center [715, 282] width 599 height 869
click at [850, 285] on icon "button" at bounding box center [844, 276] width 26 height 26
click at [436, 546] on img at bounding box center [458, 564] width 79 height 99
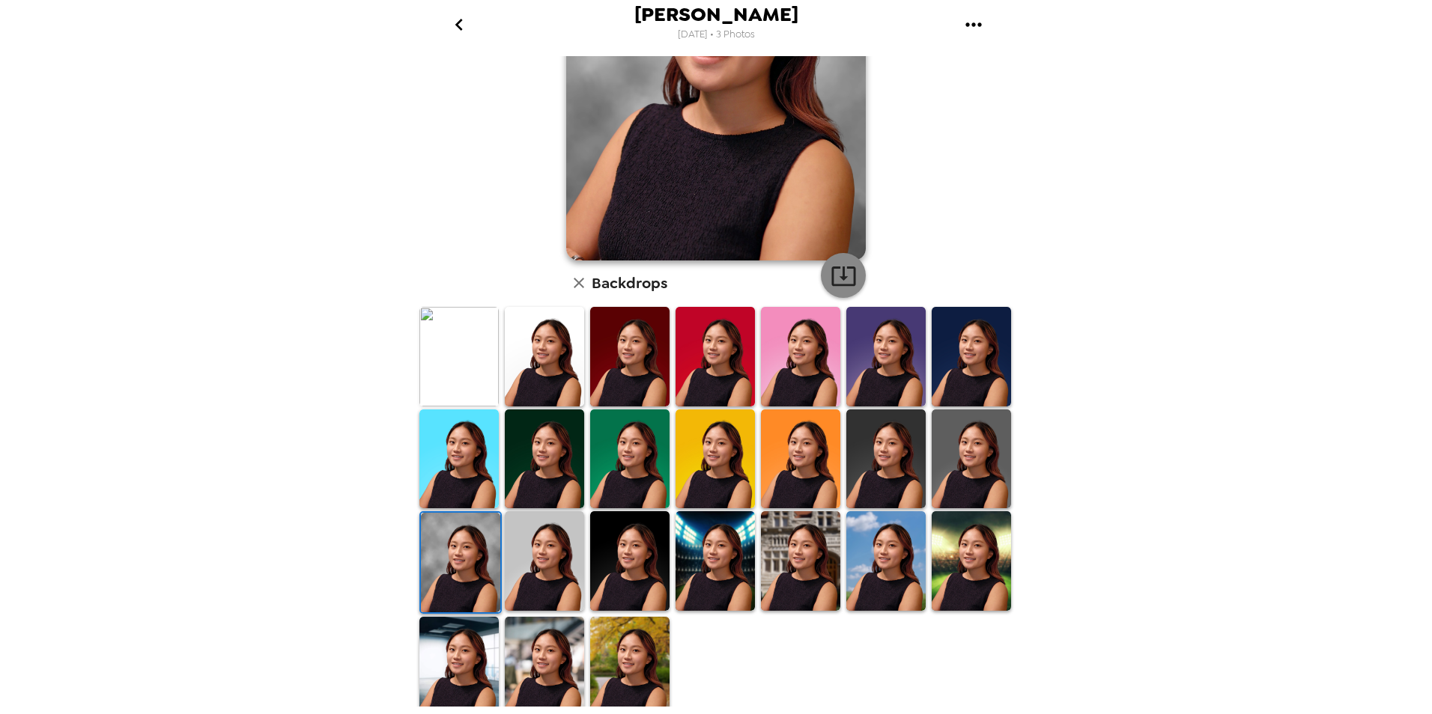
click at [846, 273] on icon "button" at bounding box center [844, 276] width 26 height 26
click at [955, 467] on img at bounding box center [971, 459] width 79 height 99
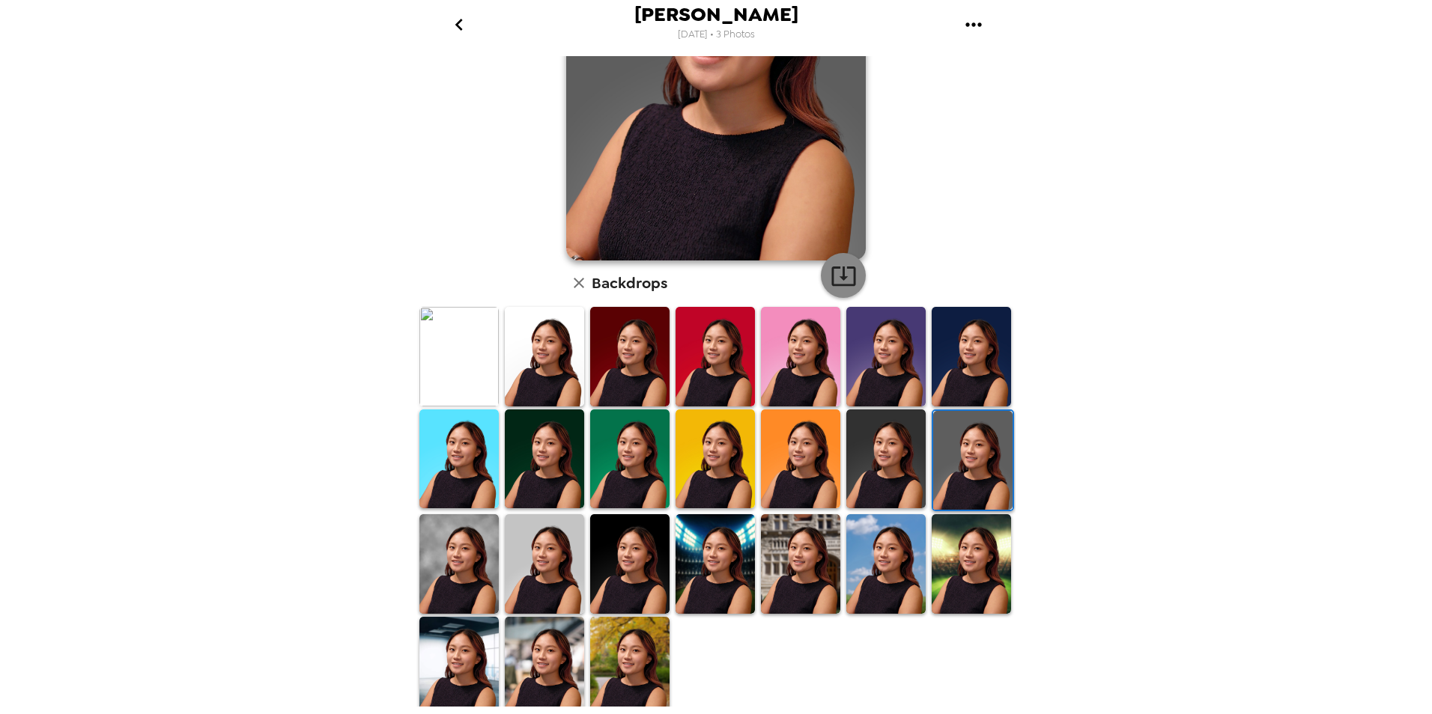
click at [840, 269] on icon "button" at bounding box center [844, 276] width 26 height 26
click at [554, 468] on img at bounding box center [544, 459] width 79 height 99
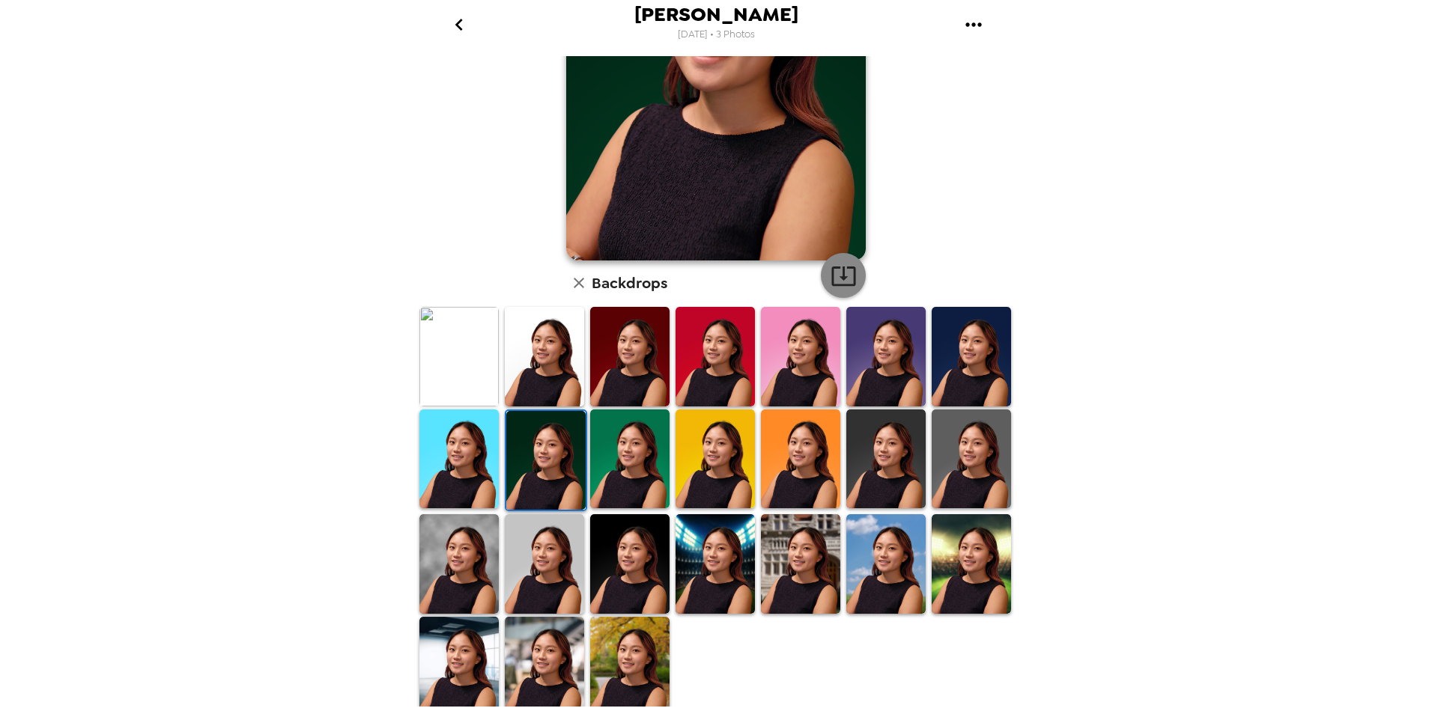
click at [834, 279] on icon "button" at bounding box center [844, 276] width 26 height 26
click at [635, 418] on img at bounding box center [629, 459] width 79 height 99
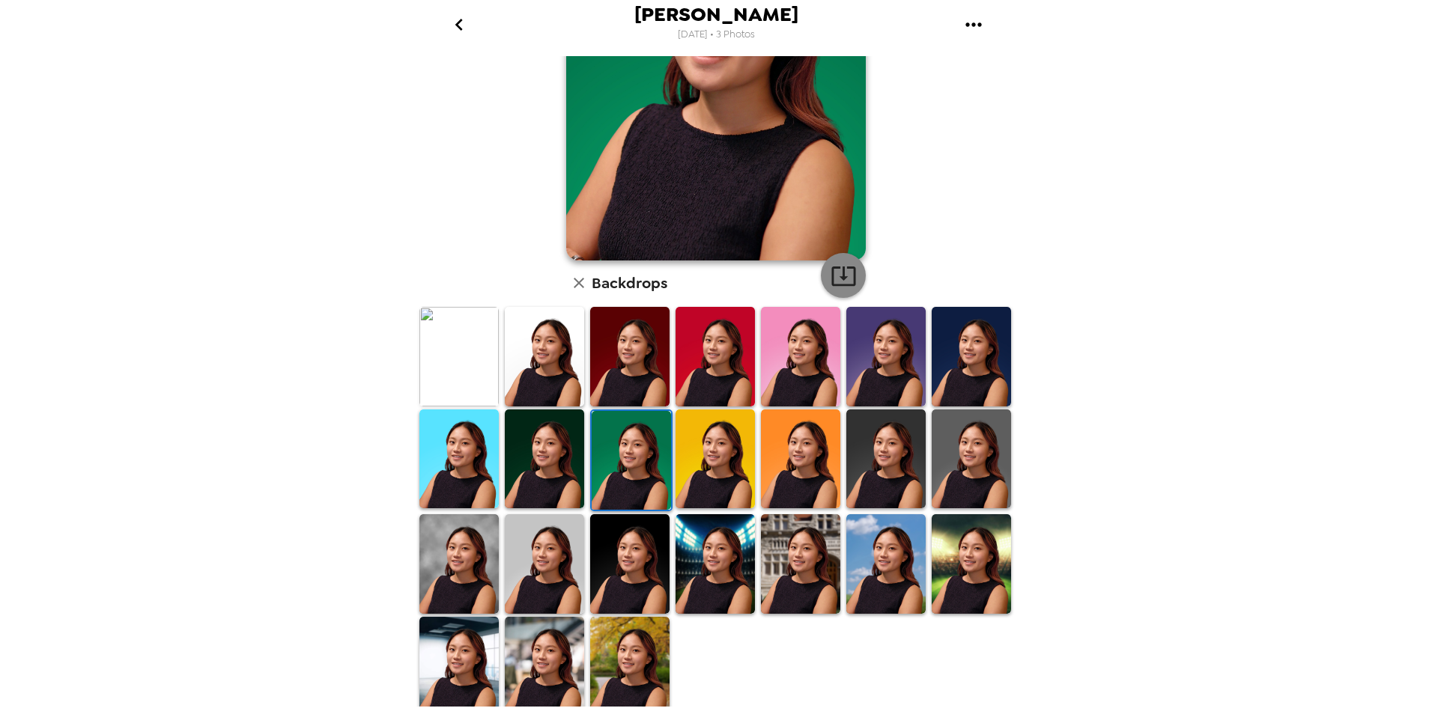
click at [846, 257] on button "button" at bounding box center [843, 275] width 45 height 45
click at [846, 267] on icon "button" at bounding box center [843, 276] width 24 height 19
click at [721, 657] on div at bounding box center [718, 512] width 605 height 412
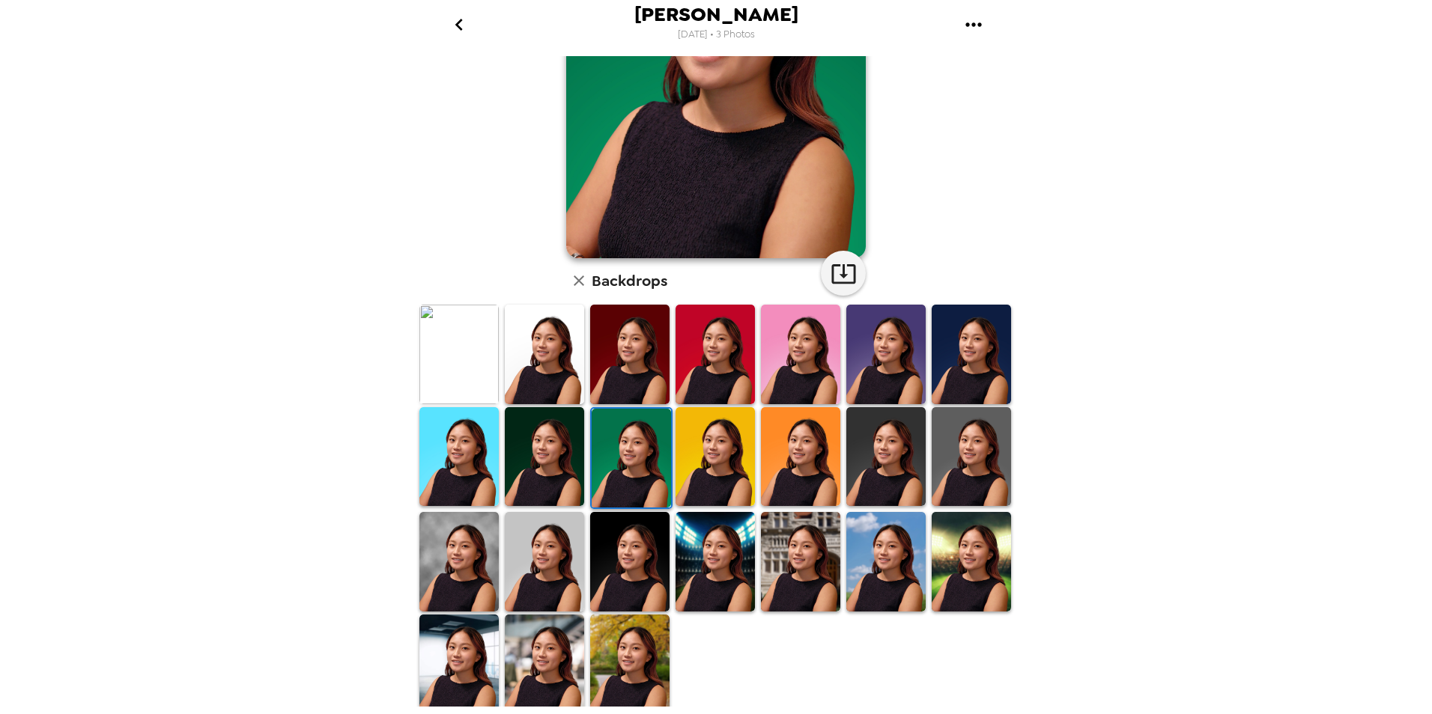
click at [724, 587] on img at bounding box center [715, 561] width 79 height 99
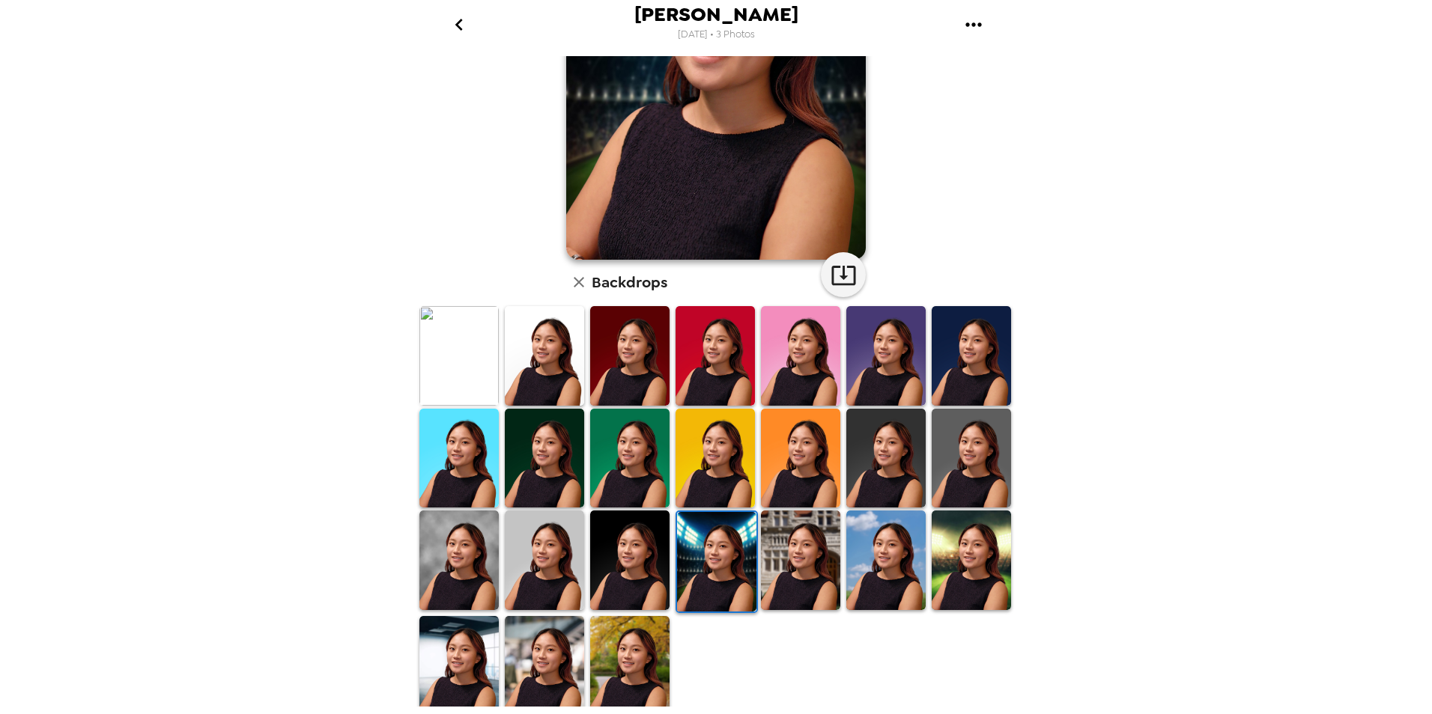
scroll to position [210, 0]
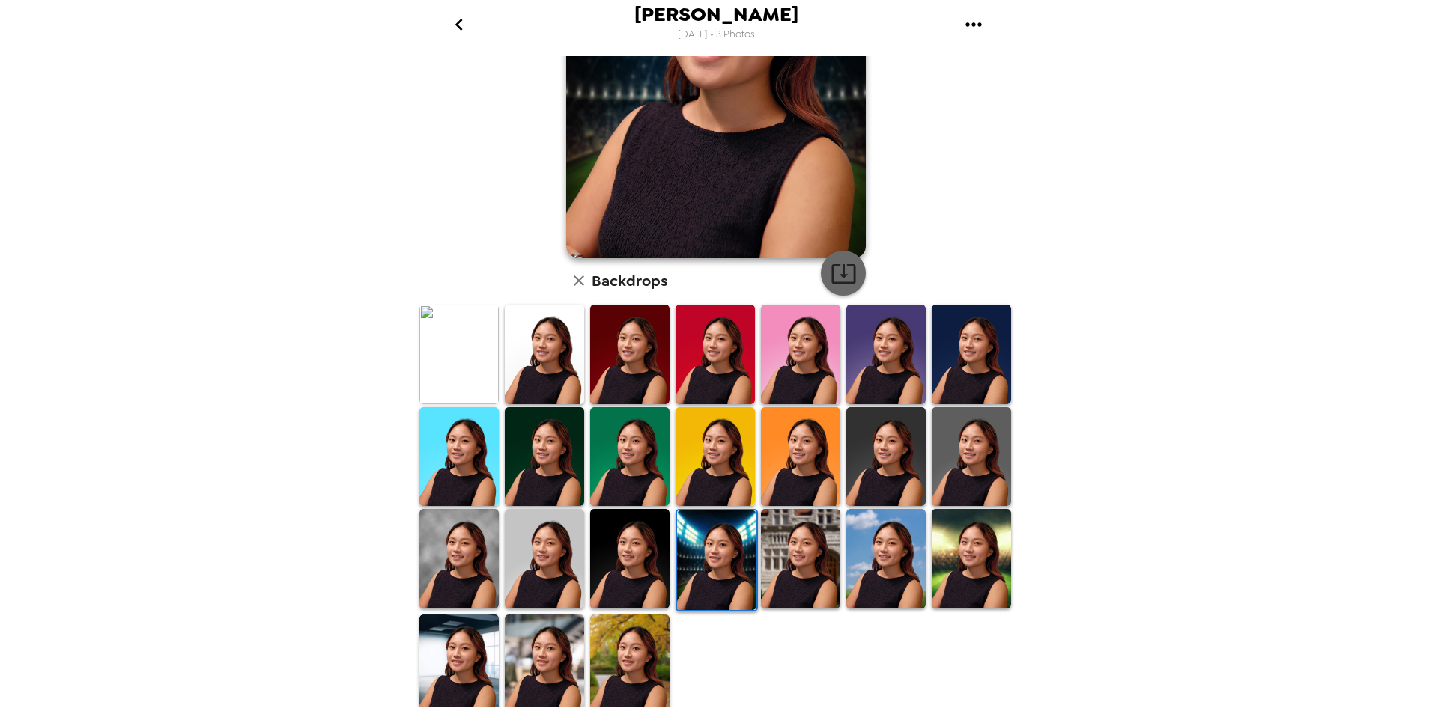
click at [837, 266] on icon "button" at bounding box center [843, 273] width 24 height 19
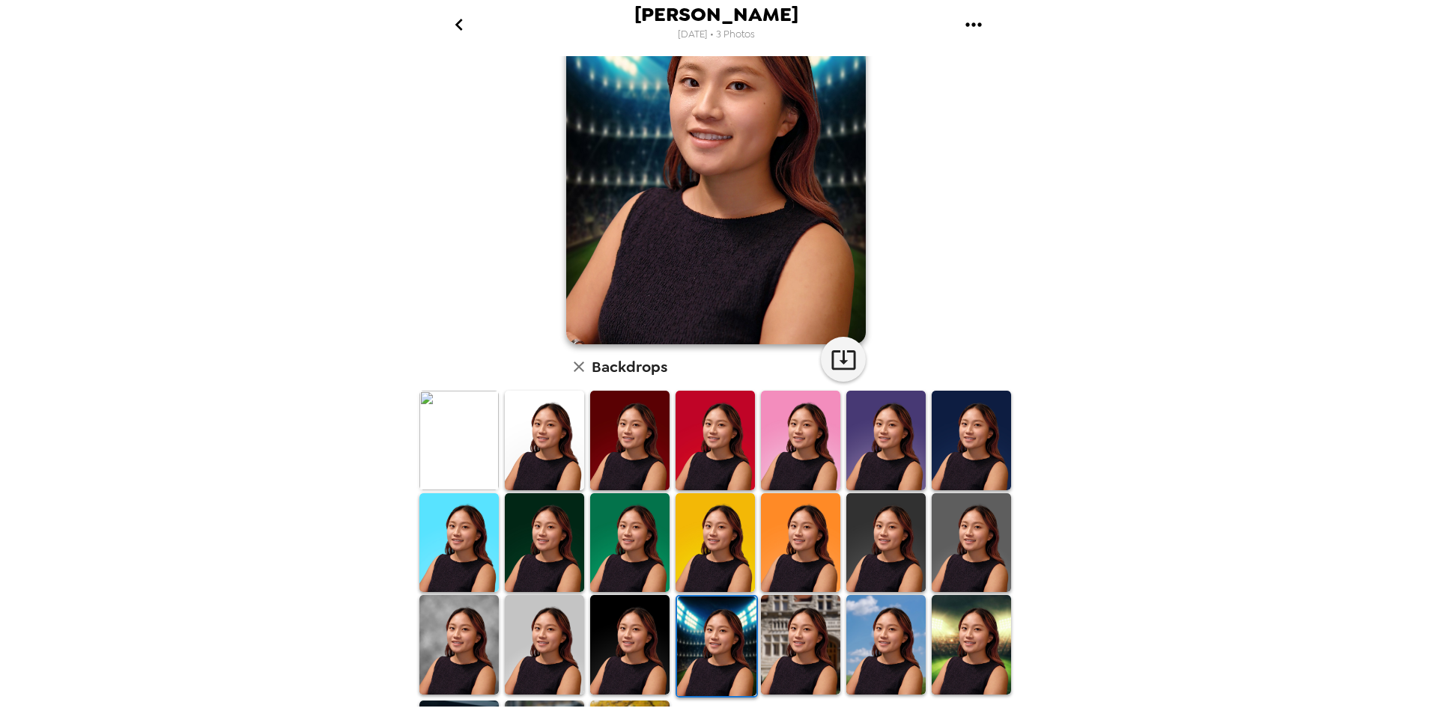
scroll to position [0, 0]
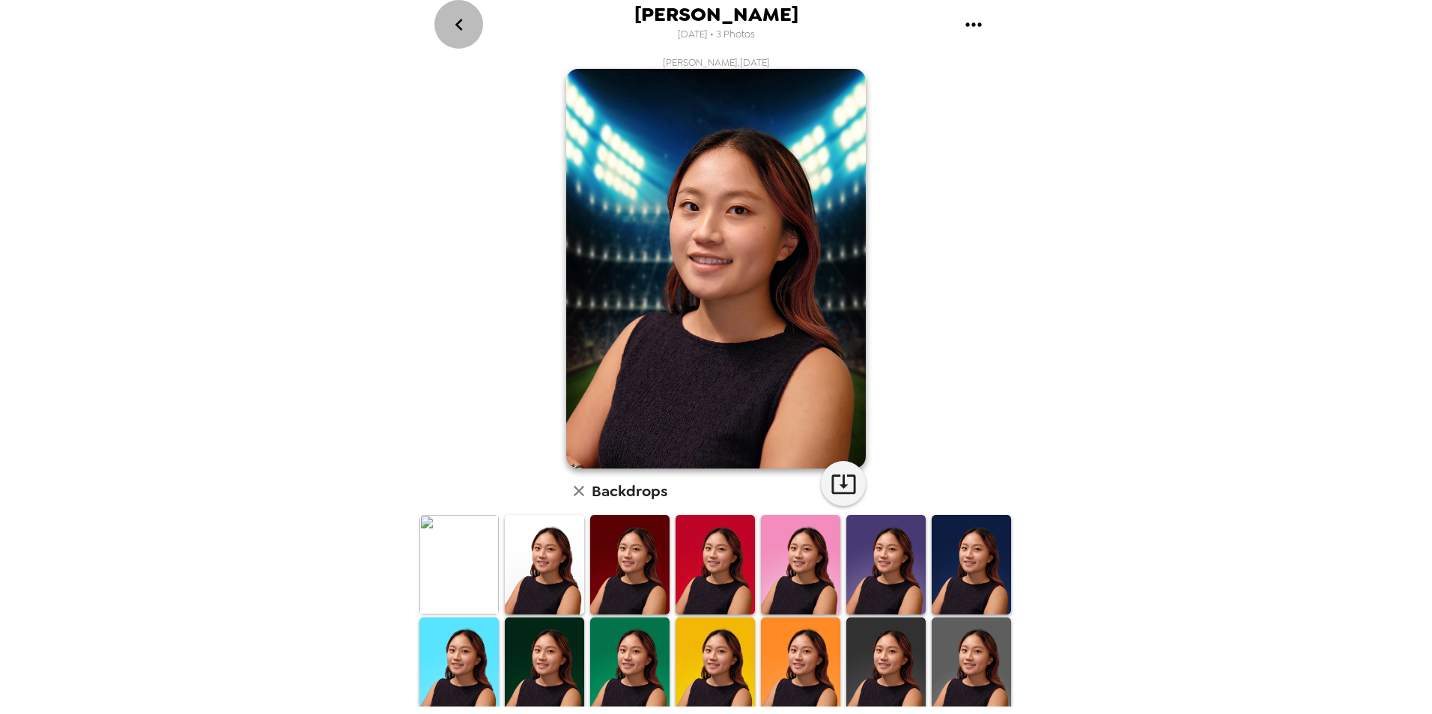
click at [465, 28] on icon "go back" at bounding box center [459, 25] width 24 height 24
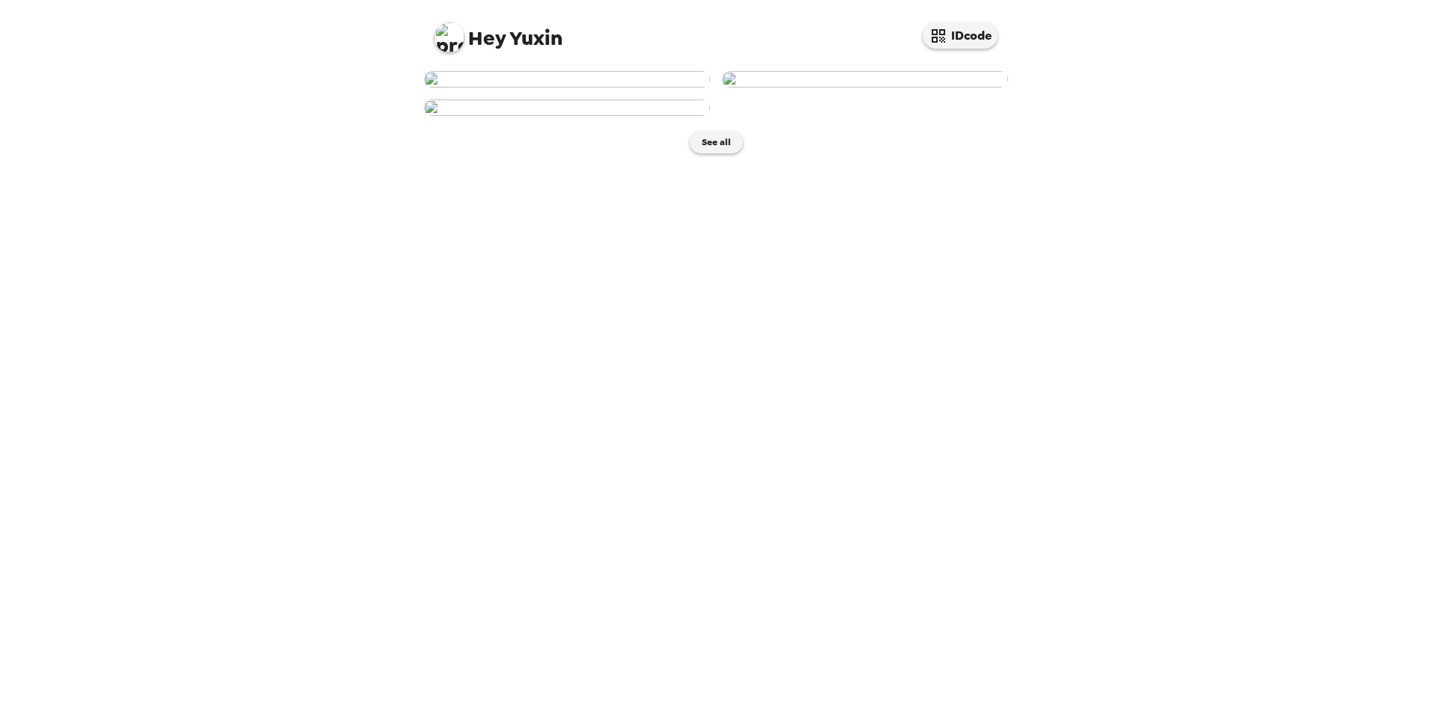
scroll to position [154, 0]
click at [717, 154] on button "See all" at bounding box center [716, 142] width 53 height 22
